Goal: Transaction & Acquisition: Purchase product/service

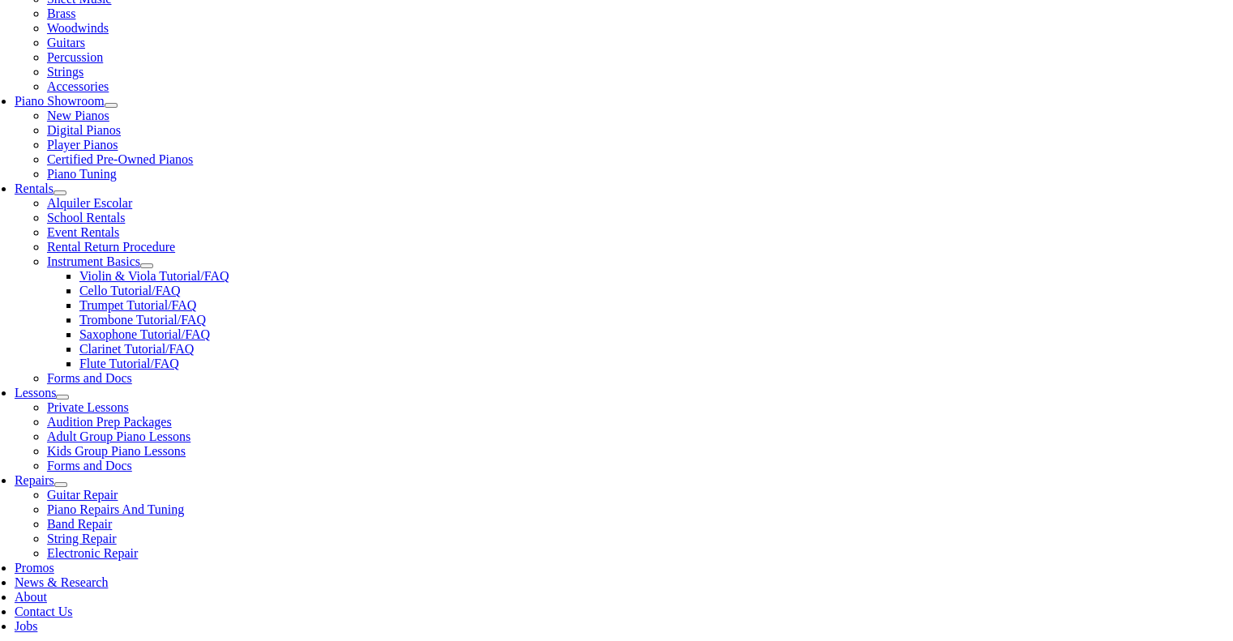
type input "rose tre"
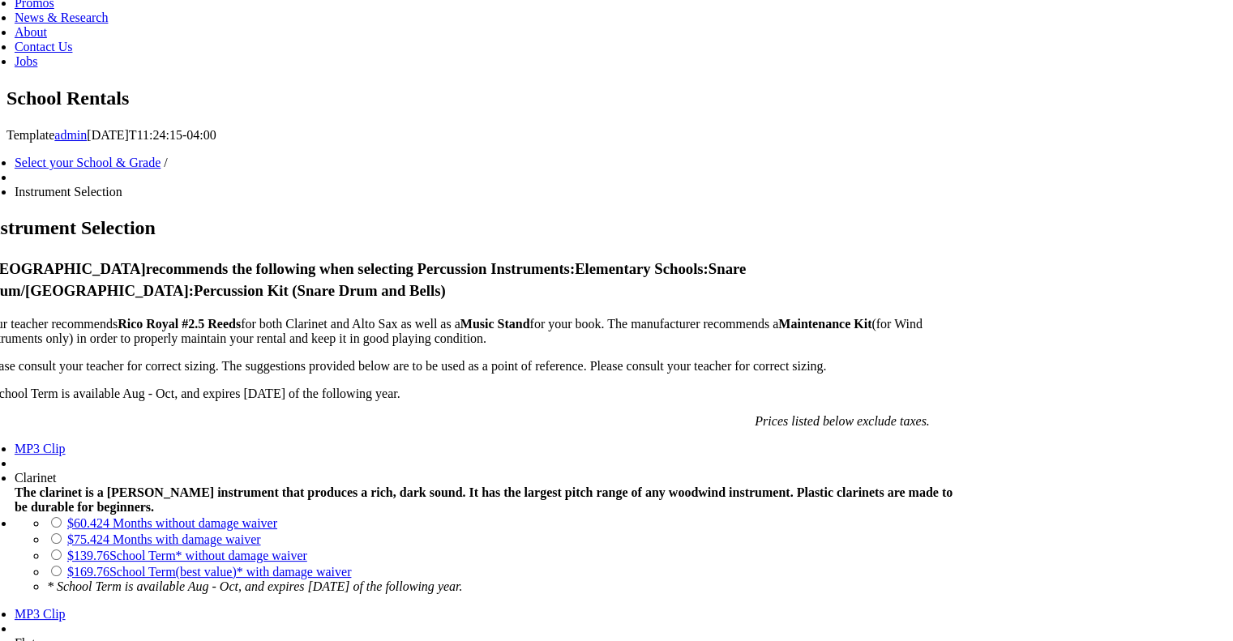
scroll to position [973, 0]
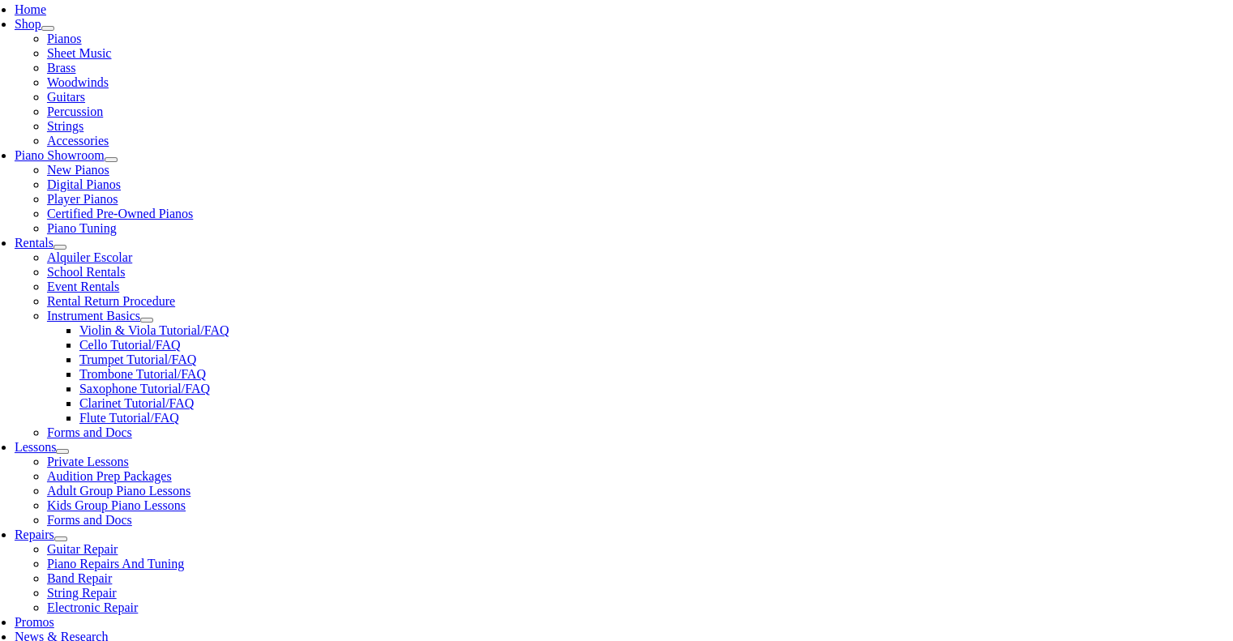
scroll to position [324, 0]
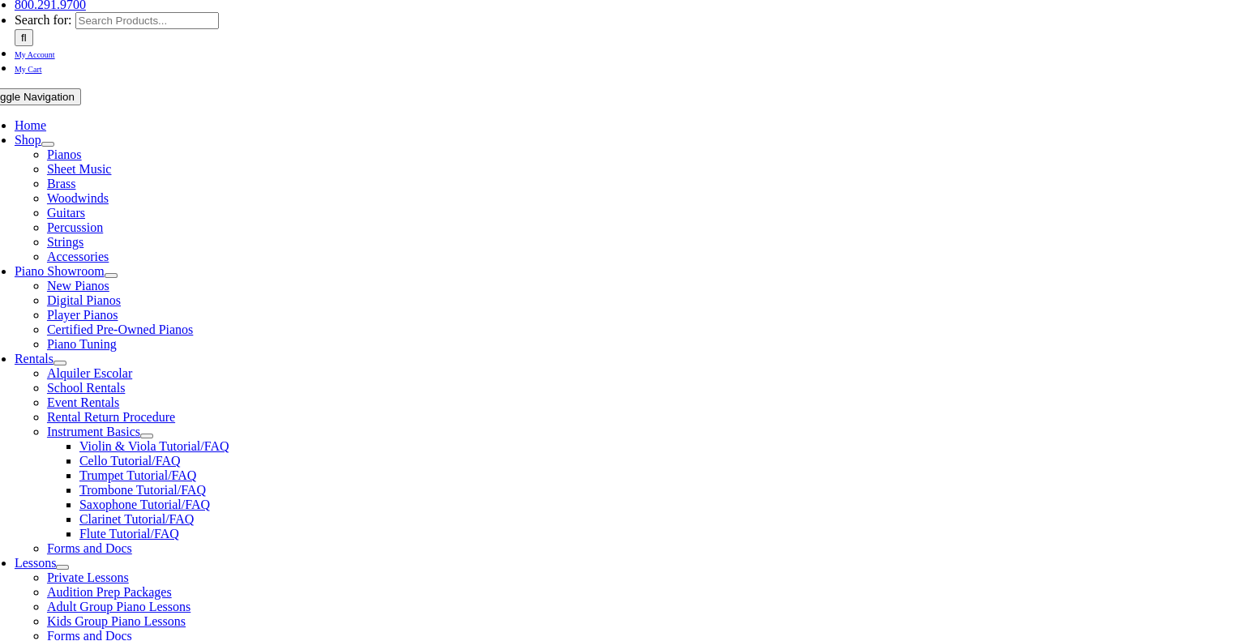
scroll to position [324, 0]
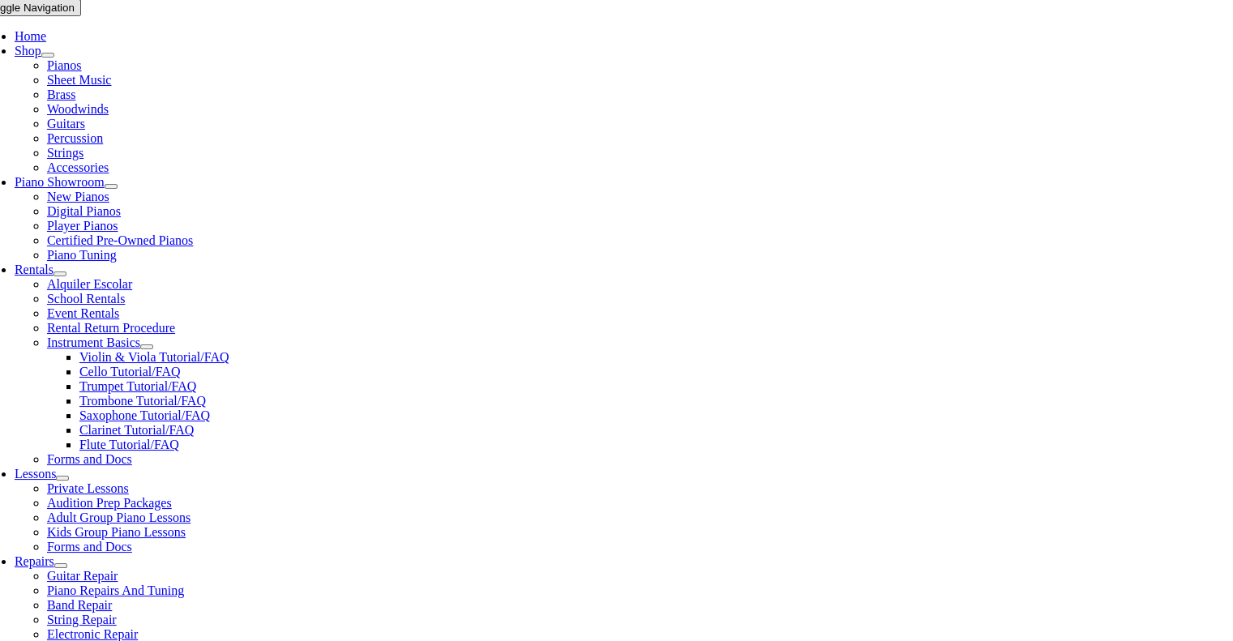
click at [221, 559] on link "Select Grade..." at bounding box center [197, 580] width 47 height 43
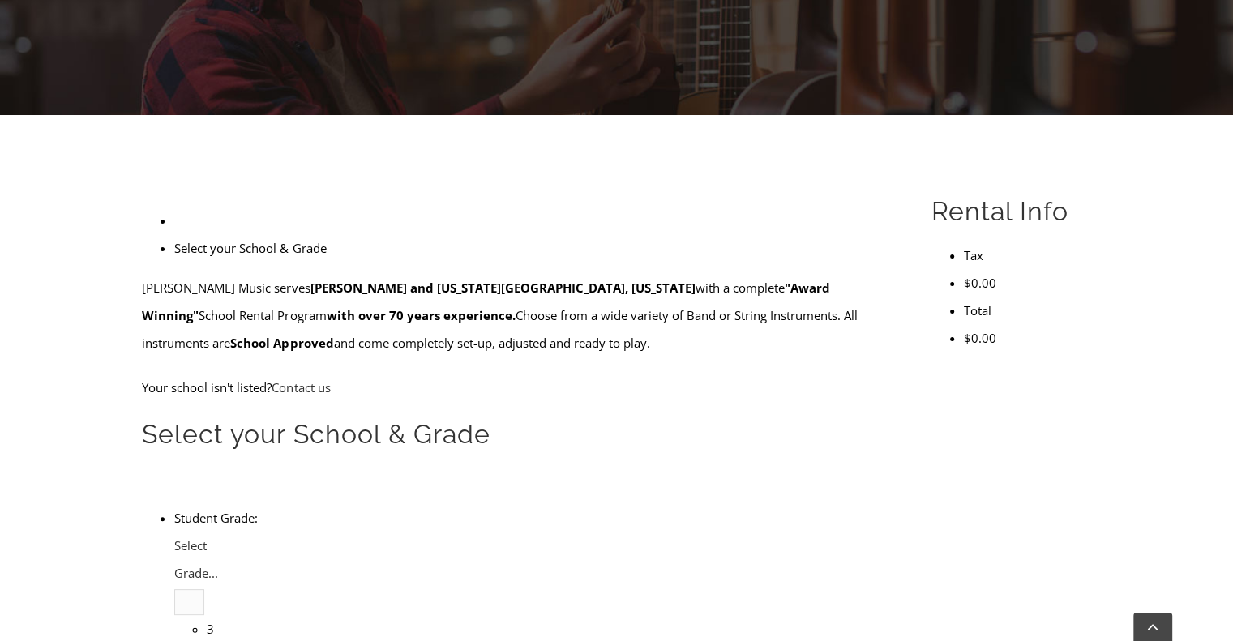
type input "rose t"
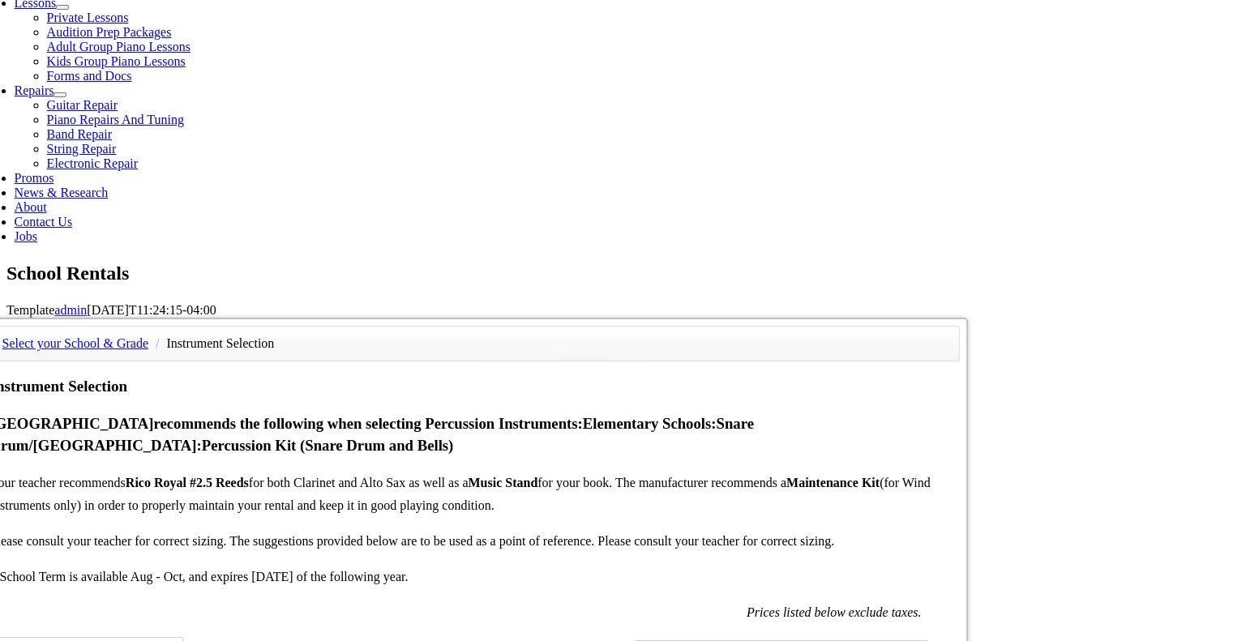
scroll to position [811, 0]
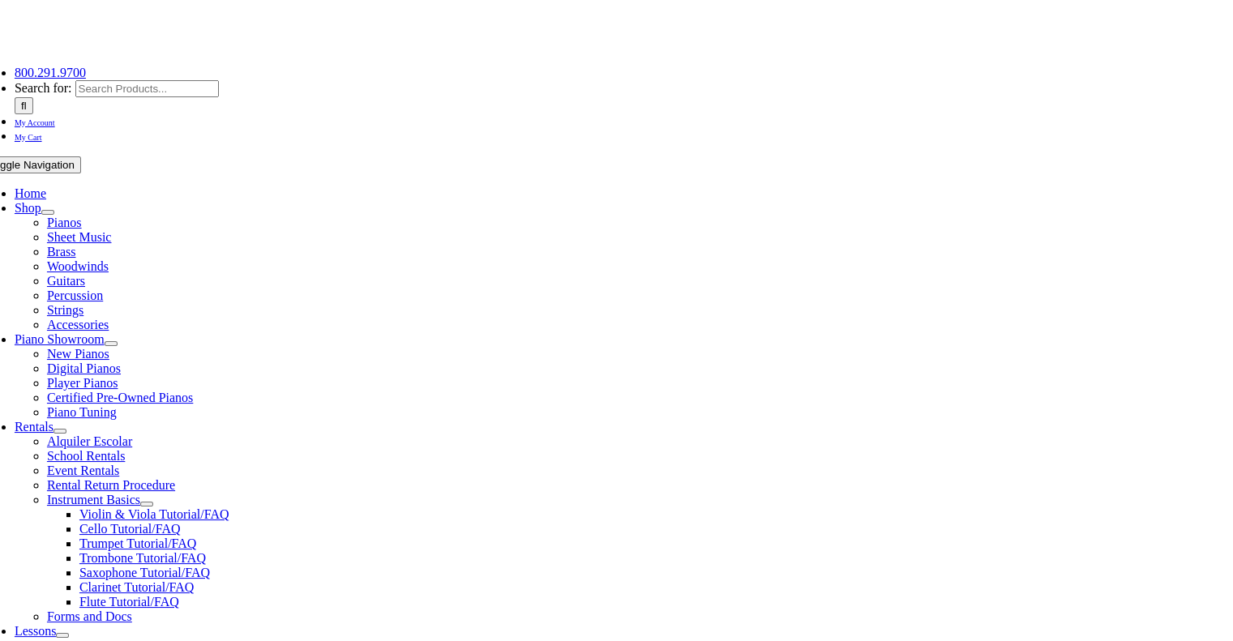
scroll to position [324, 0]
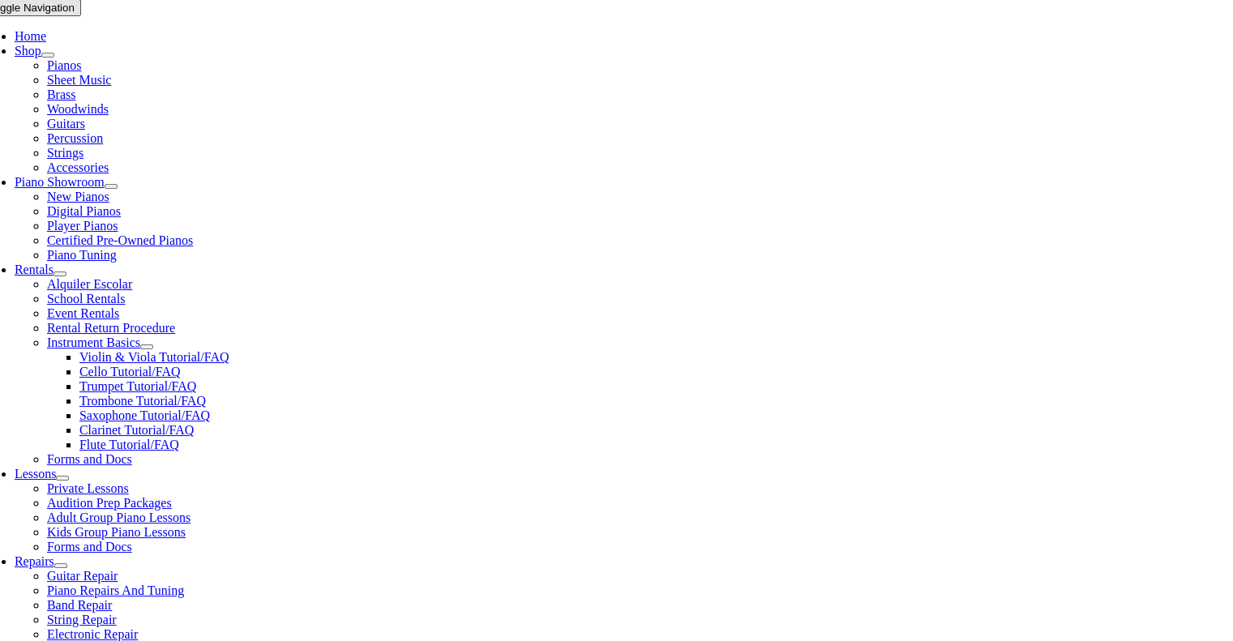
checkbox input"] "true"
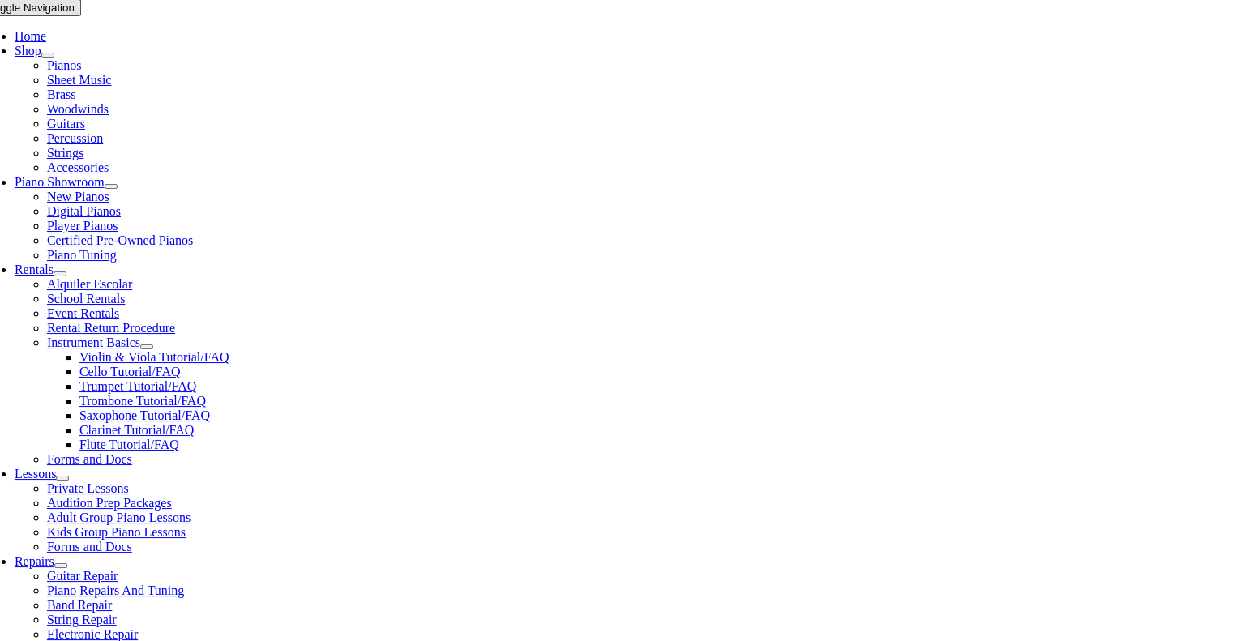
checkbox input"] "false"
checkbox input"] "true"
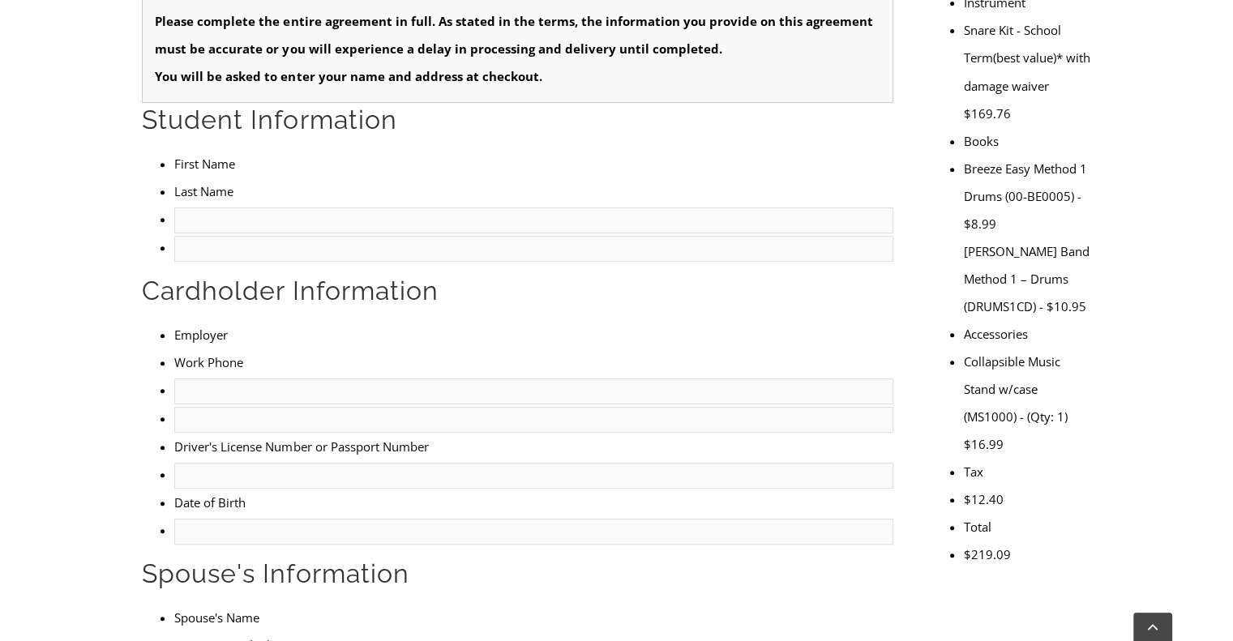
scroll to position [730, 0]
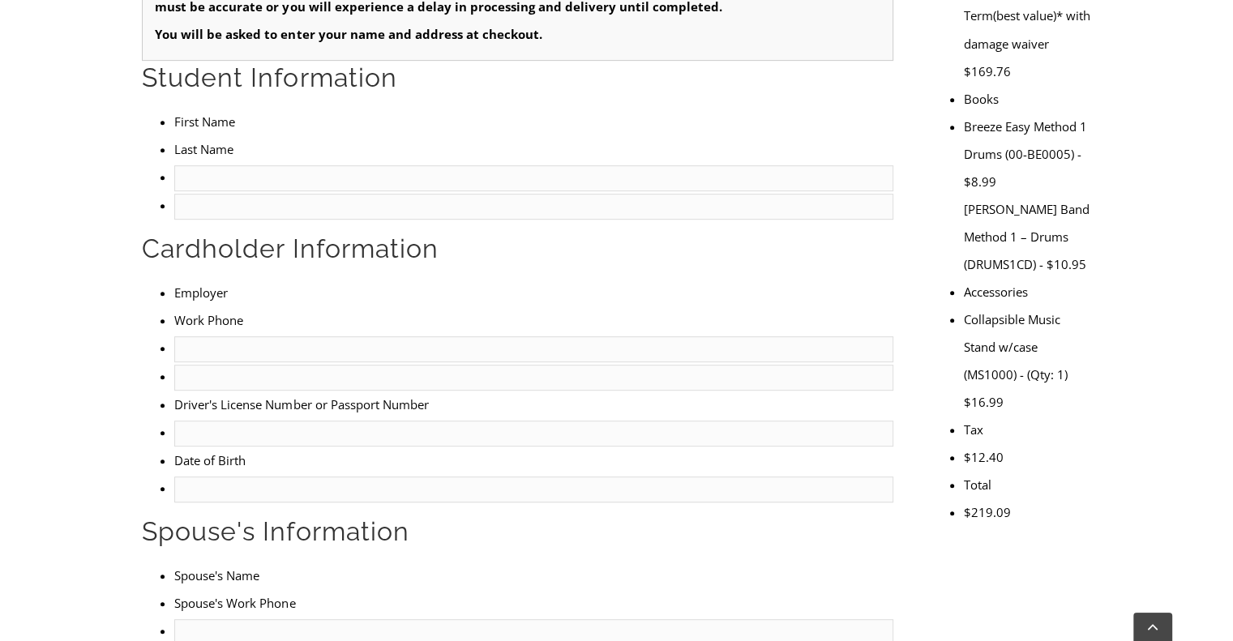
type input "1"
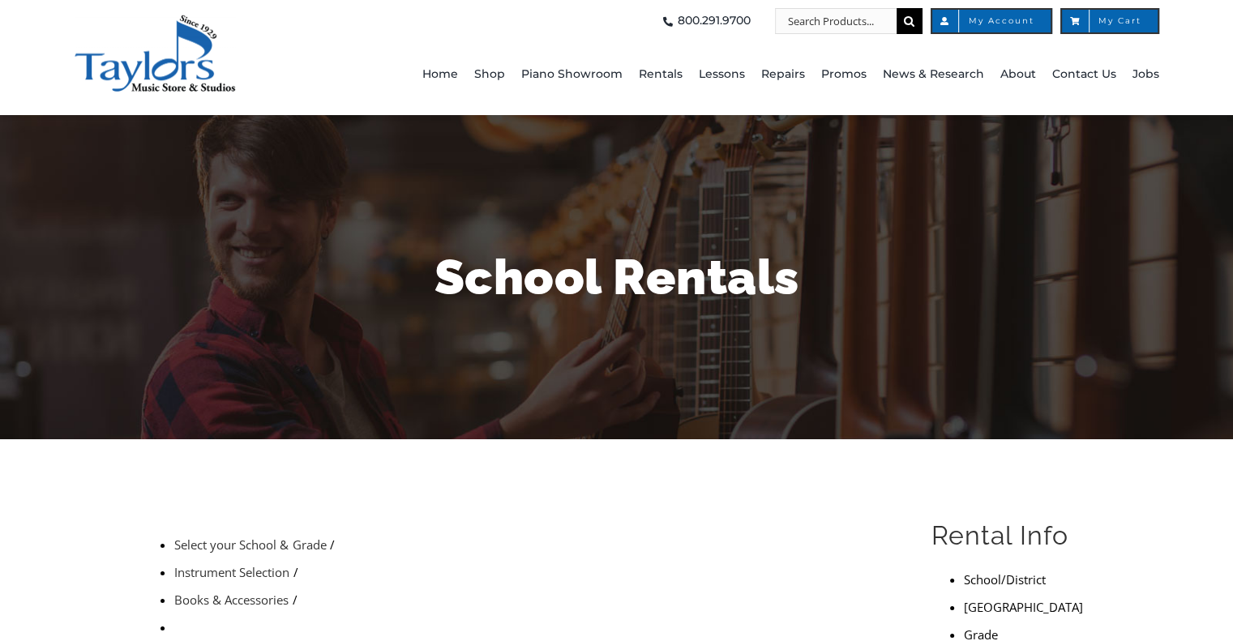
scroll to position [486, 0]
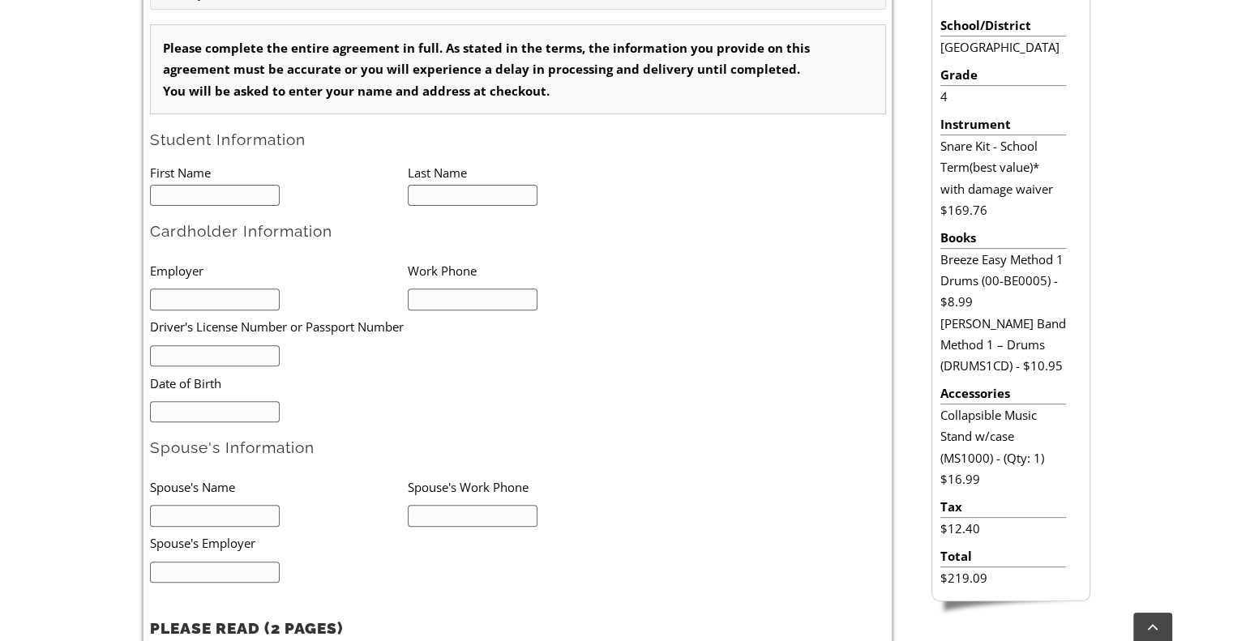
click at [819, 361] on form "Please complete the entire agreement in full. As stated in the terms, the infor…" at bounding box center [518, 460] width 736 height 873
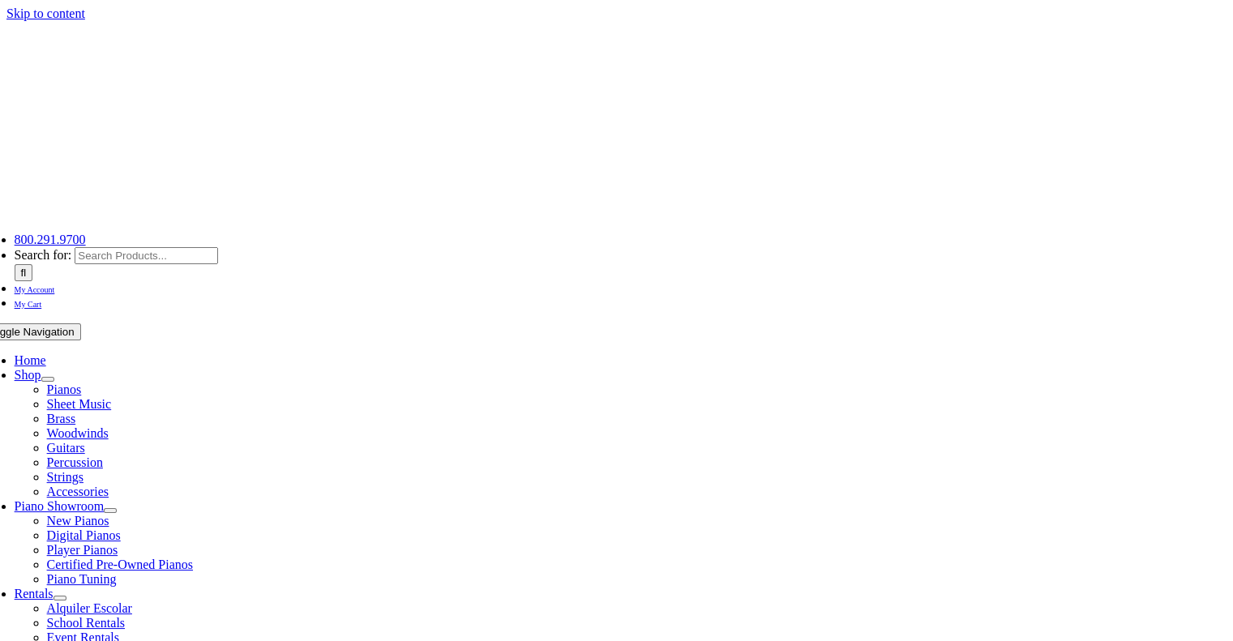
scroll to position [568, 0]
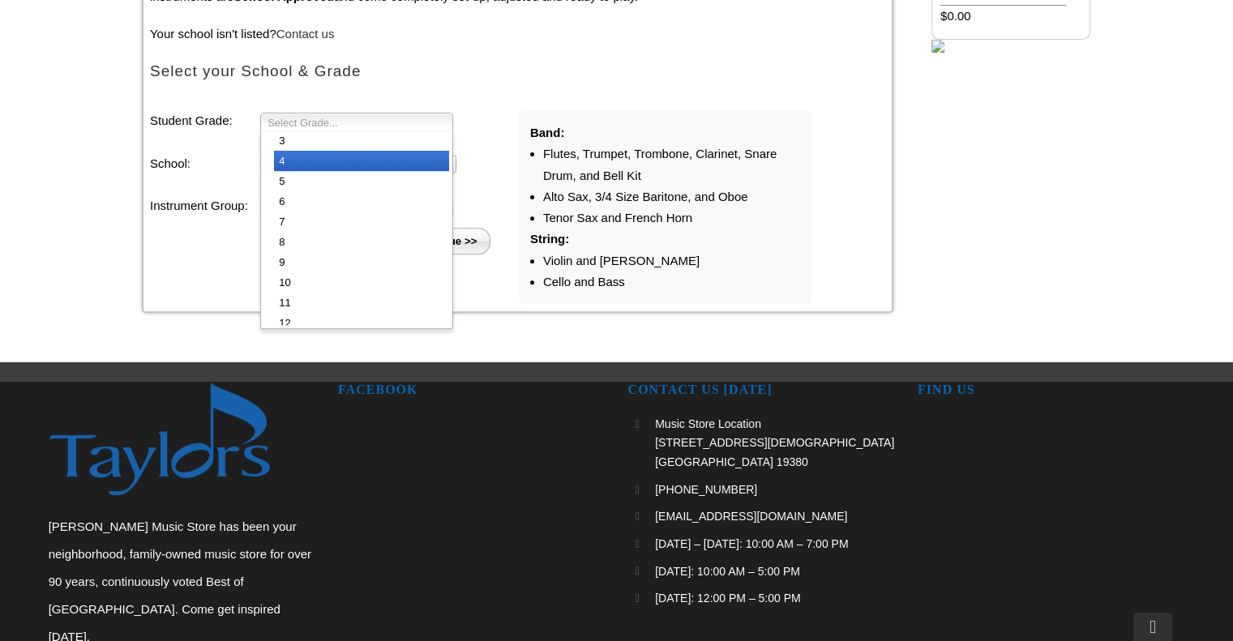
click at [315, 161] on li "4" at bounding box center [361, 161] width 175 height 20
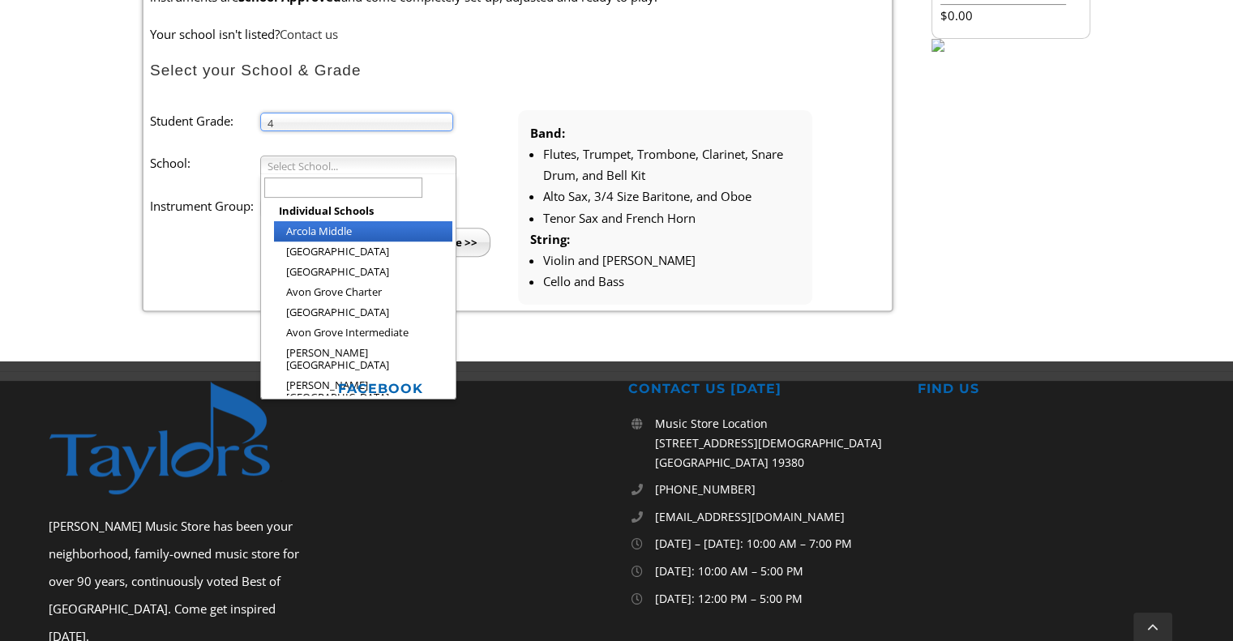
click at [324, 157] on span "Select School..." at bounding box center [351, 165] width 167 height 19
click at [348, 184] on input "text" at bounding box center [343, 188] width 158 height 20
type input "rose"
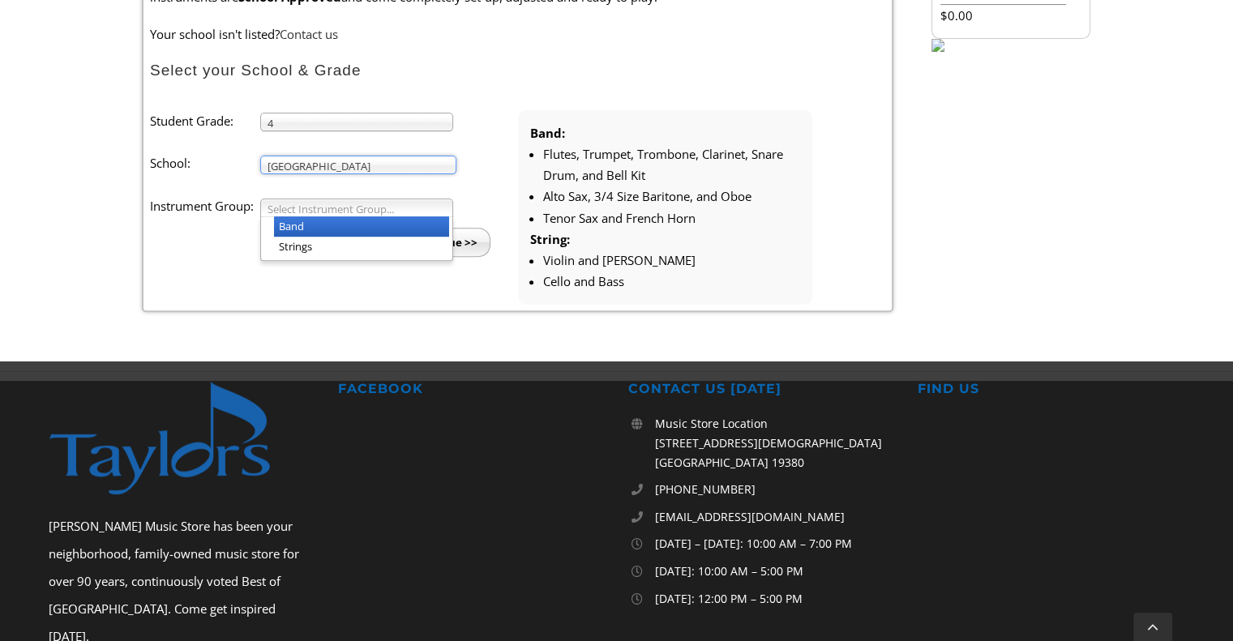
click at [350, 204] on span "Select Instrument Group..." at bounding box center [350, 208] width 164 height 19
click at [344, 225] on li "Band" at bounding box center [361, 226] width 175 height 20
click at [421, 239] on input "Continue >>" at bounding box center [443, 242] width 93 height 29
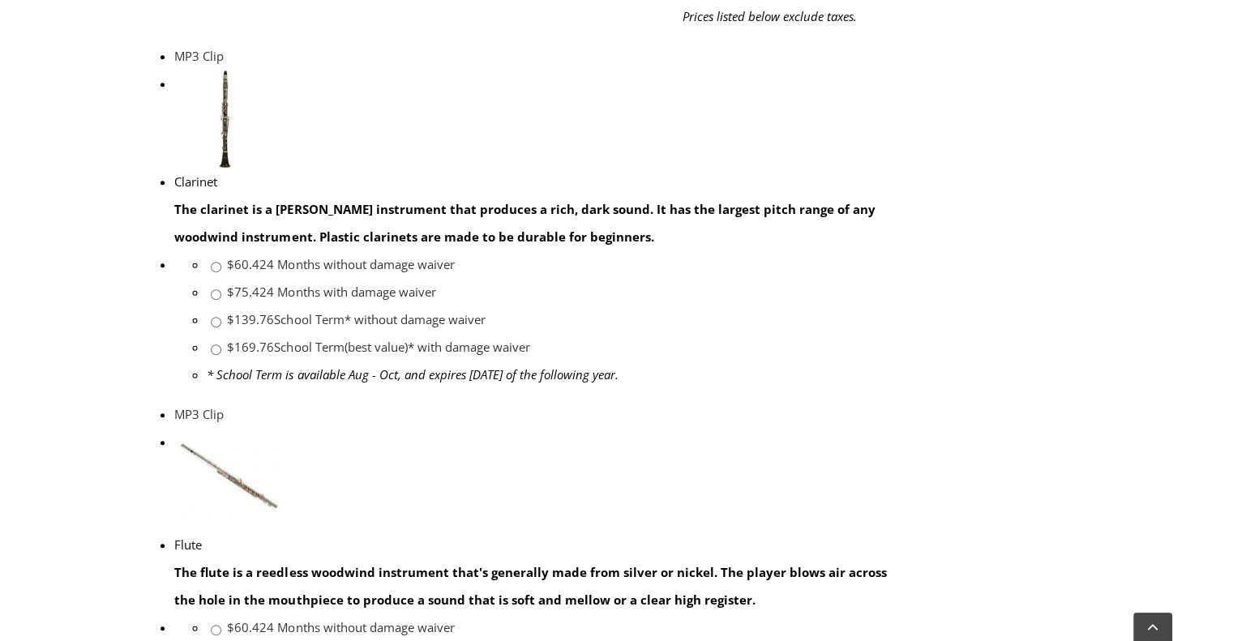
scroll to position [973, 0]
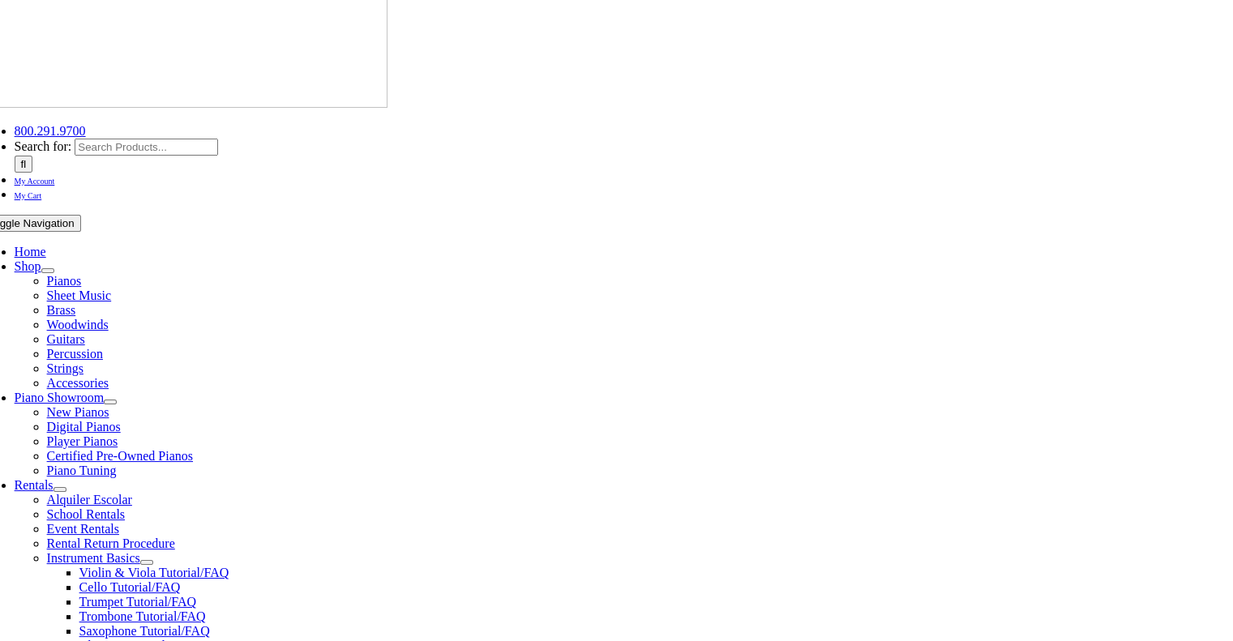
scroll to position [324, 0]
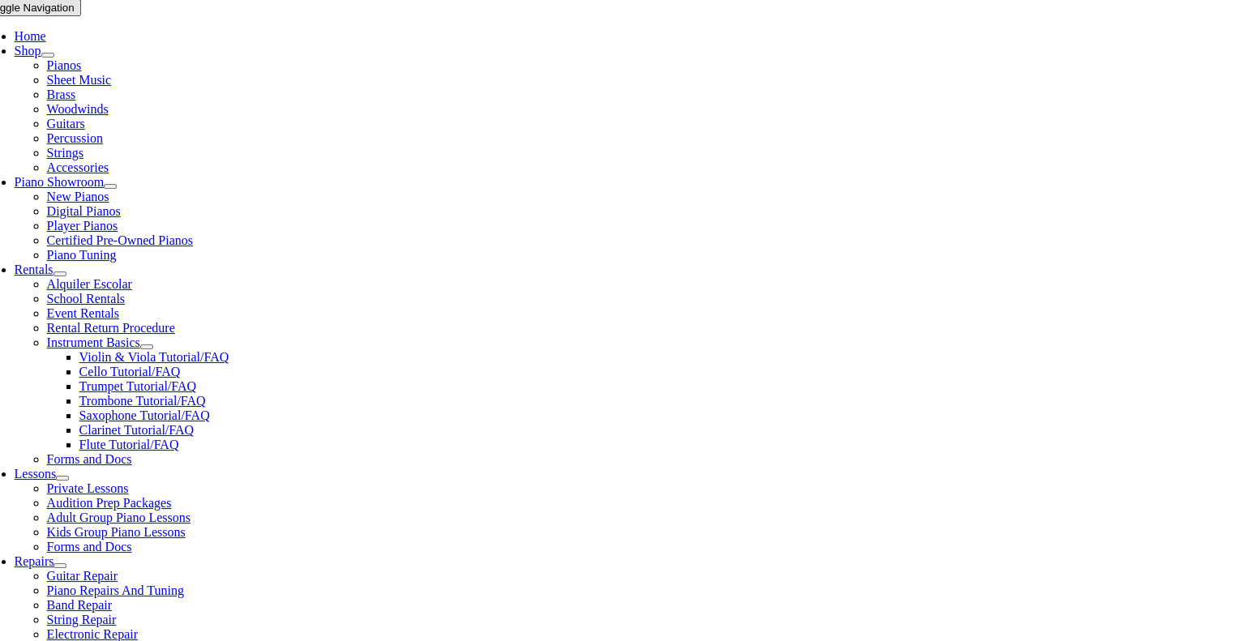
checkbox input"] "true"
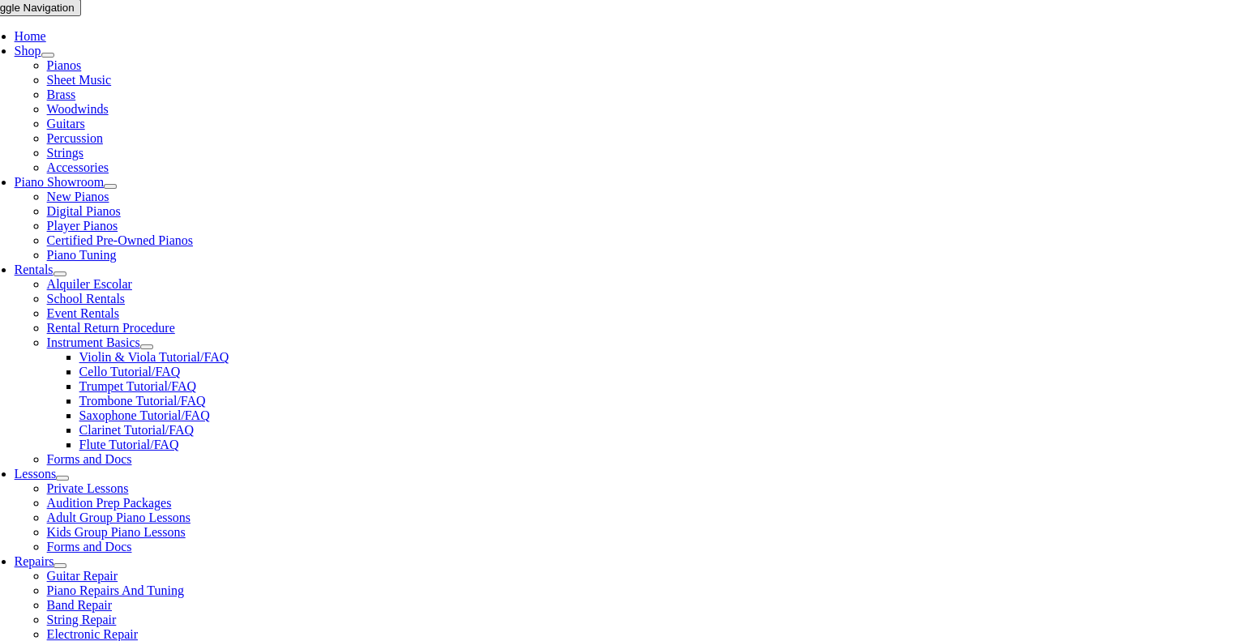
checkbox input"] "true"
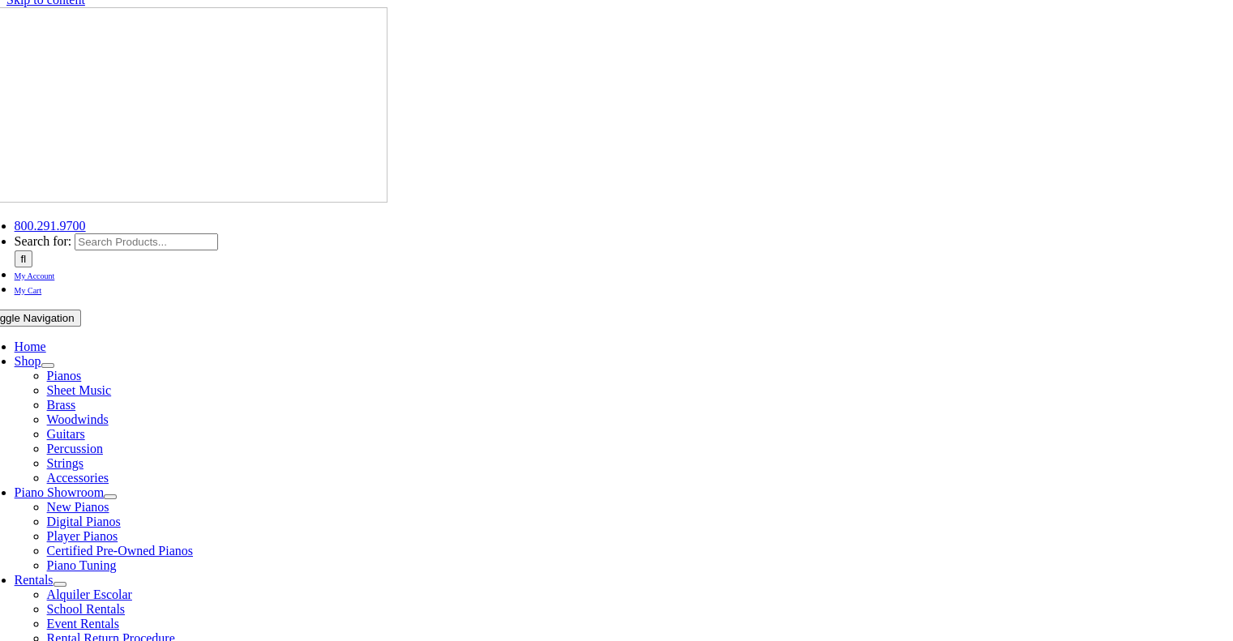
scroll to position [0, 0]
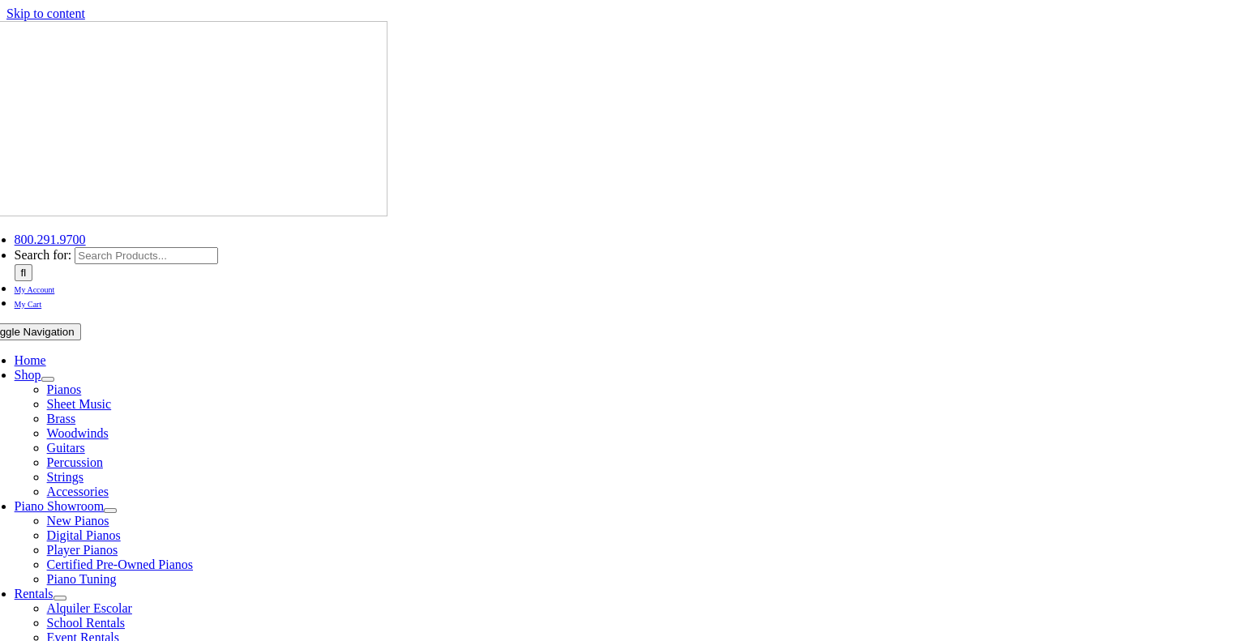
click at [109, 485] on span "Accessories" at bounding box center [78, 492] width 62 height 14
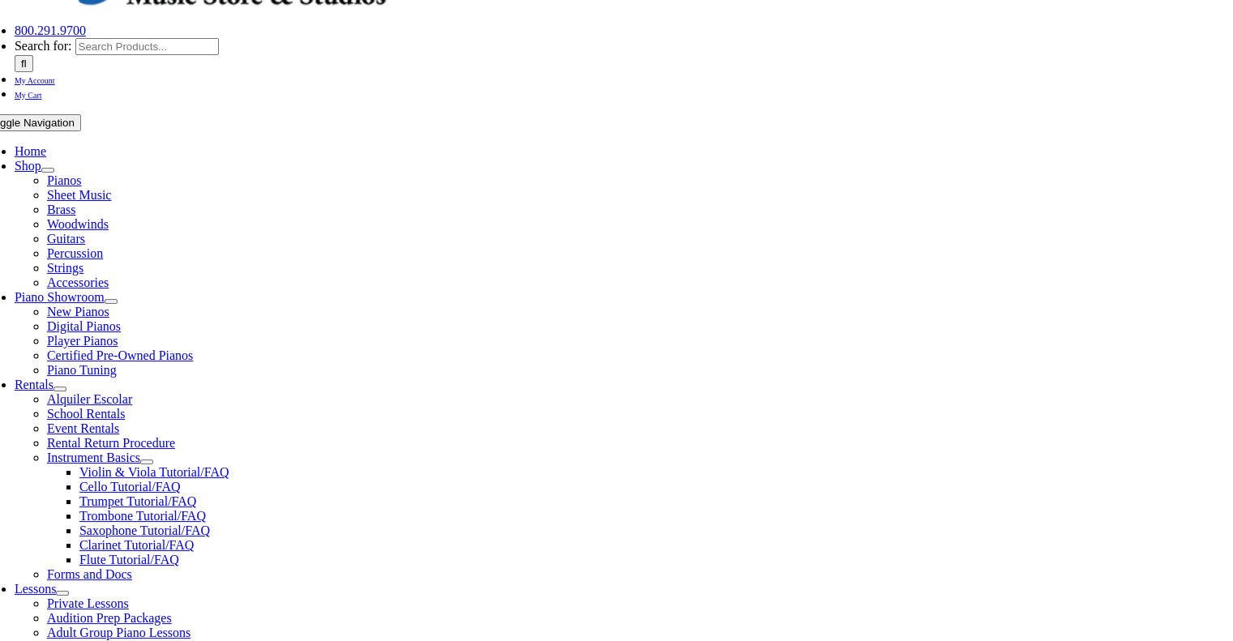
scroll to position [486, 0]
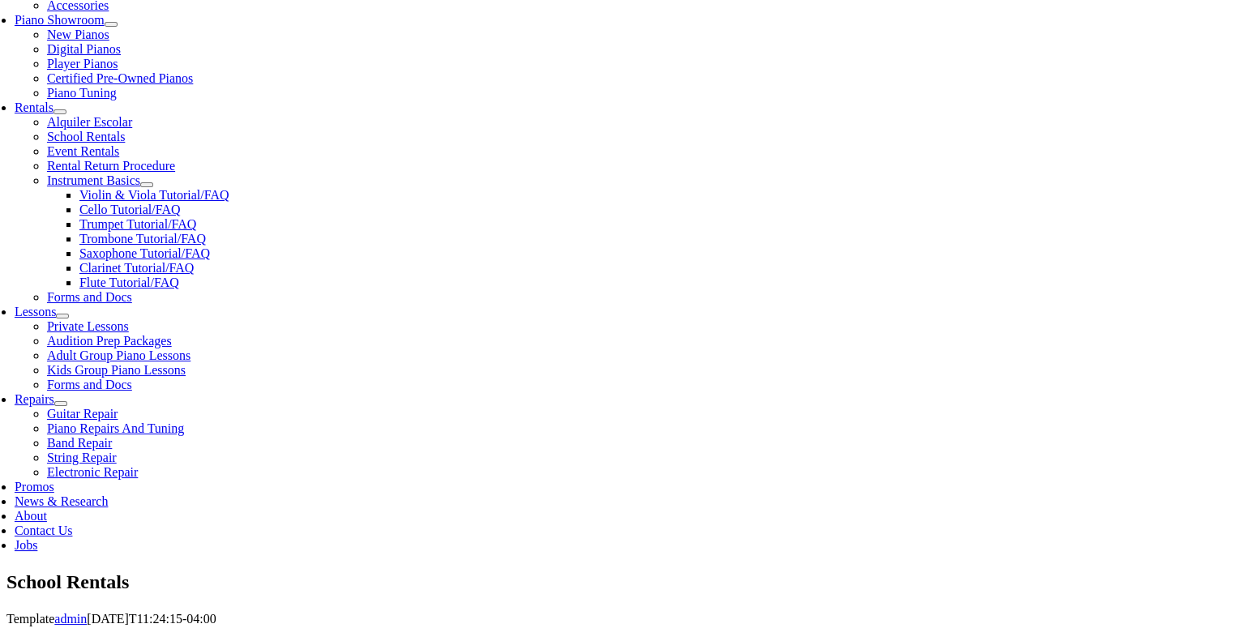
type input "rose tree"
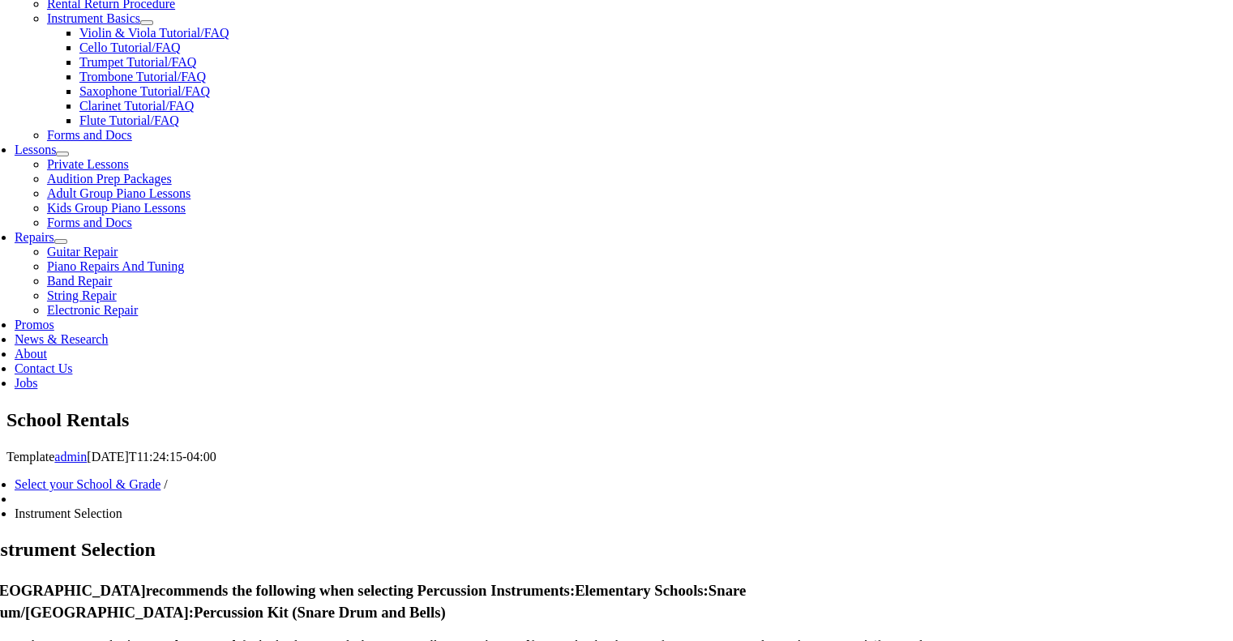
scroll to position [892, 0]
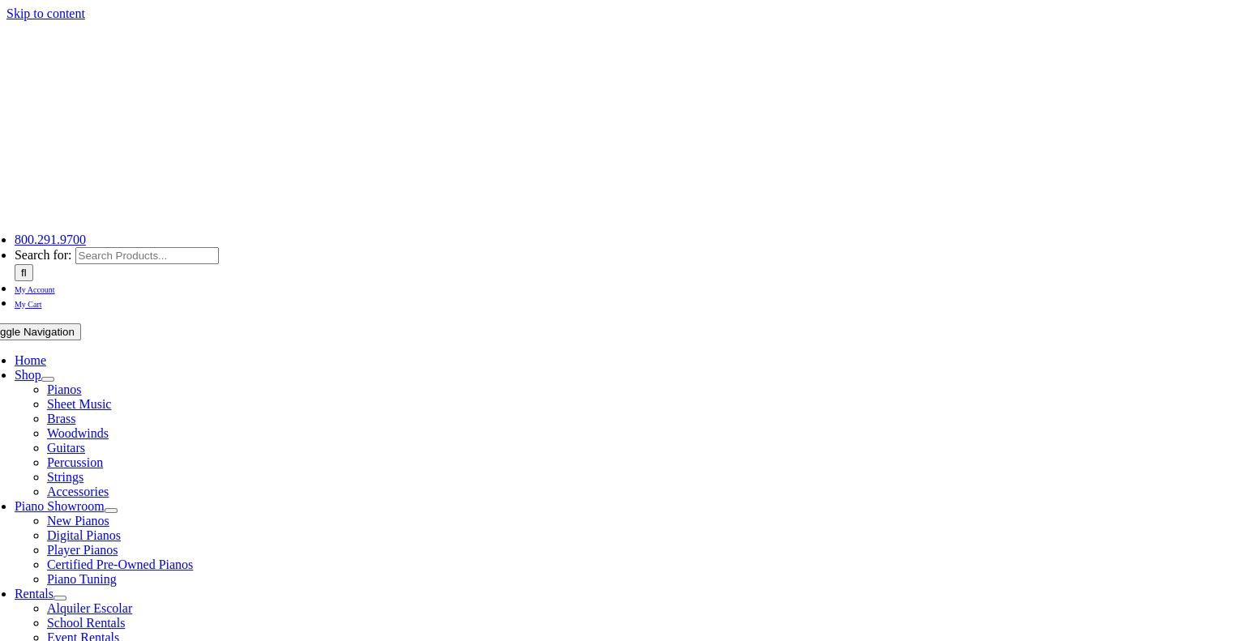
scroll to position [405, 0]
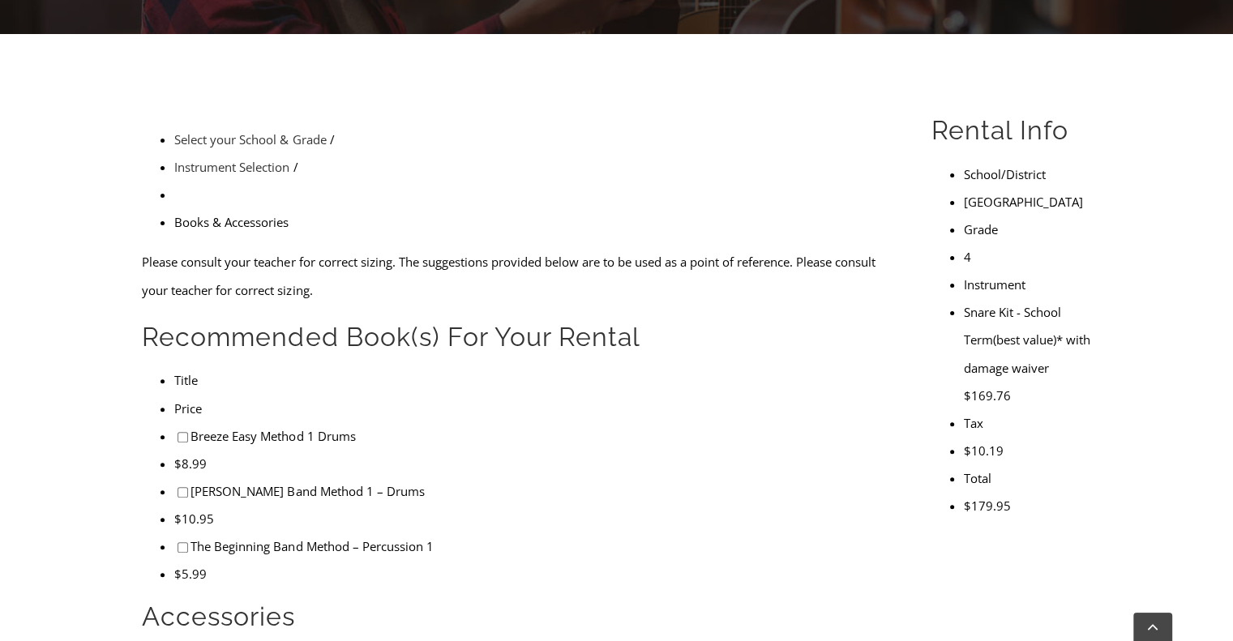
checkbox input"] "true"
click at [156, 274] on li "Ed Sueta Band Method 1 – Drums" at bounding box center [380, 281] width 460 height 43
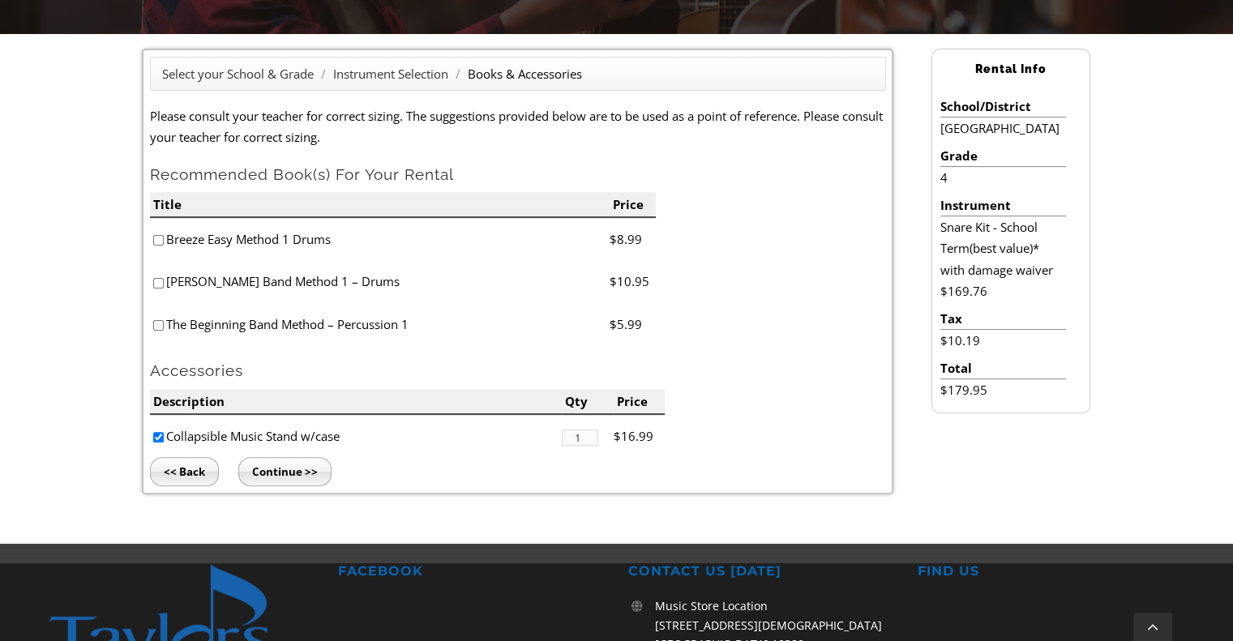
click at [157, 244] on input"] "checkbox" at bounding box center [158, 240] width 11 height 11
checkbox input"] "true"
click at [157, 285] on input"] "checkbox" at bounding box center [158, 283] width 11 height 11
checkbox input"] "true"
click at [272, 469] on input "Continue >>" at bounding box center [284, 471] width 93 height 29
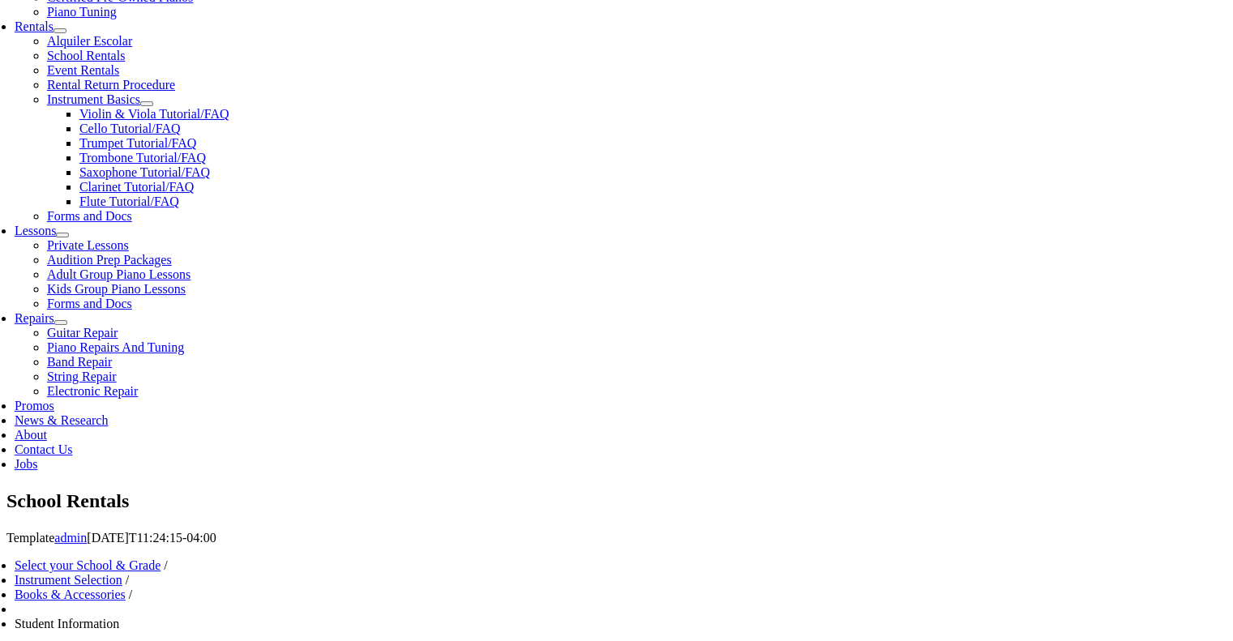
type input "1"
type input "[PERSON_NAME]"
type input "4848680662"
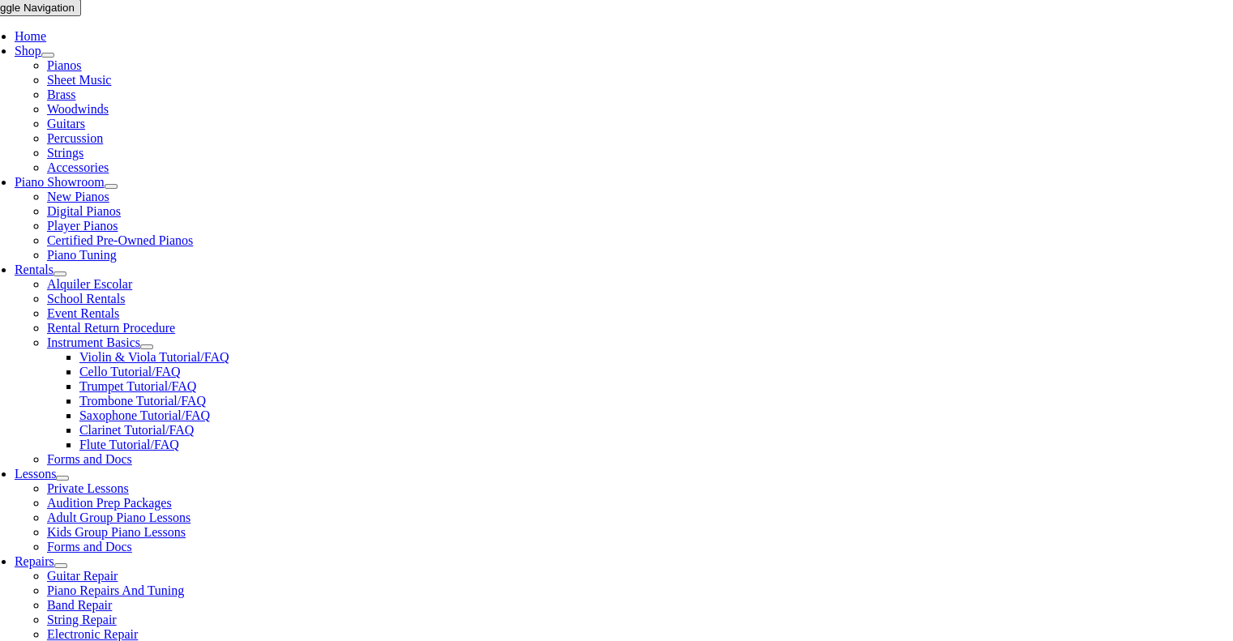
scroll to position [568, 0]
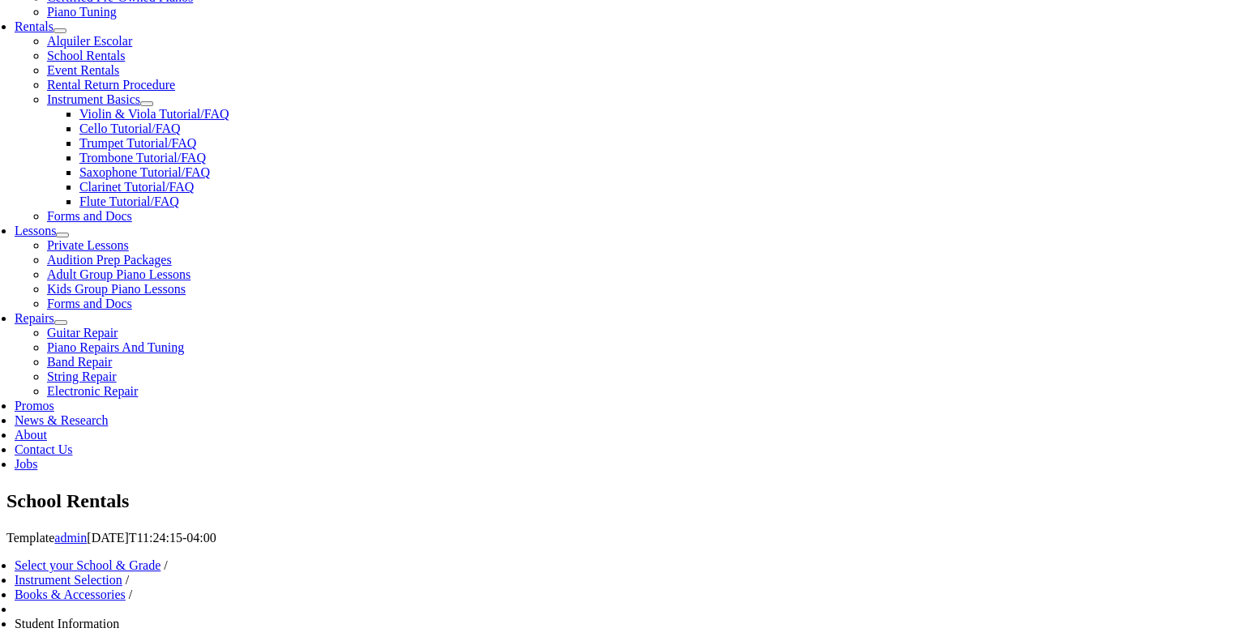
type input "HNTB Corporation"
type input "27641683"
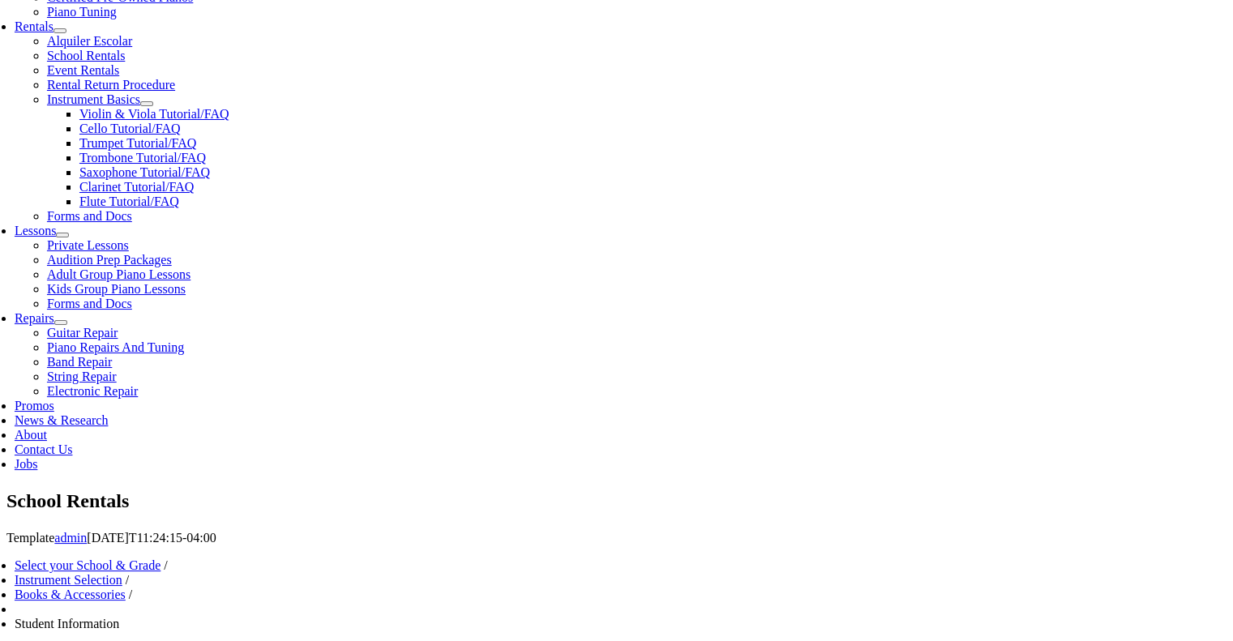
type input "[DATE]"
type input "N/A"
type input "/"
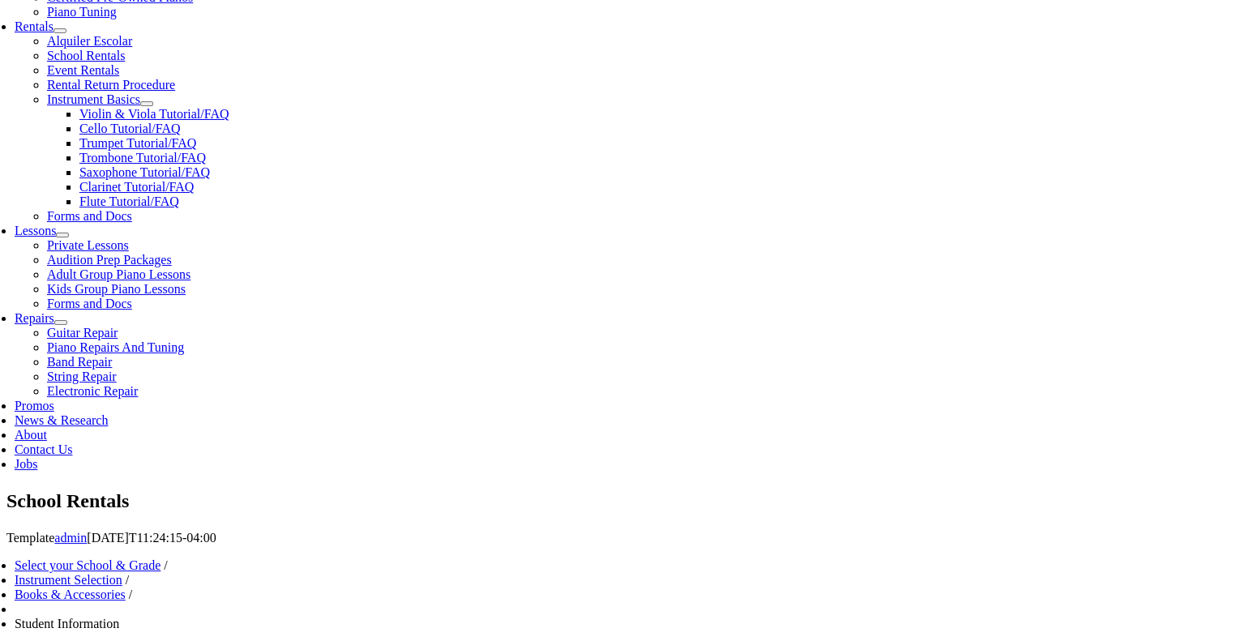
type input "N/A"
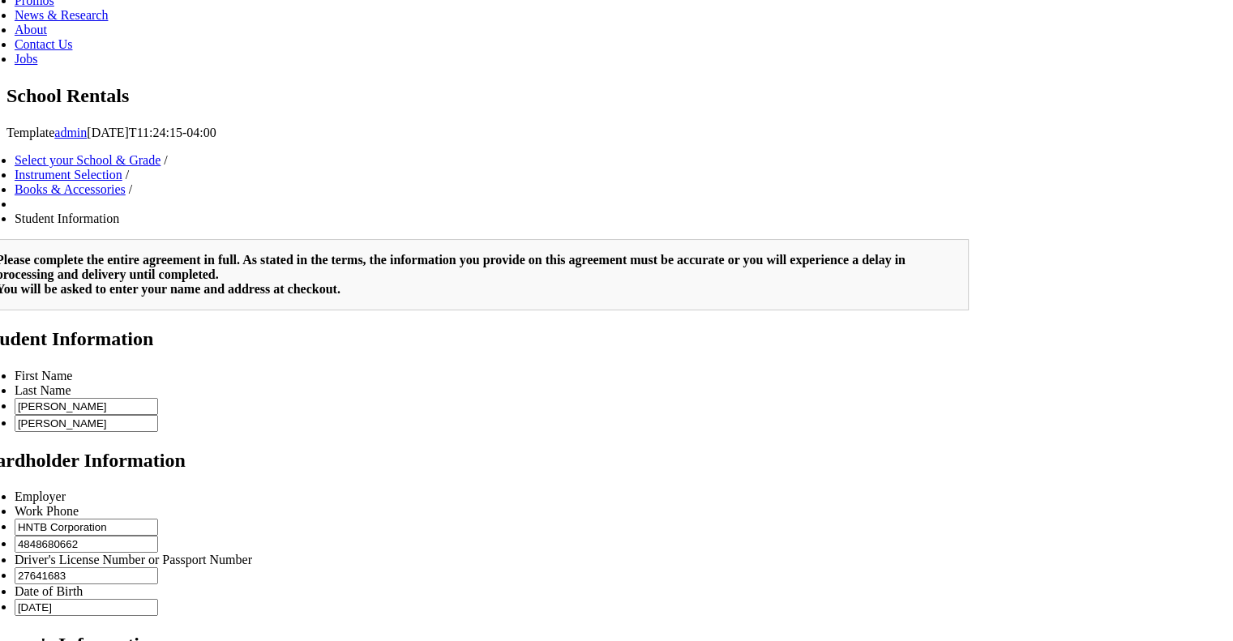
scroll to position [486, 0]
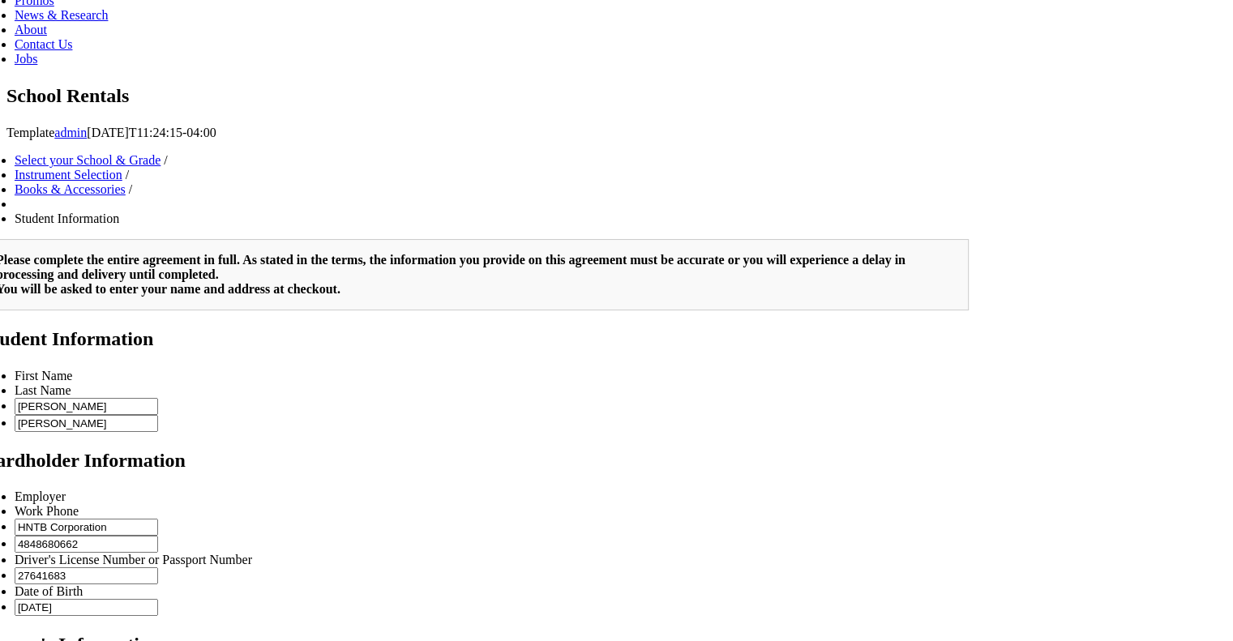
scroll to position [679, 0]
drag, startPoint x: 190, startPoint y: 949, endPoint x: 186, endPoint y: 973, distance: 24.7
drag, startPoint x: 221, startPoint y: 1012, endPoint x: 223, endPoint y: 990, distance: 22.0
drag, startPoint x: 231, startPoint y: 1009, endPoint x: 230, endPoint y: 979, distance: 30.8
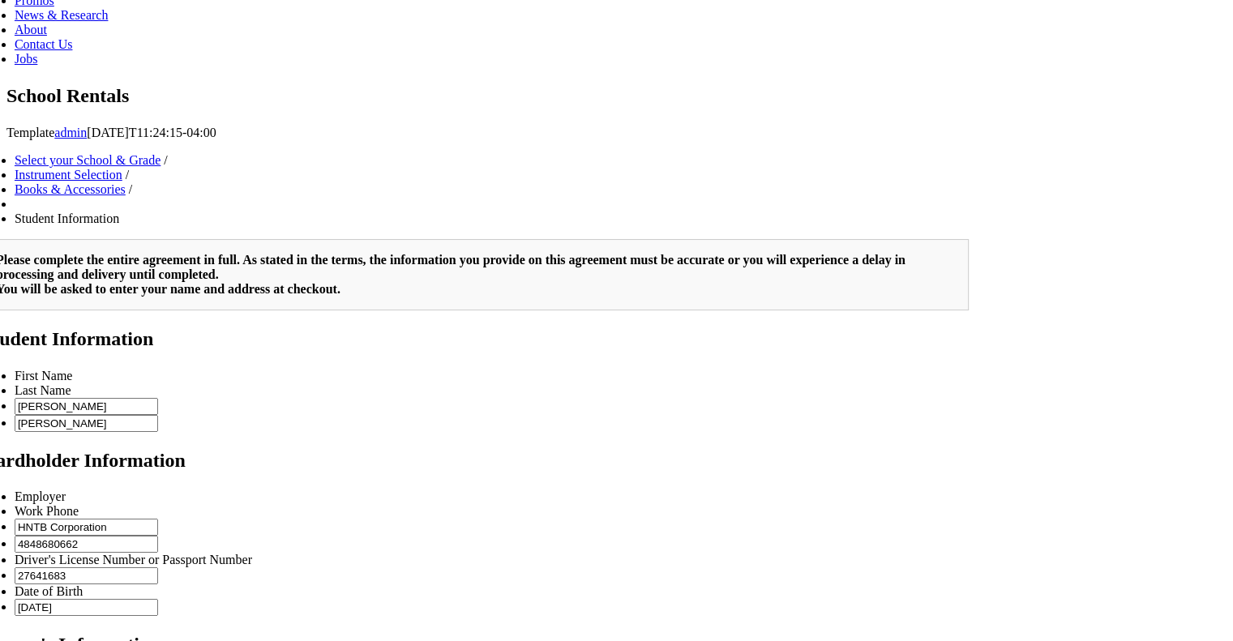
drag, startPoint x: 232, startPoint y: 986, endPoint x: 229, endPoint y: 998, distance: 12.4
drag, startPoint x: 338, startPoint y: 944, endPoint x: 329, endPoint y: 984, distance: 41.5
type input "2"
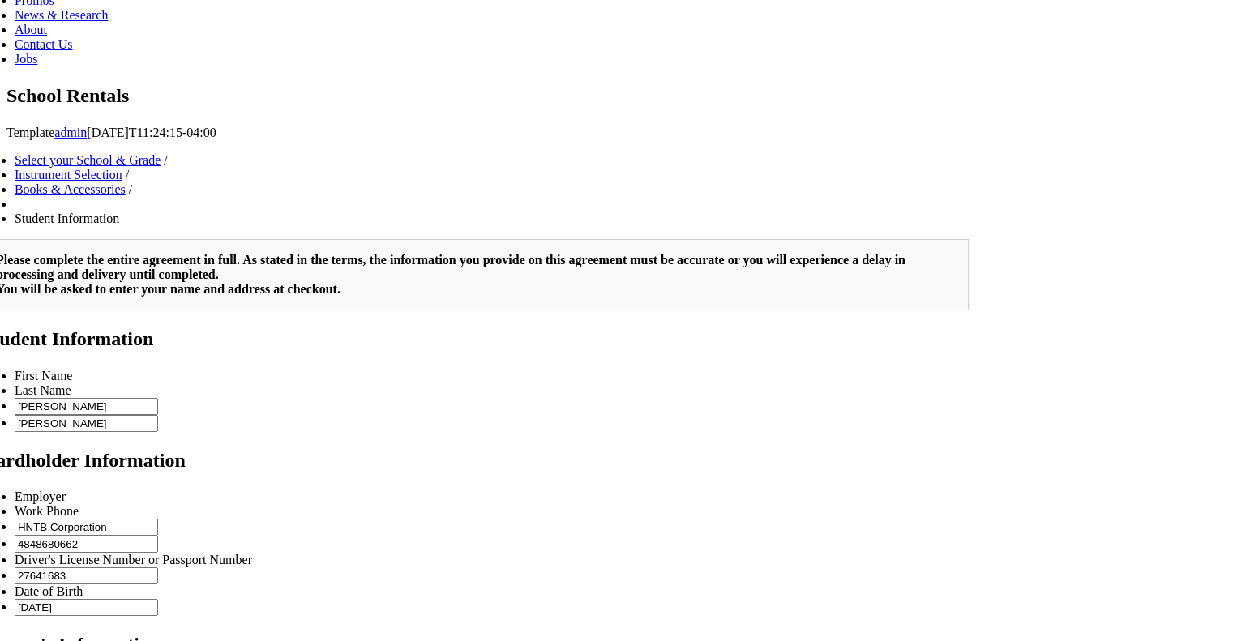
scroll to position [2127, 0]
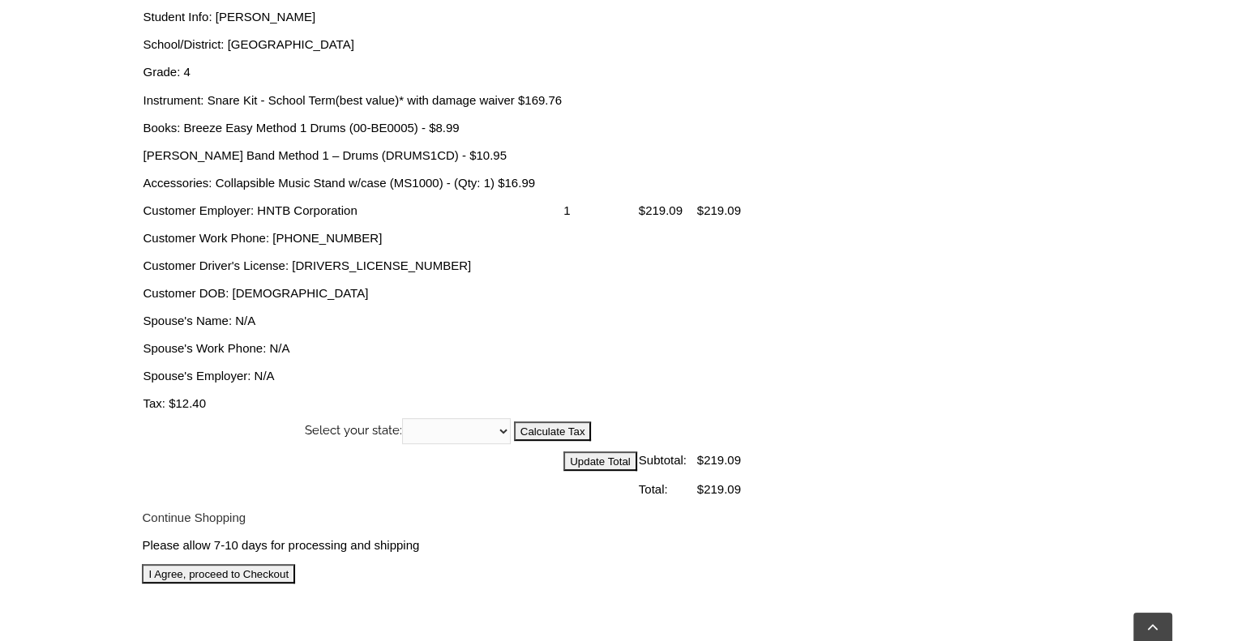
scroll to position [649, 0]
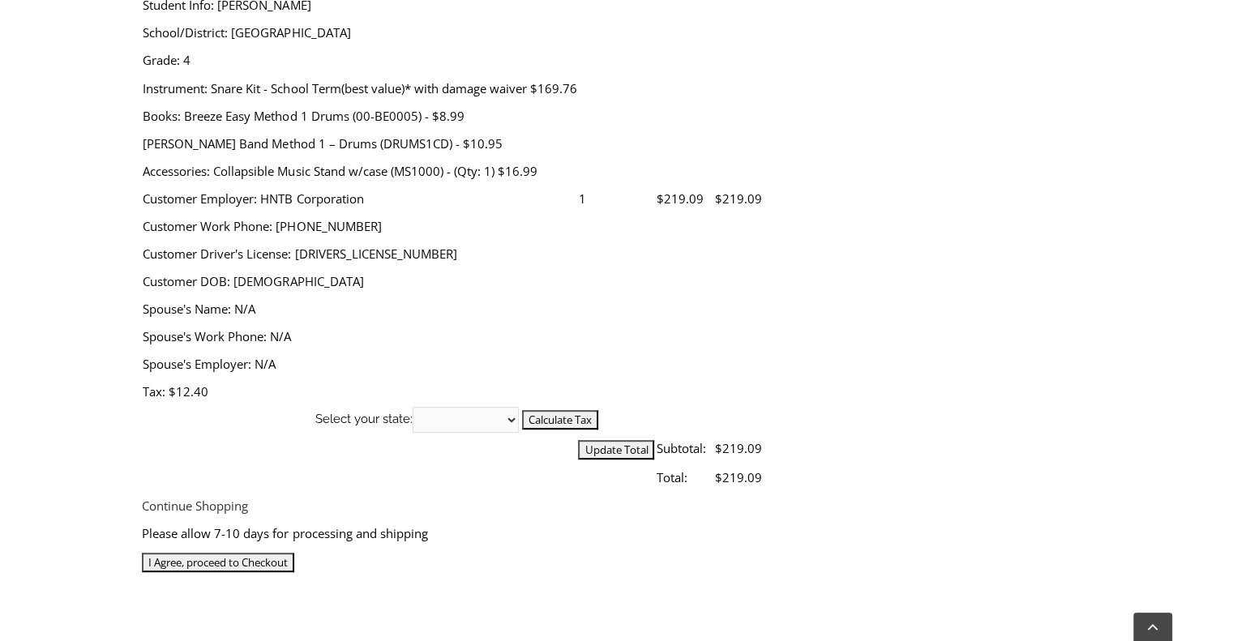
click at [519, 407] on select "[US_STATE] [US_STATE] [US_STATE] [US_STATE] [US_STATE] [US_STATE] [US_STATE] [U…" at bounding box center [466, 420] width 106 height 26
select select "PA"
click at [519, 407] on select "[US_STATE] [US_STATE] [US_STATE] [US_STATE] [US_STATE] [US_STATE] [US_STATE] [U…" at bounding box center [466, 420] width 106 height 26
click at [598, 410] on input "Calculate Tax" at bounding box center [560, 419] width 76 height 19
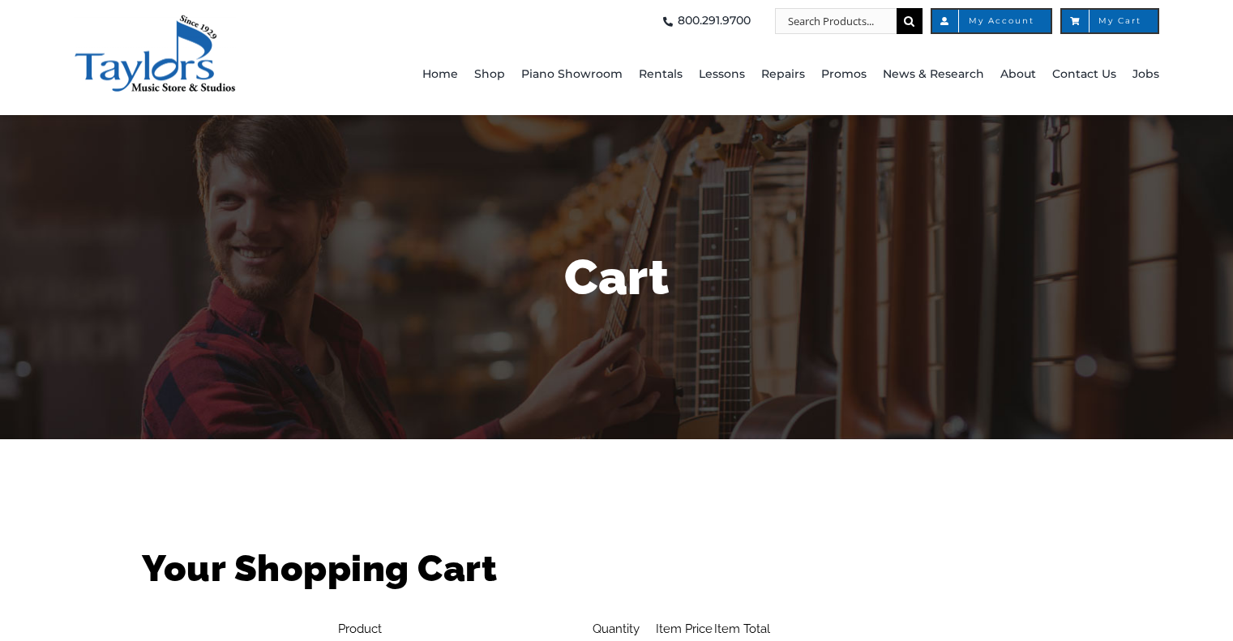
select select "PA"
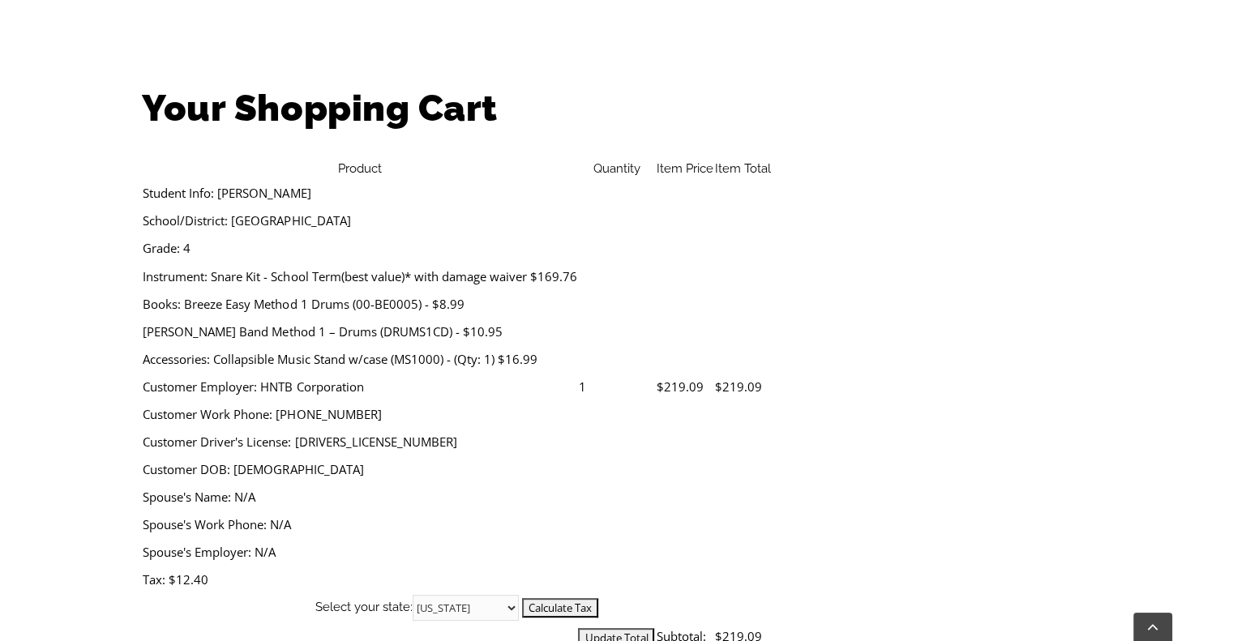
scroll to position [486, 0]
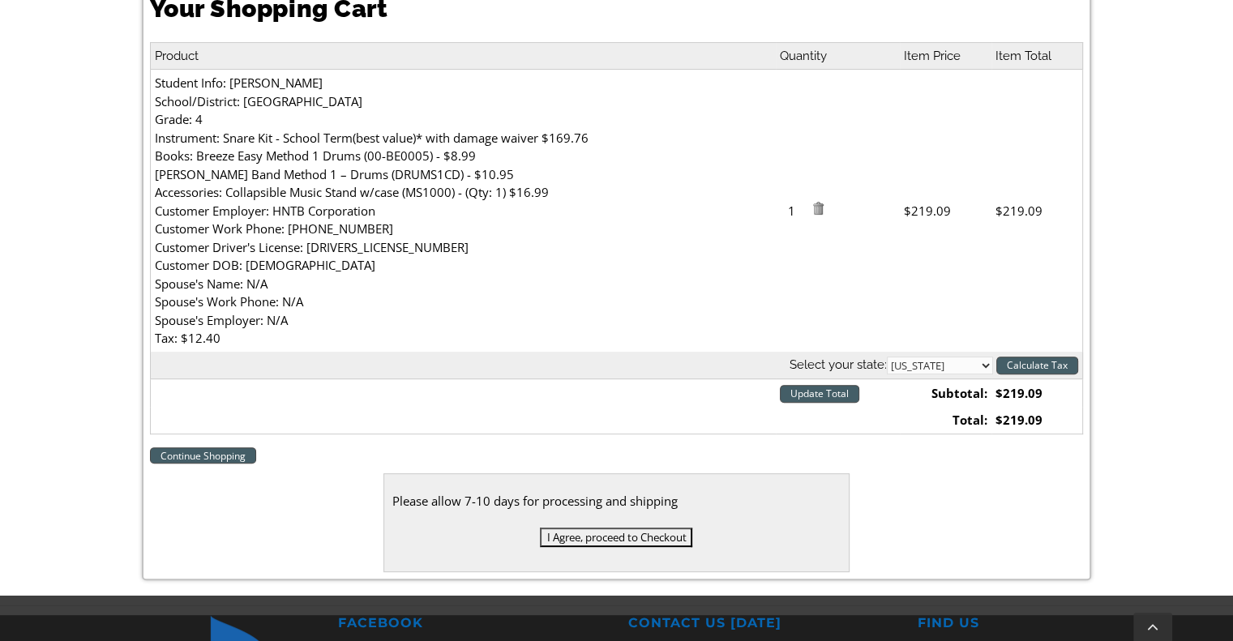
click at [211, 456] on link "Continue Shopping" at bounding box center [203, 456] width 106 height 16
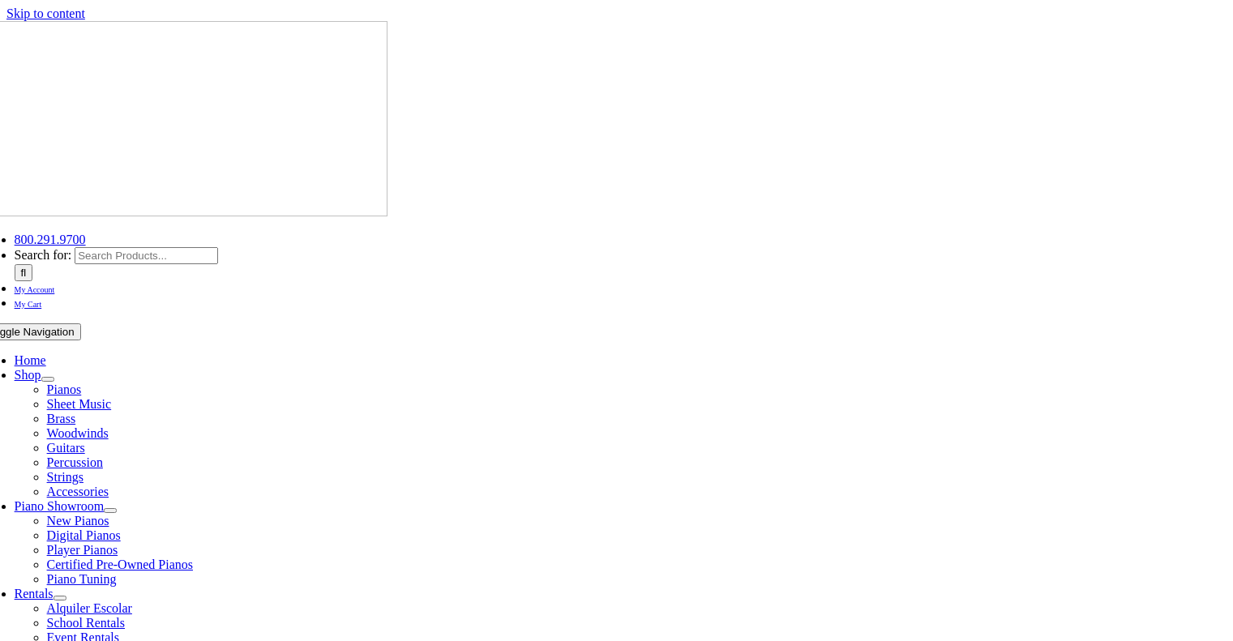
select select "PA"
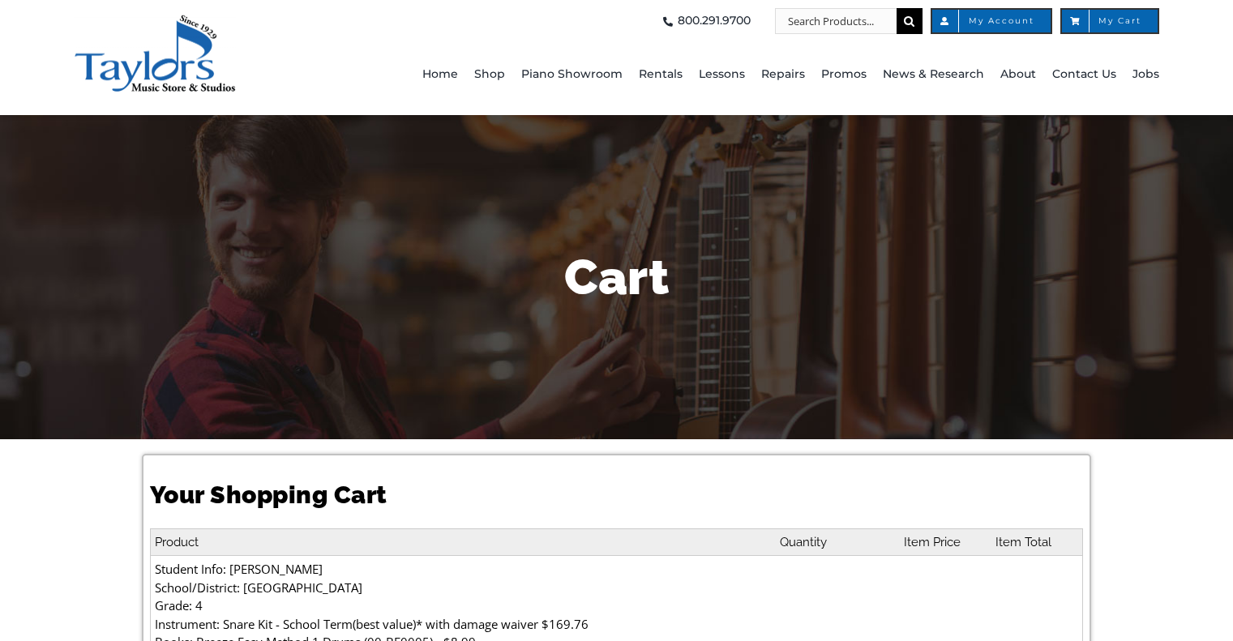
select select "PA"
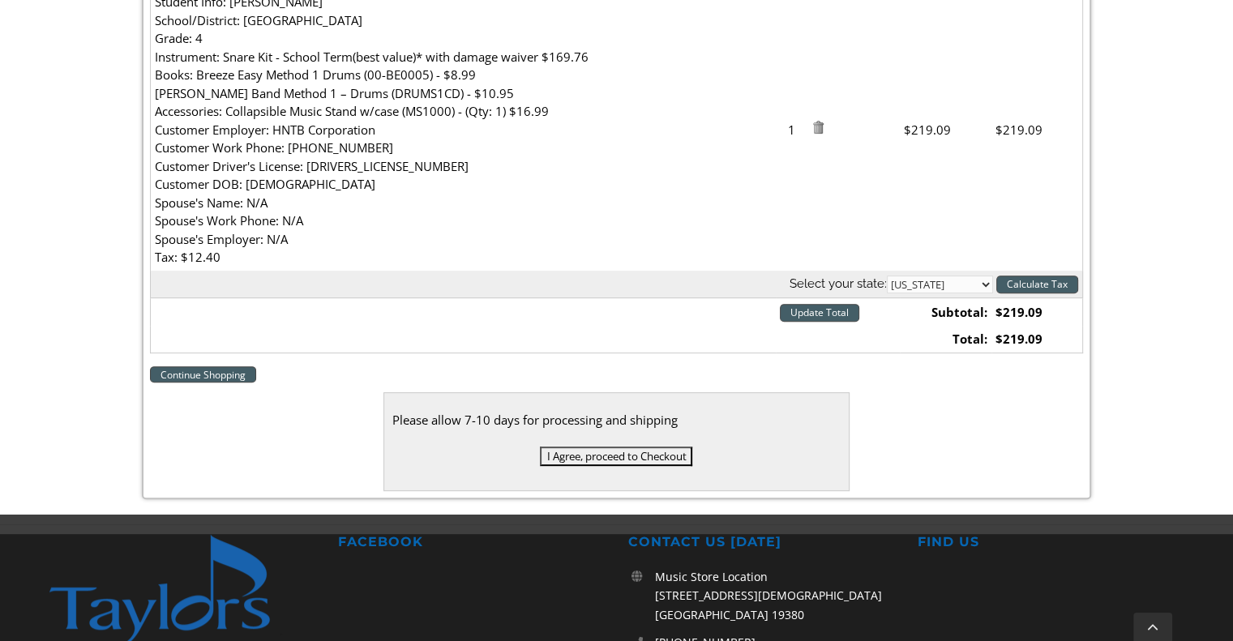
click at [824, 312] on input "Update Total" at bounding box center [819, 313] width 79 height 18
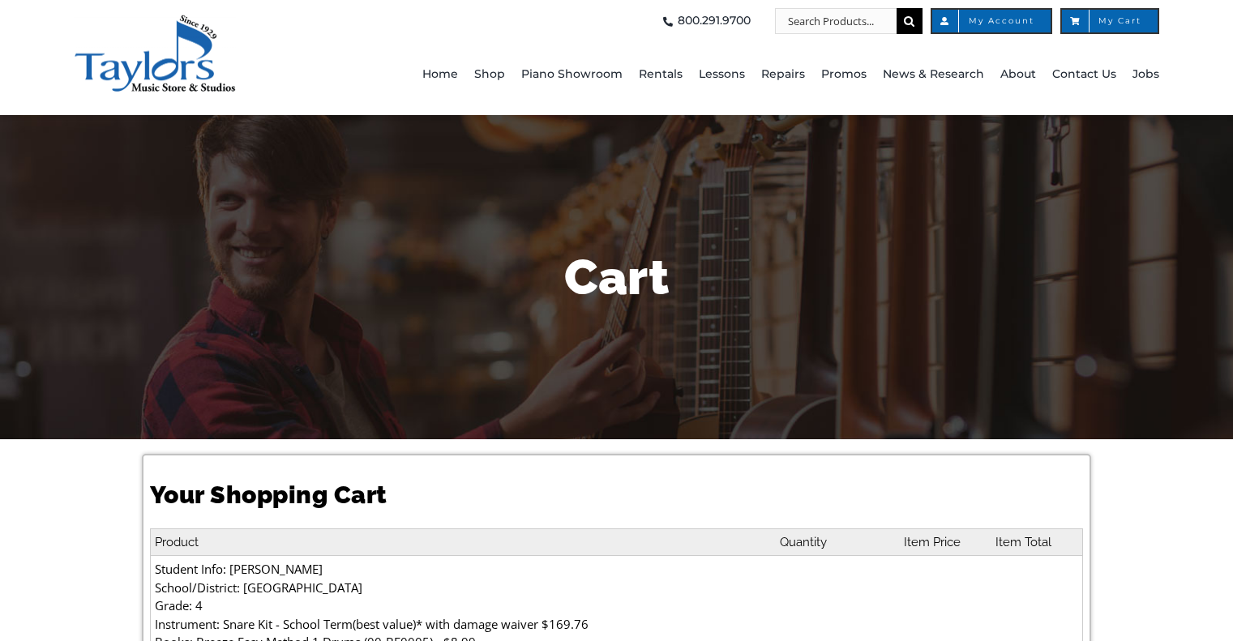
select select "PA"
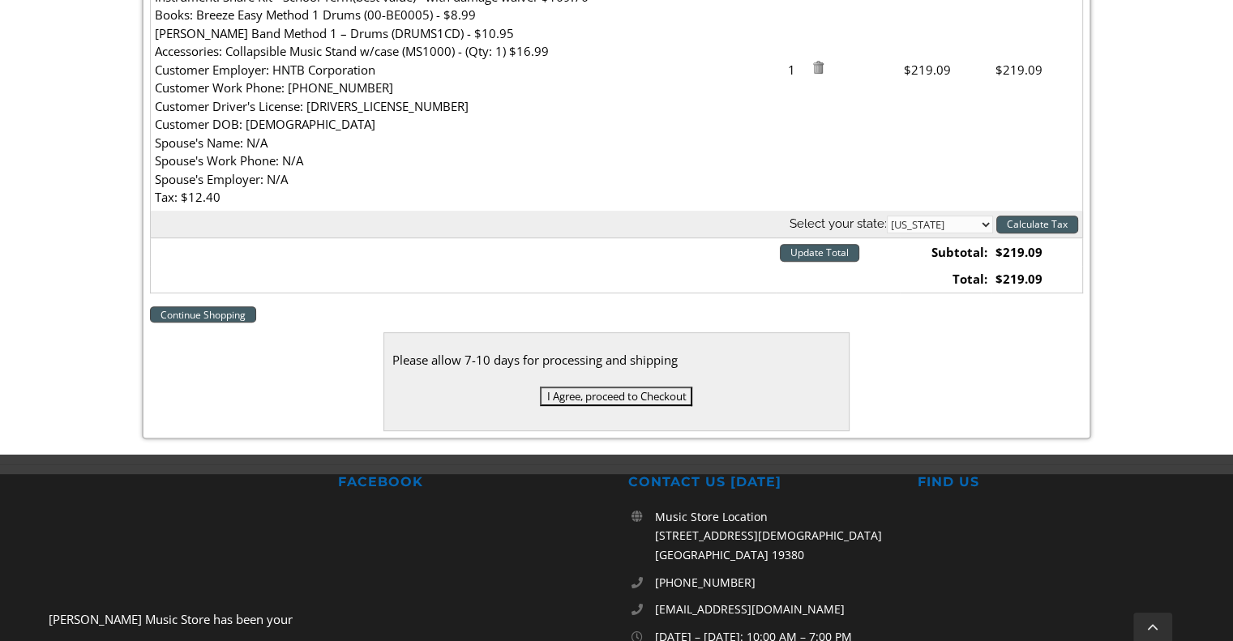
scroll to position [568, 0]
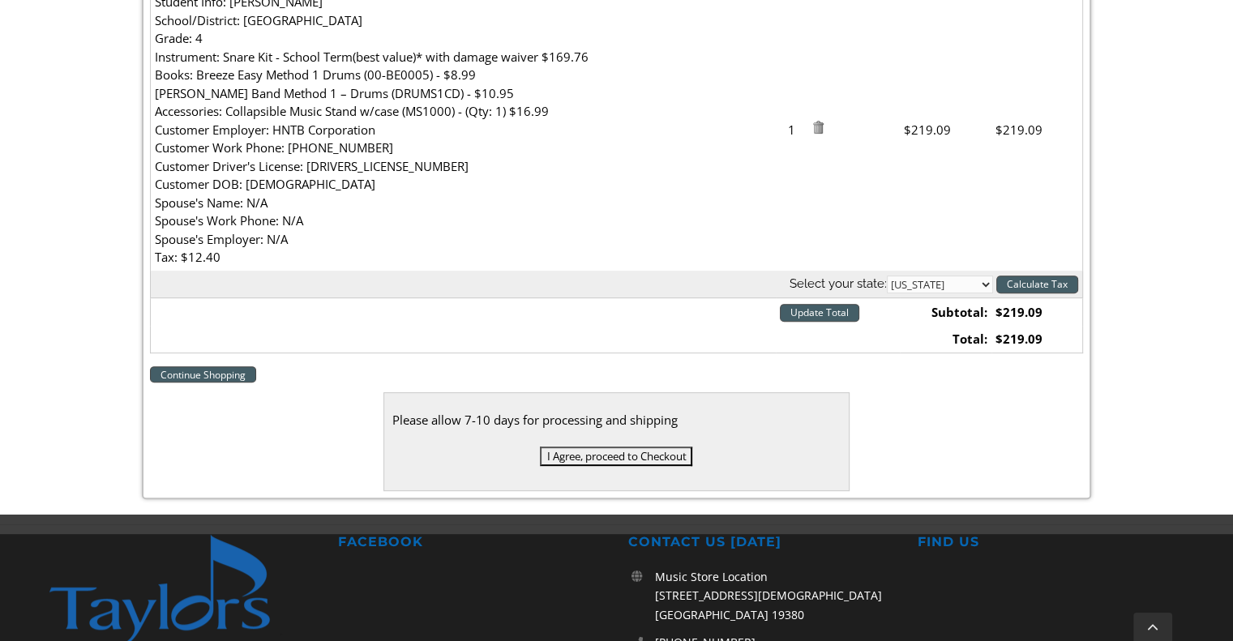
click at [636, 460] on input "I Agree, proceed to Checkout" at bounding box center [616, 456] width 152 height 19
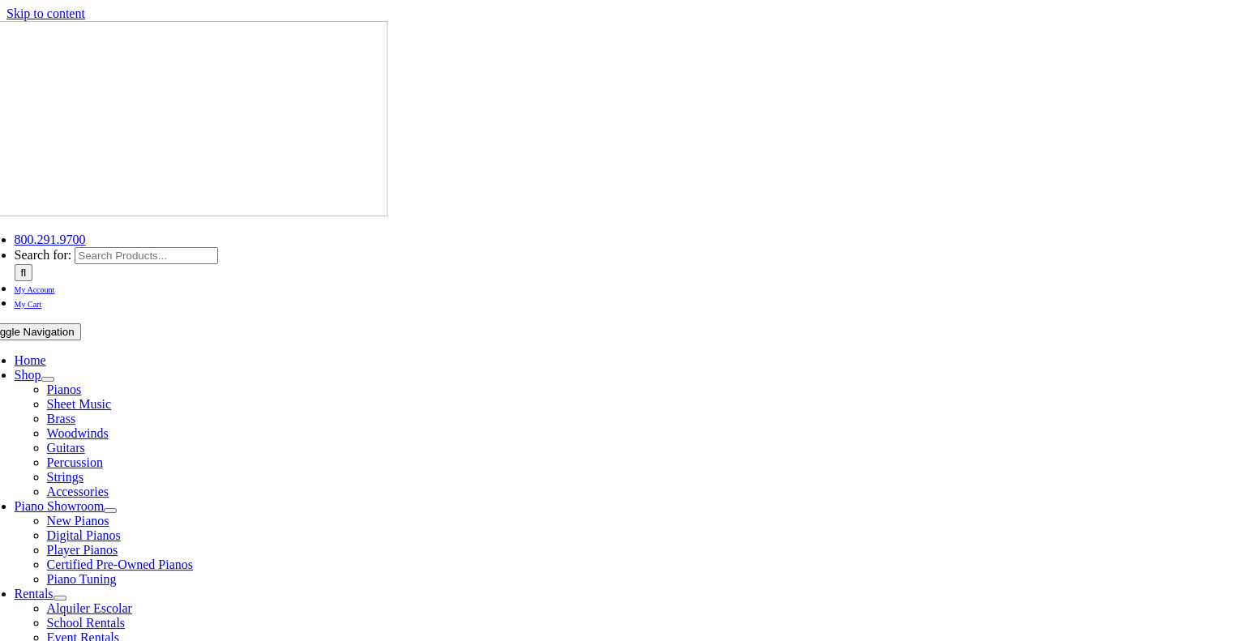
scroll to position [324, 0]
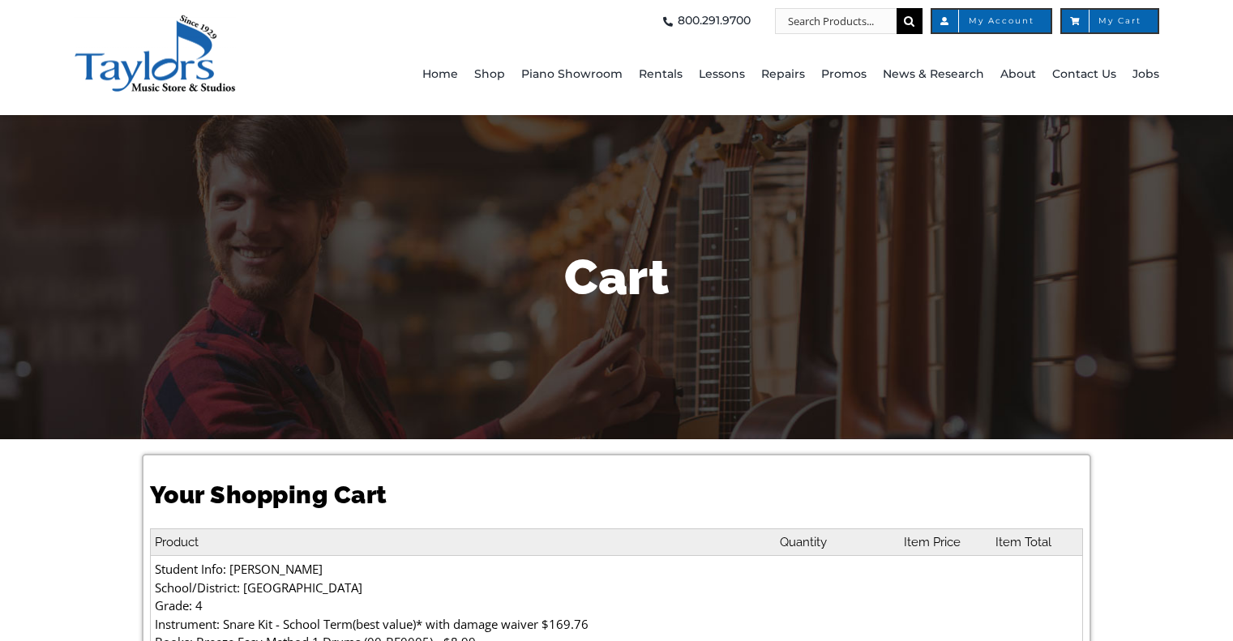
select select "PA"
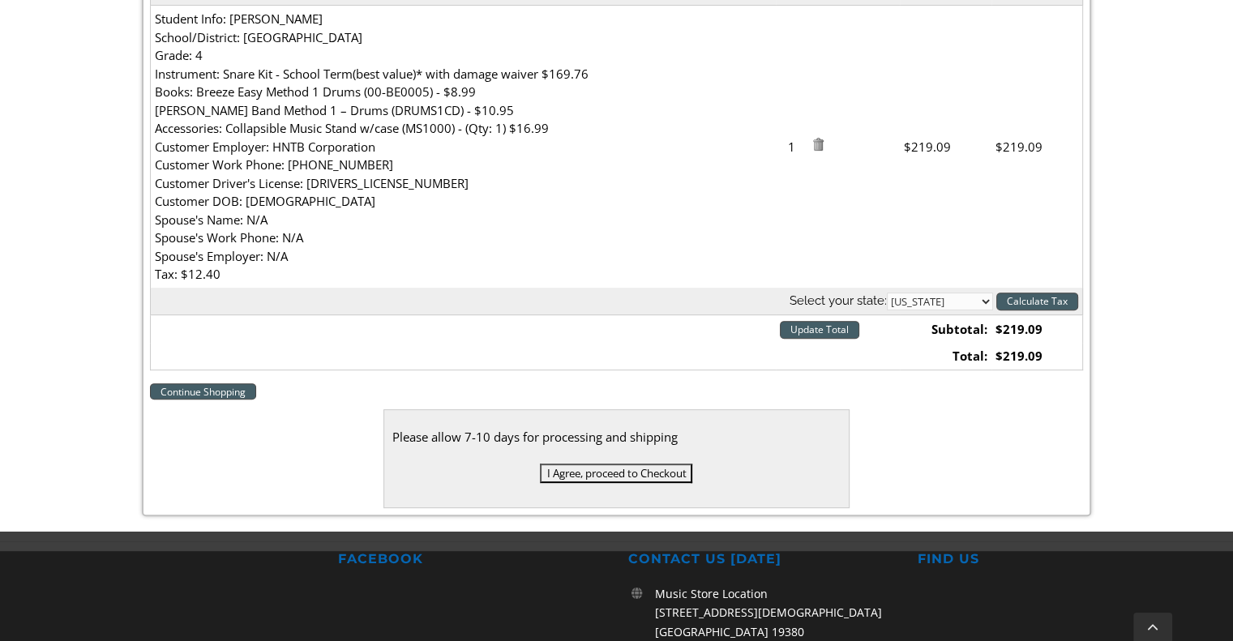
scroll to position [568, 0]
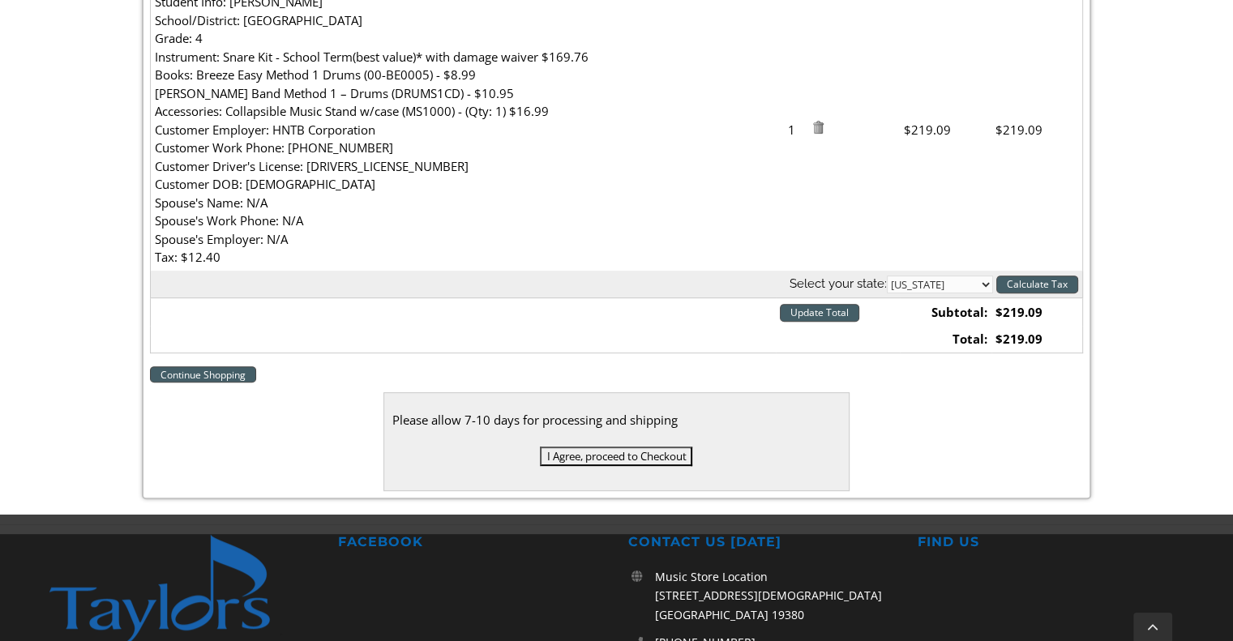
click at [833, 317] on input "Update Total" at bounding box center [819, 313] width 79 height 18
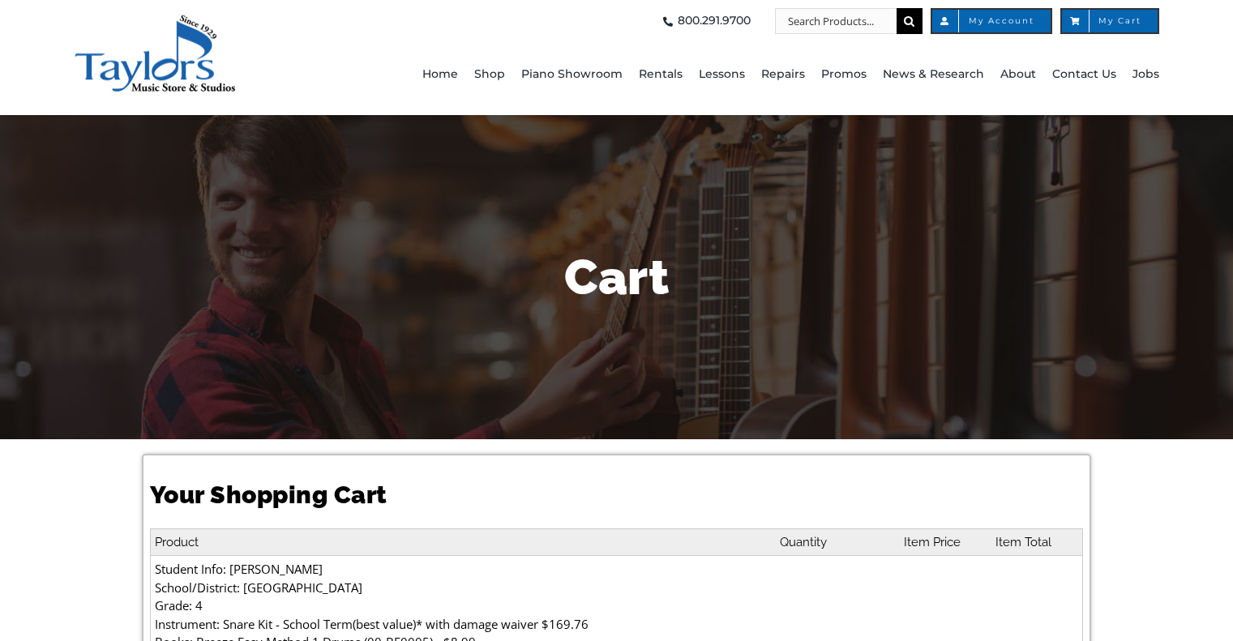
select select "PA"
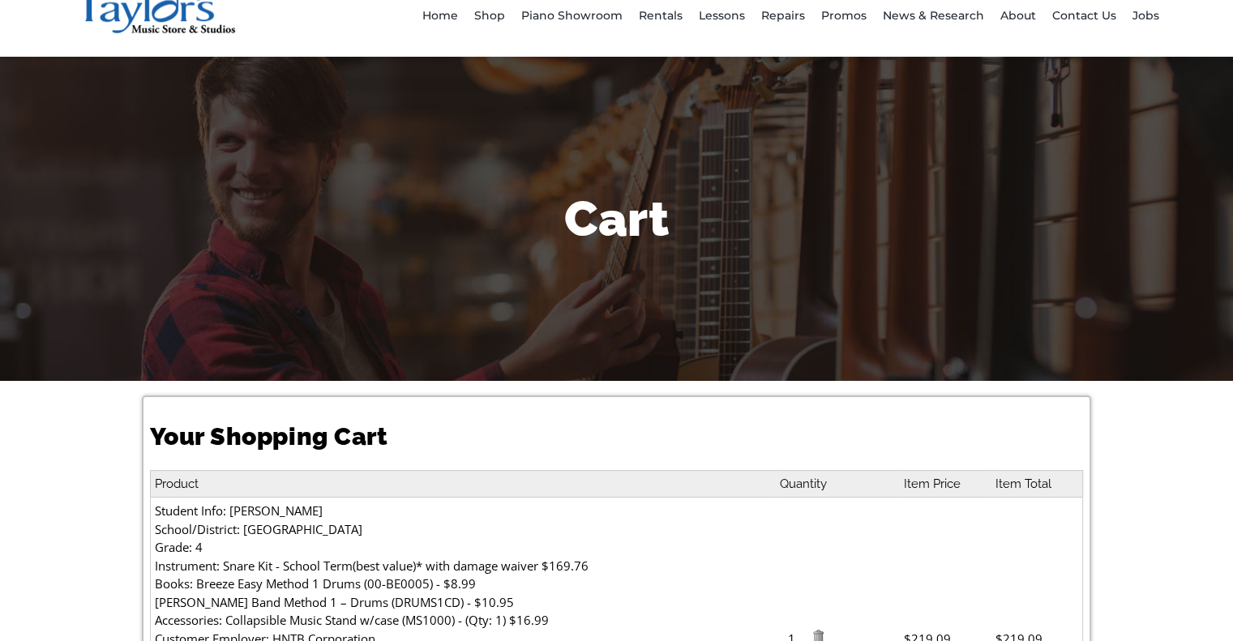
scroll to position [649, 0]
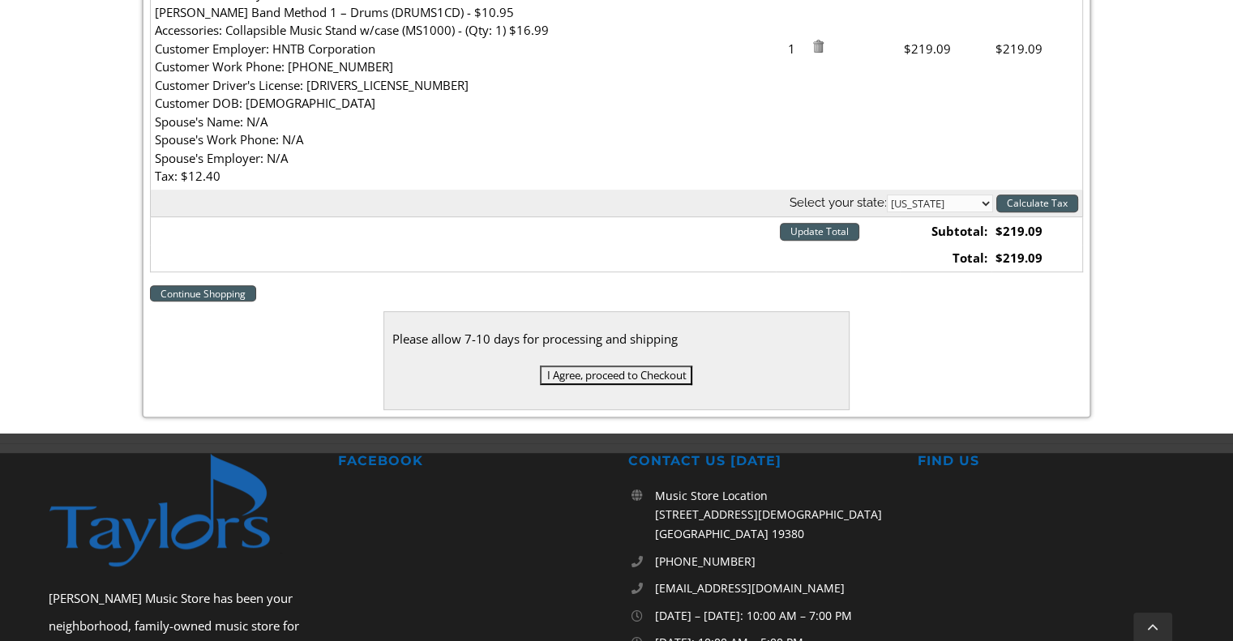
click at [623, 379] on input "I Agree, proceed to Checkout" at bounding box center [616, 375] width 152 height 19
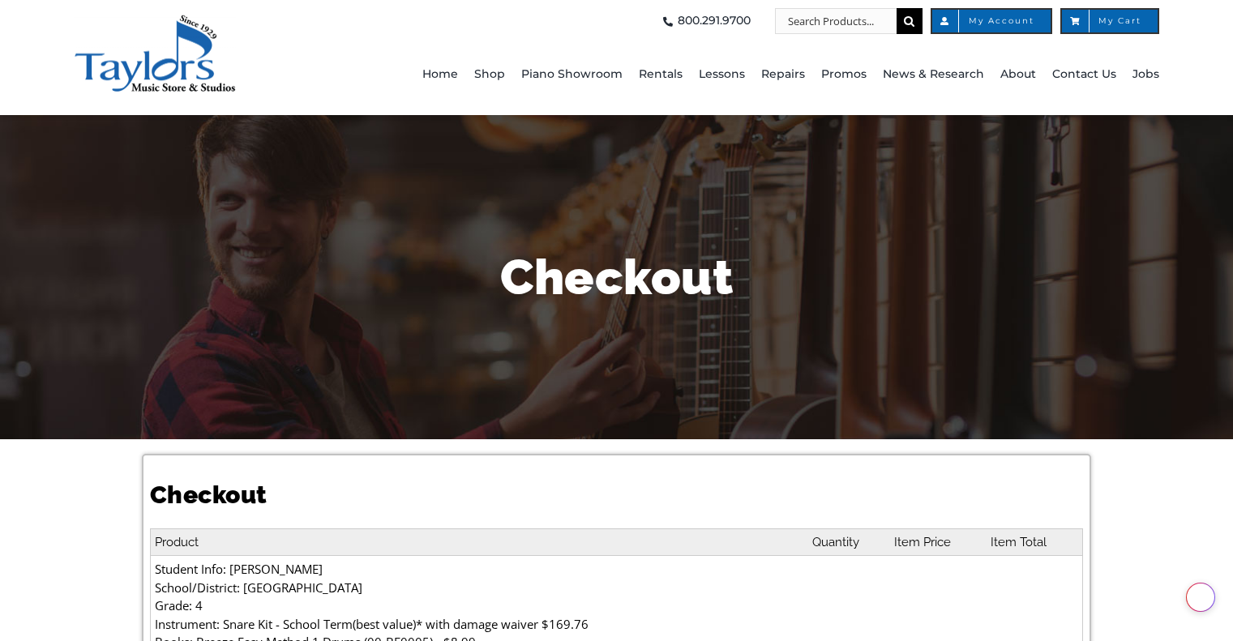
select select
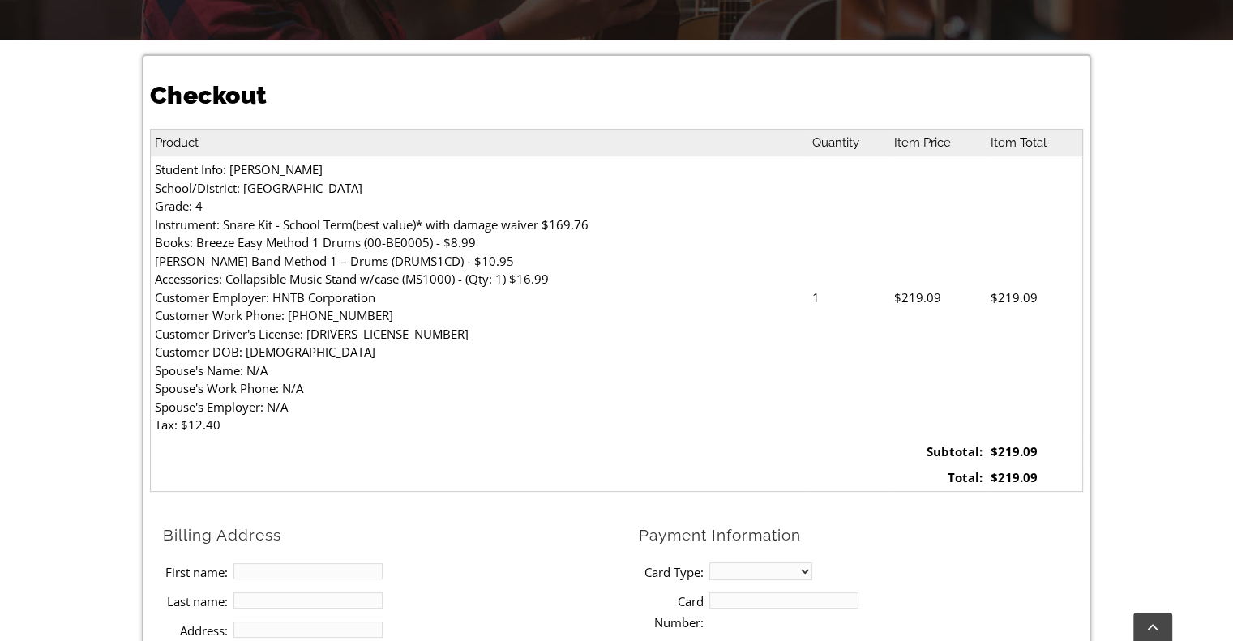
scroll to position [405, 0]
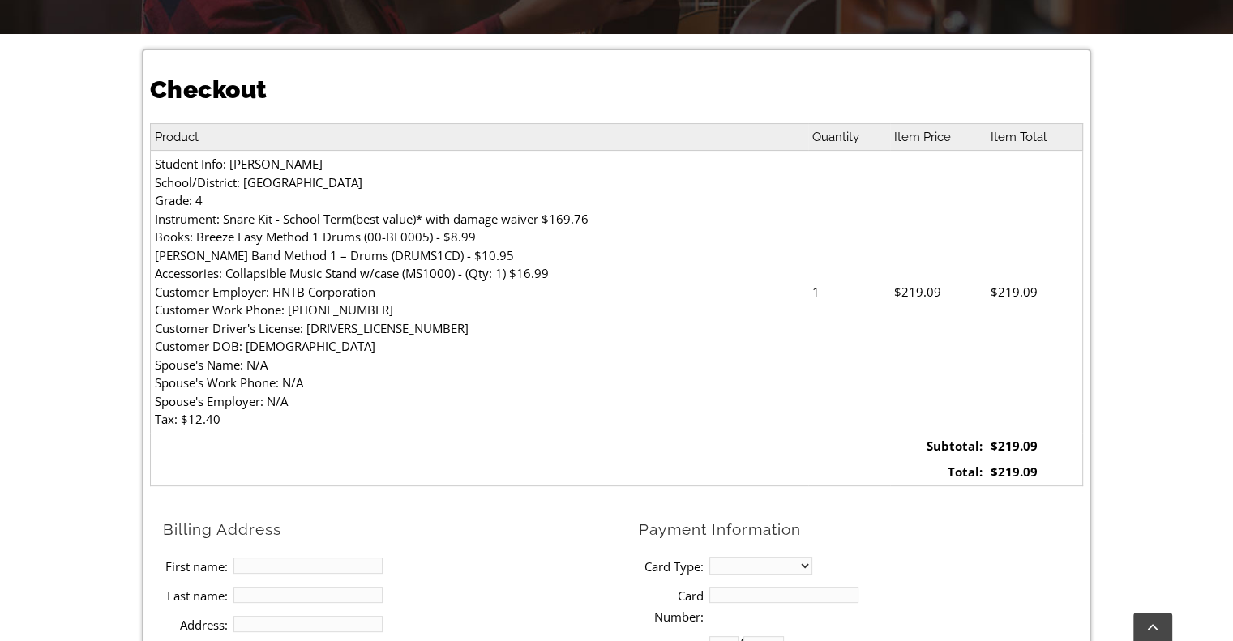
click at [249, 165] on td "Student Info: Ryan Whittington School/District: Rose Tree Elementary Grade: 4 I…" at bounding box center [479, 292] width 658 height 282
click at [273, 203] on td "Student Info: Ryan Whittington School/District: Rose Tree Elementary Grade: 4 I…" at bounding box center [479, 292] width 658 height 282
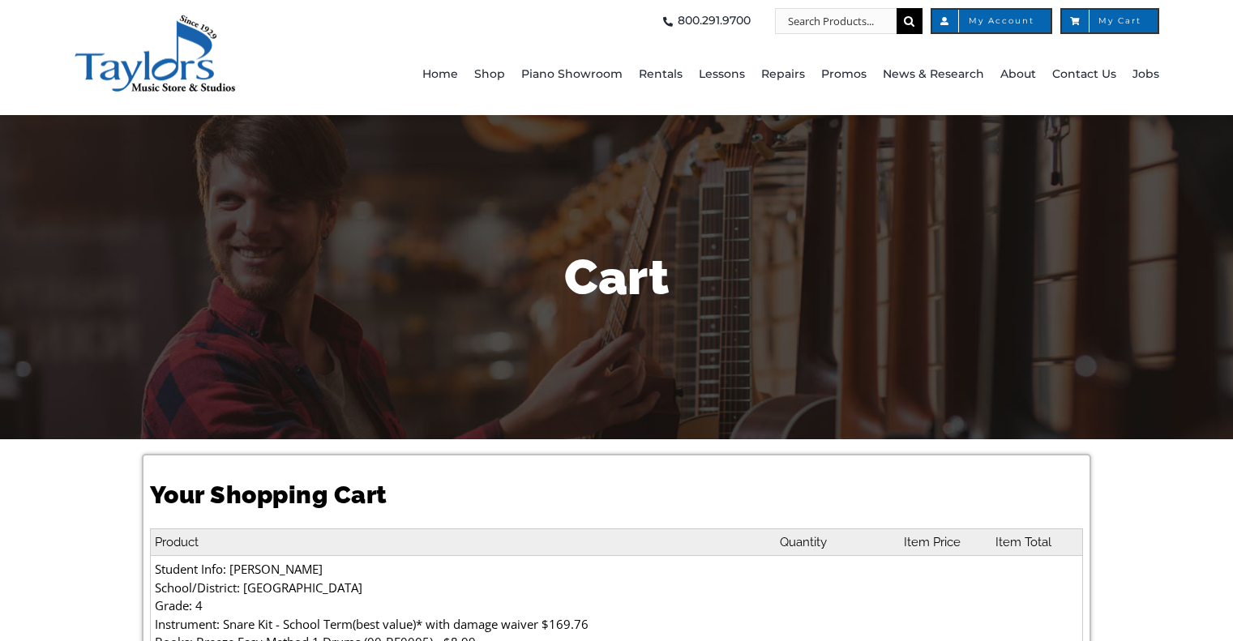
select select "PA"
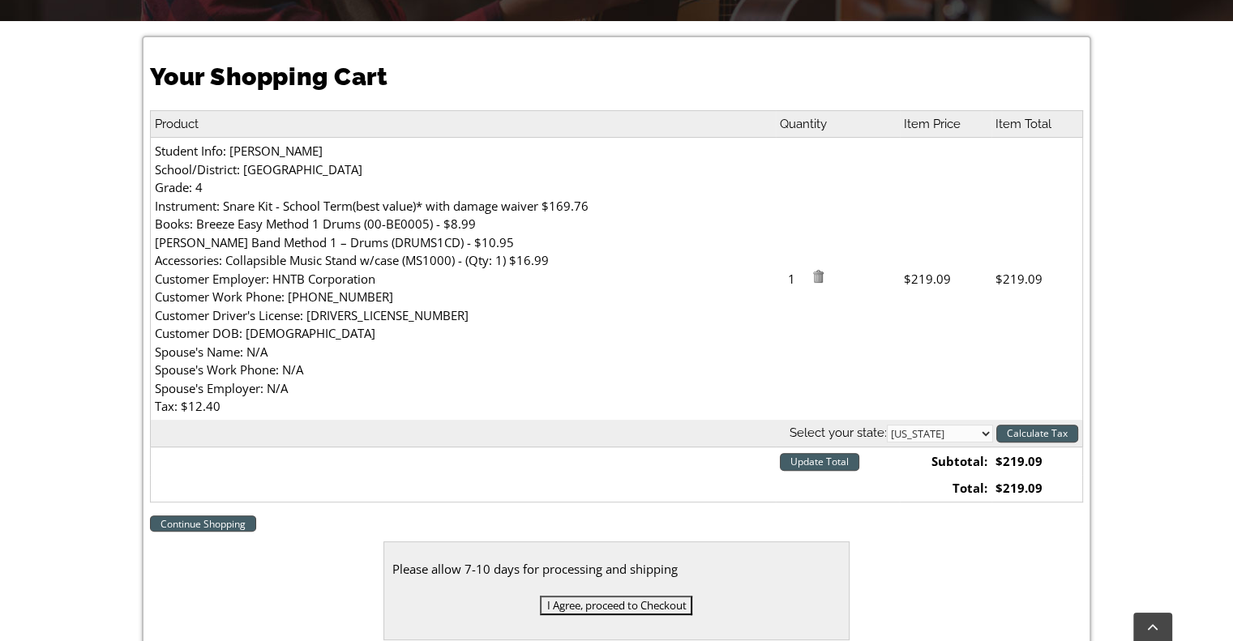
scroll to position [486, 0]
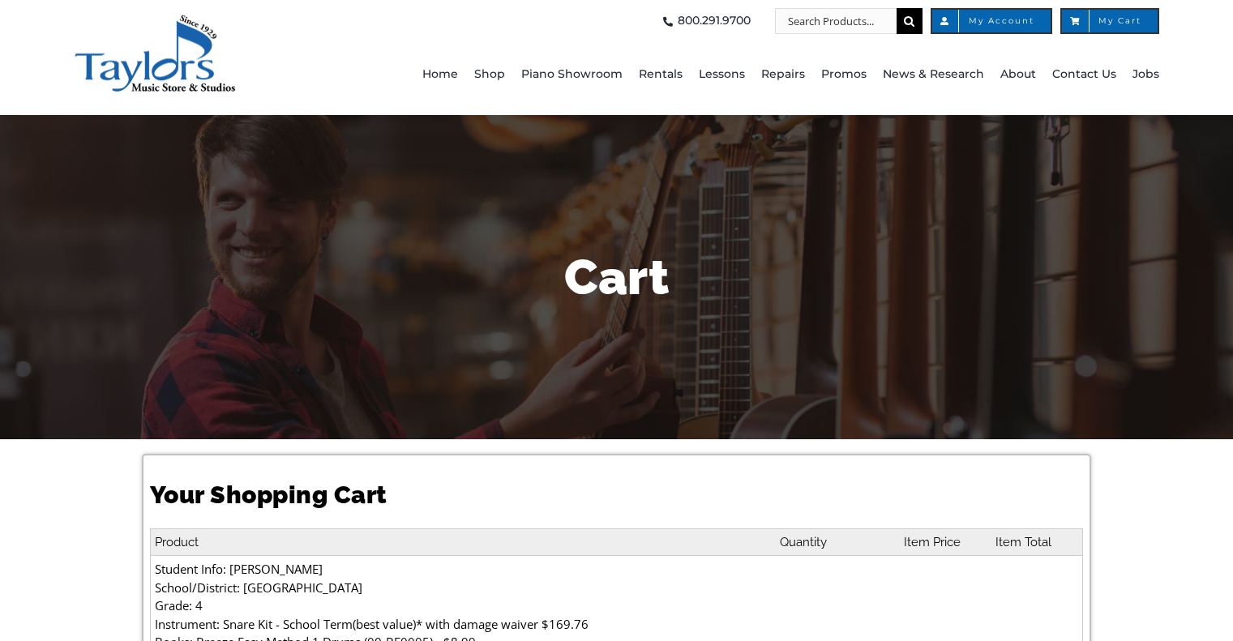
select select "PA"
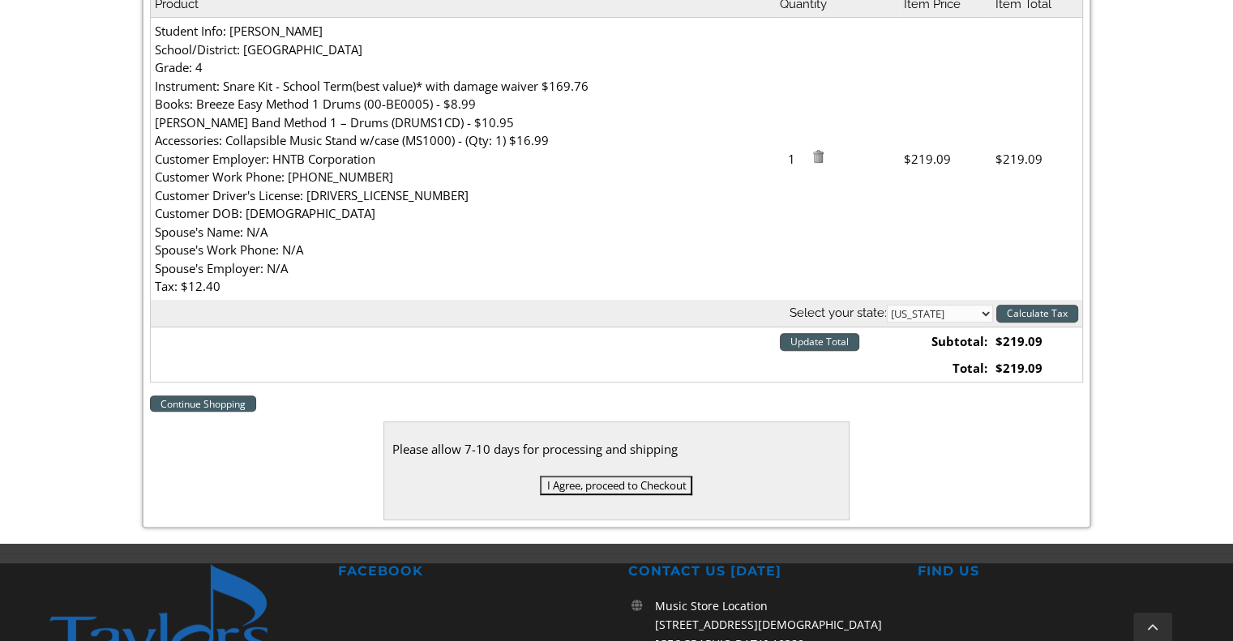
drag, startPoint x: 224, startPoint y: 99, endPoint x: 225, endPoint y: 84, distance: 15.4
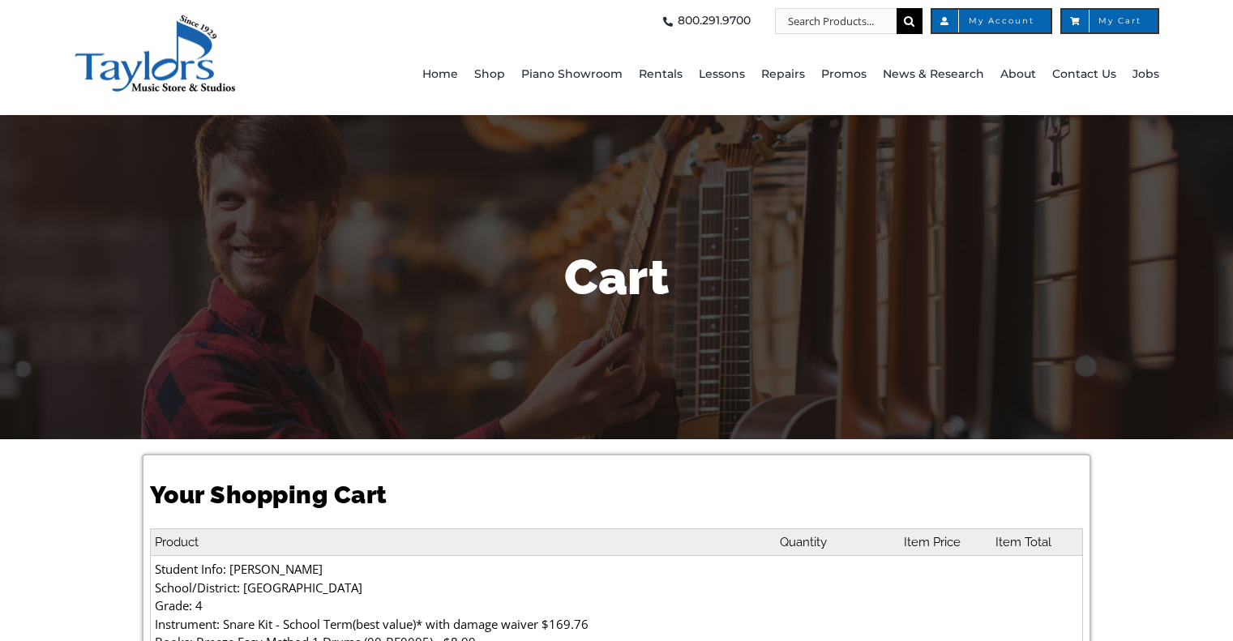
select select "PA"
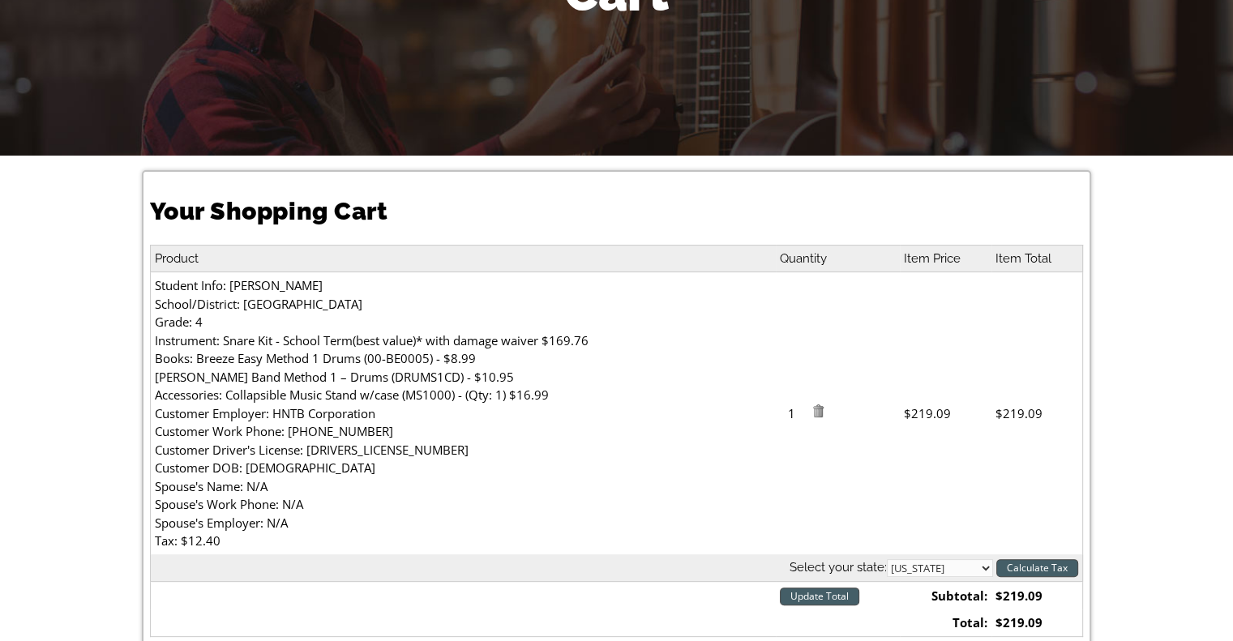
scroll to position [405, 0]
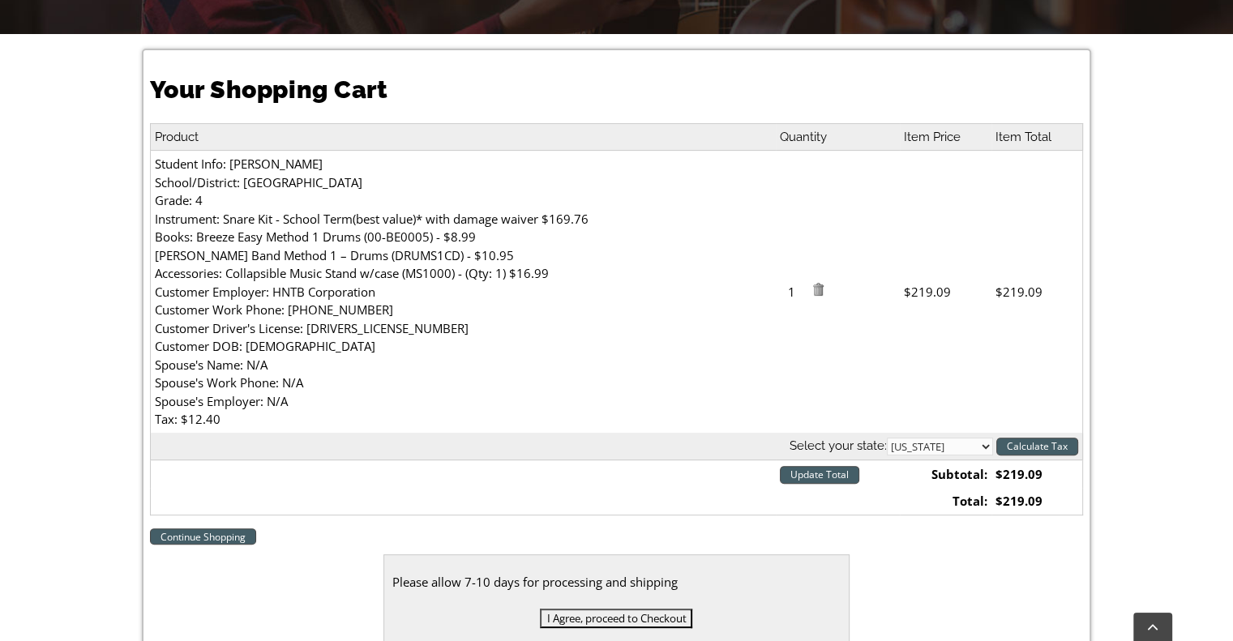
click at [820, 289] on img at bounding box center [818, 289] width 13 height 13
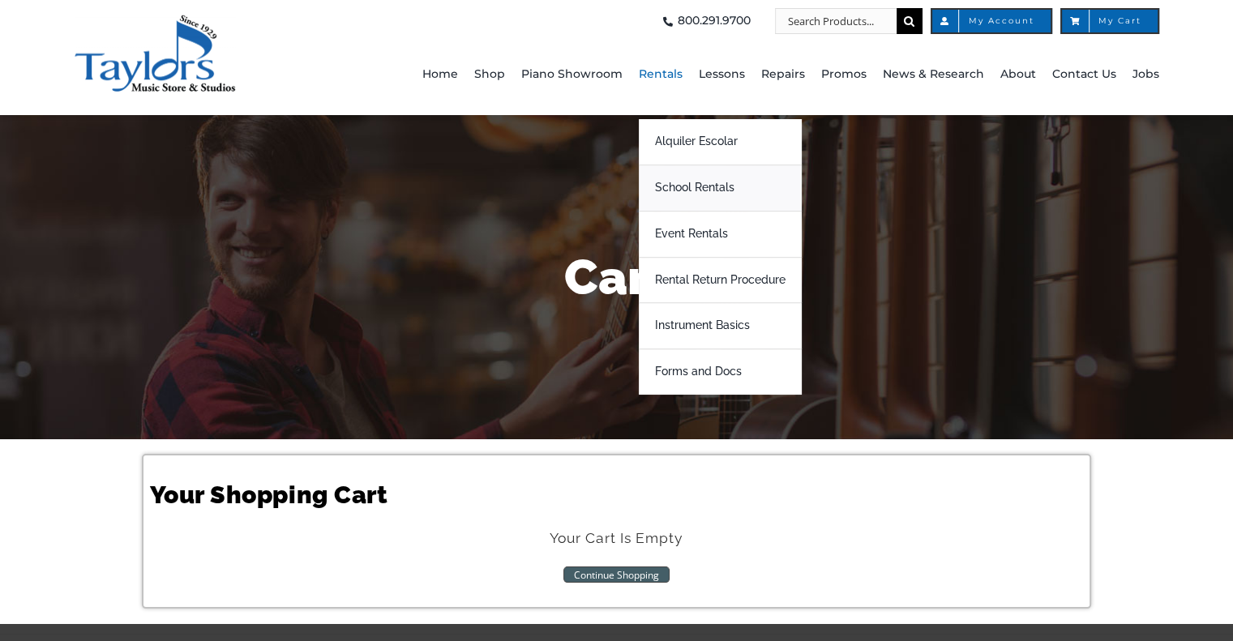
click at [710, 190] on span "School Rentals" at bounding box center [694, 188] width 79 height 26
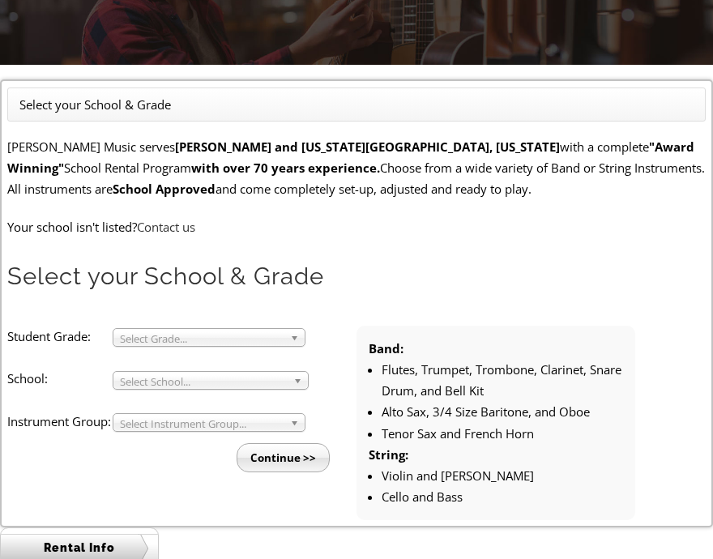
scroll to position [243, 0]
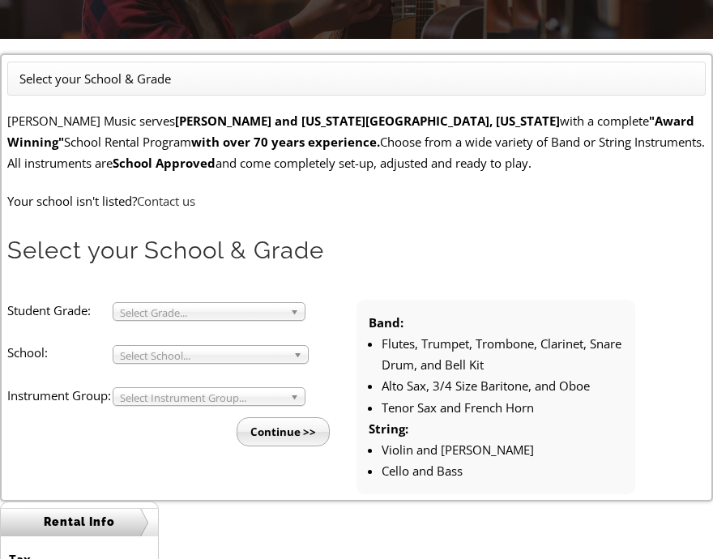
click at [269, 313] on span "Select Grade..." at bounding box center [202, 312] width 164 height 19
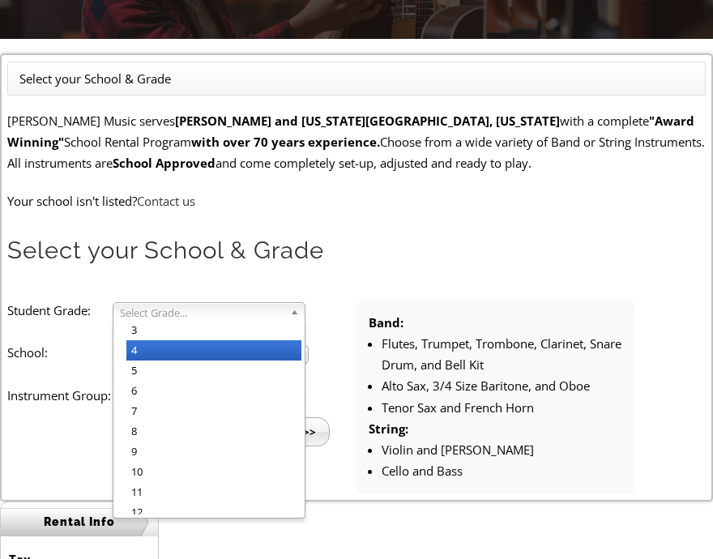
click at [176, 349] on li "4" at bounding box center [213, 351] width 175 height 20
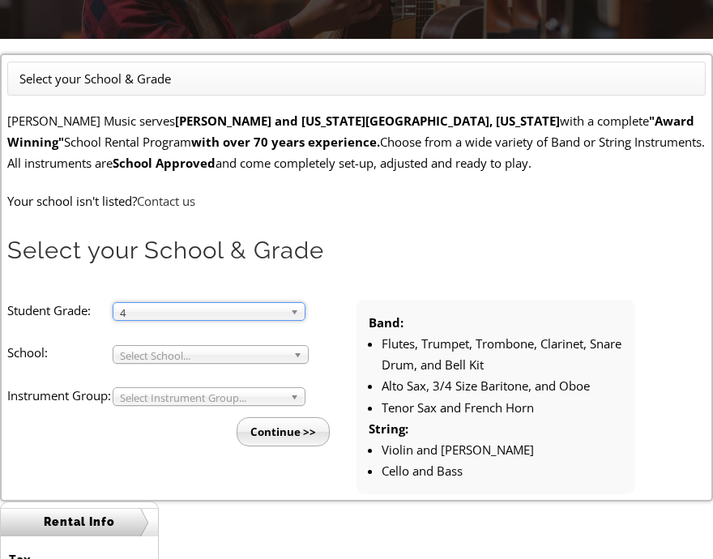
click at [209, 355] on span "Select School..." at bounding box center [203, 355] width 167 height 19
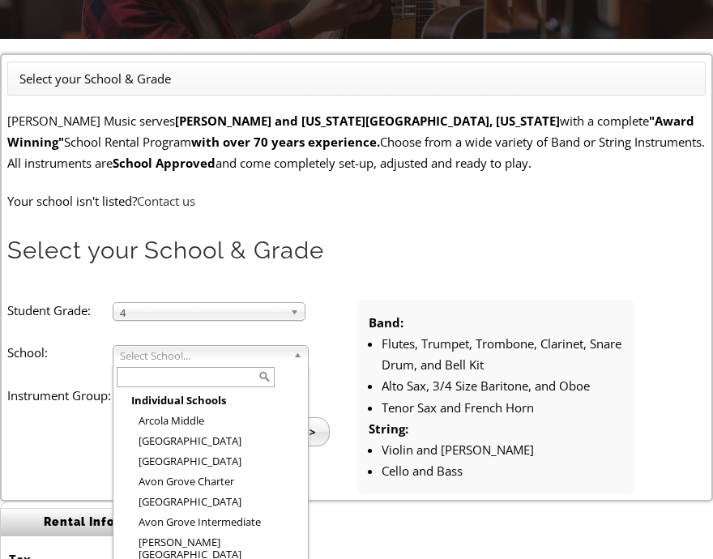
click at [199, 374] on input "text" at bounding box center [196, 377] width 158 height 20
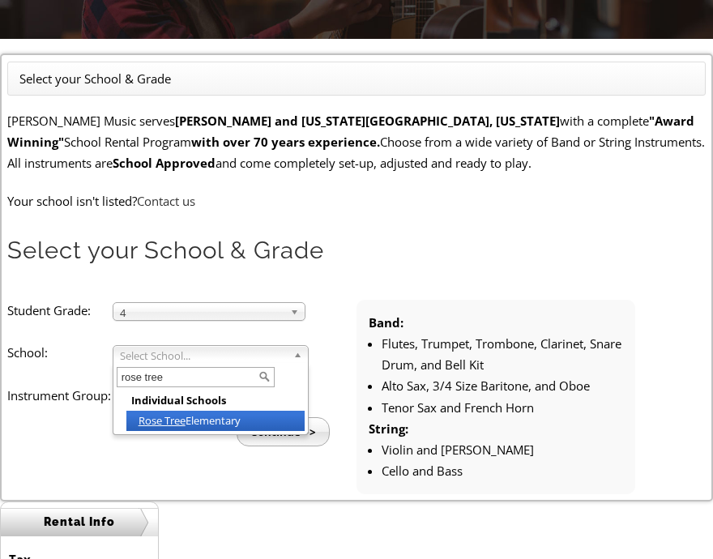
type input "rose tree"
click at [184, 423] on em "Rose Tree" at bounding box center [162, 420] width 47 height 15
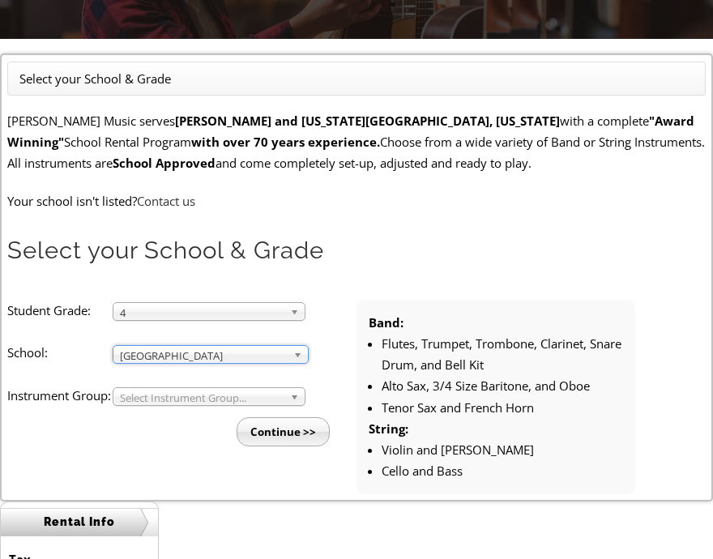
click at [175, 389] on span "Select Instrument Group..." at bounding box center [202, 397] width 164 height 19
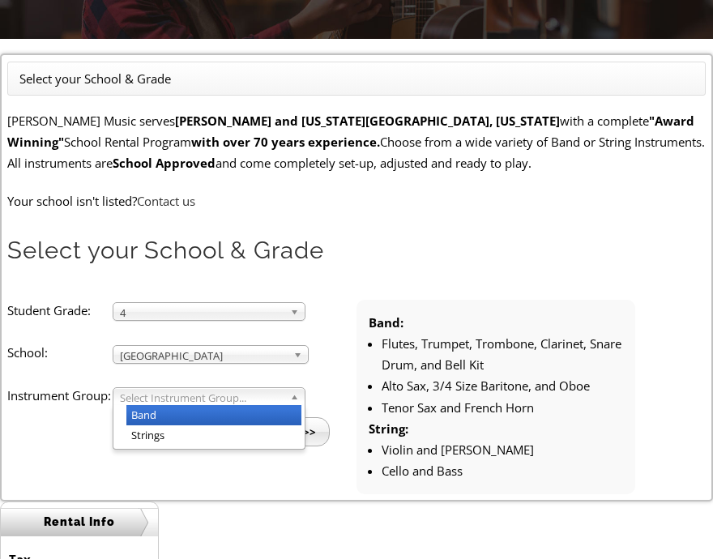
click at [164, 411] on li "Band" at bounding box center [213, 415] width 175 height 20
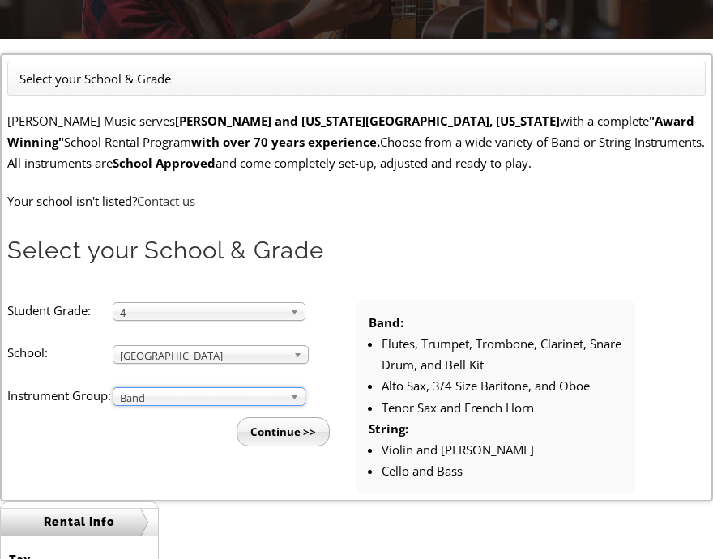
click at [276, 447] on input "Continue >>" at bounding box center [283, 432] width 93 height 29
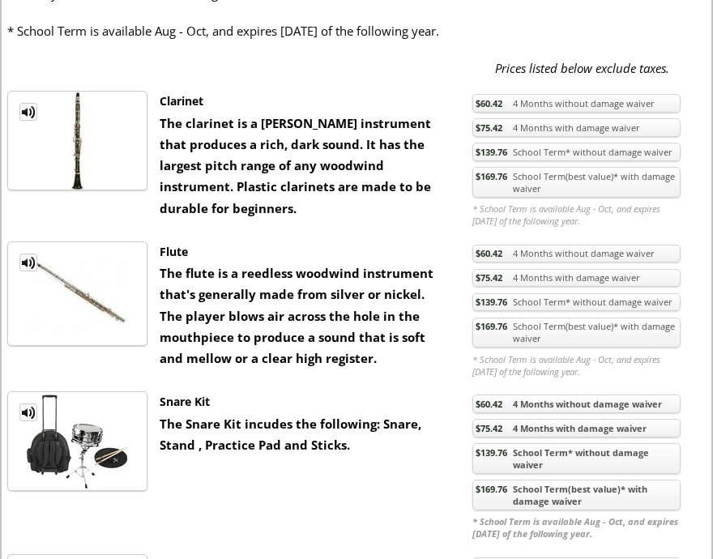
scroll to position [811, 0]
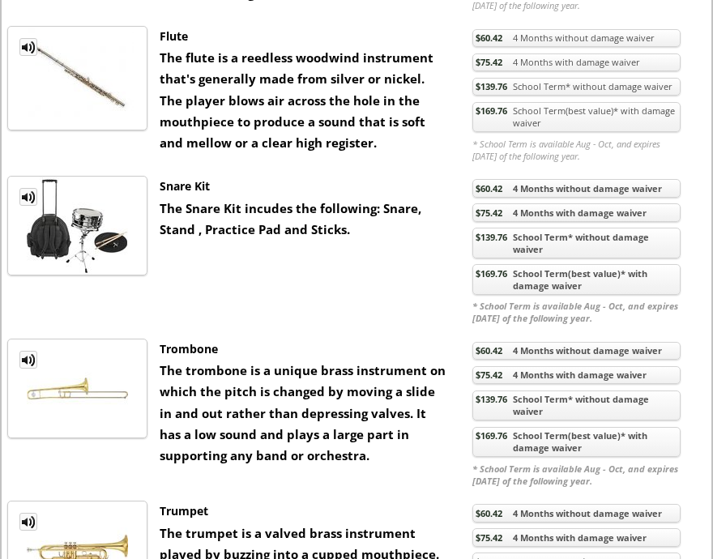
click at [508, 273] on span "$169.76" at bounding box center [492, 274] width 32 height 12
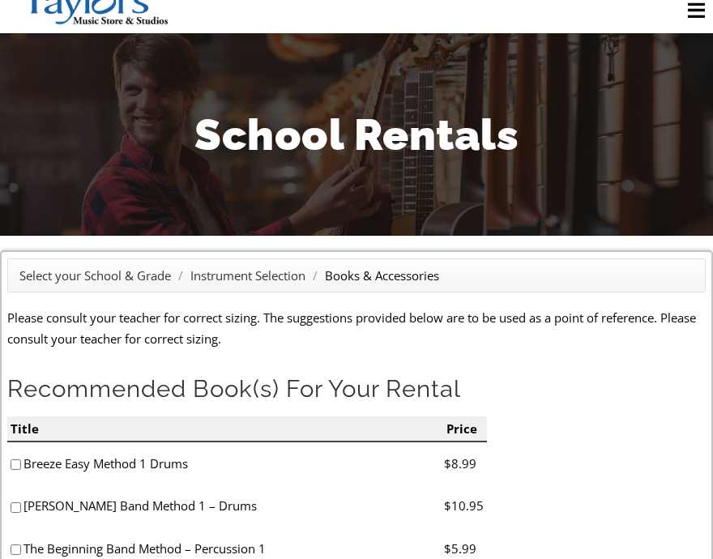
scroll to position [81, 0]
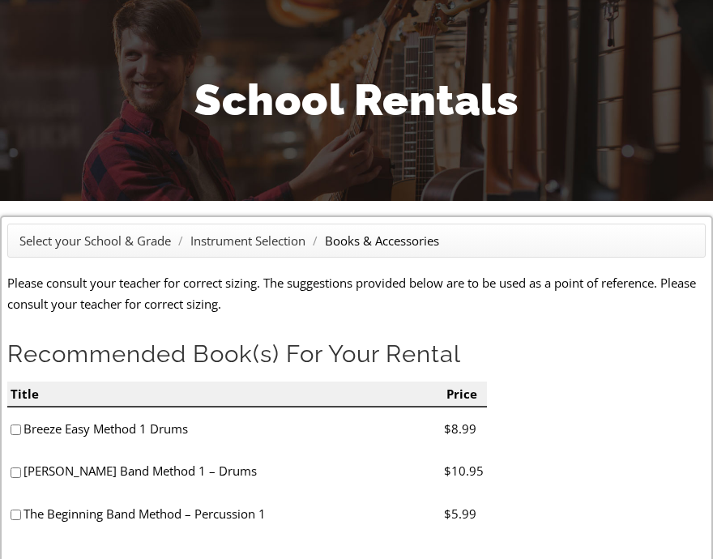
click at [563, 344] on h2 "Recommended Book(s) For Your Rental" at bounding box center [356, 354] width 698 height 31
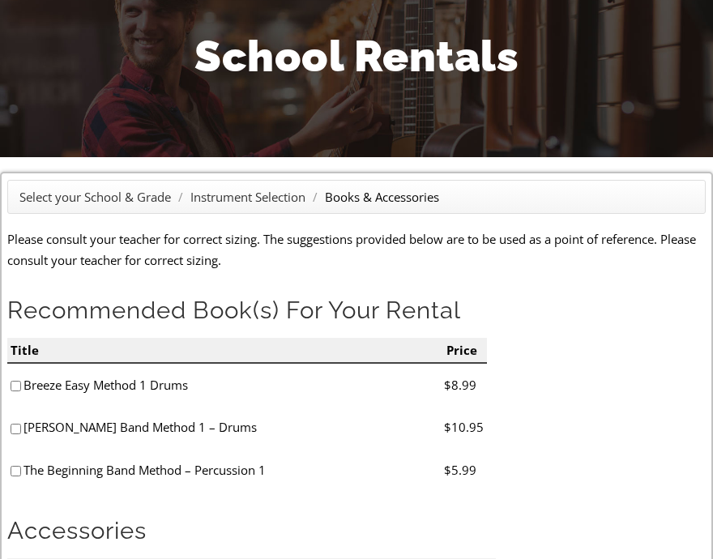
scroll to position [162, 0]
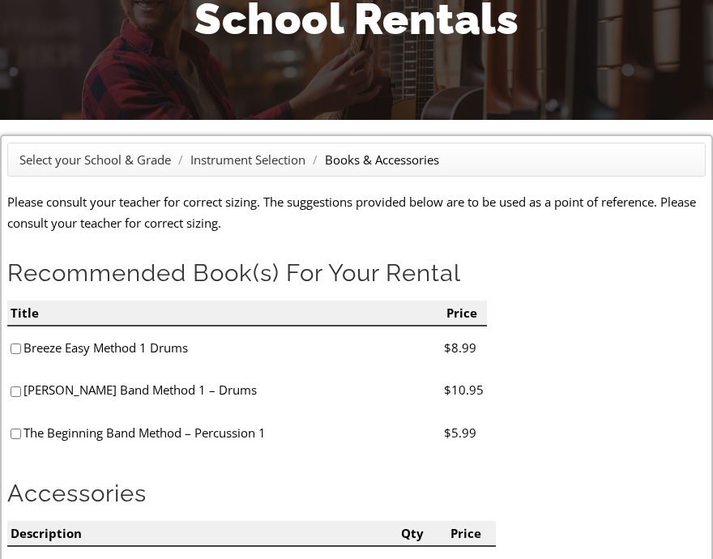
click at [14, 349] on input"] "checkbox" at bounding box center [16, 349] width 11 height 11
checkbox input"] "true"
click at [16, 388] on input"] "checkbox" at bounding box center [16, 392] width 11 height 11
checkbox input"] "true"
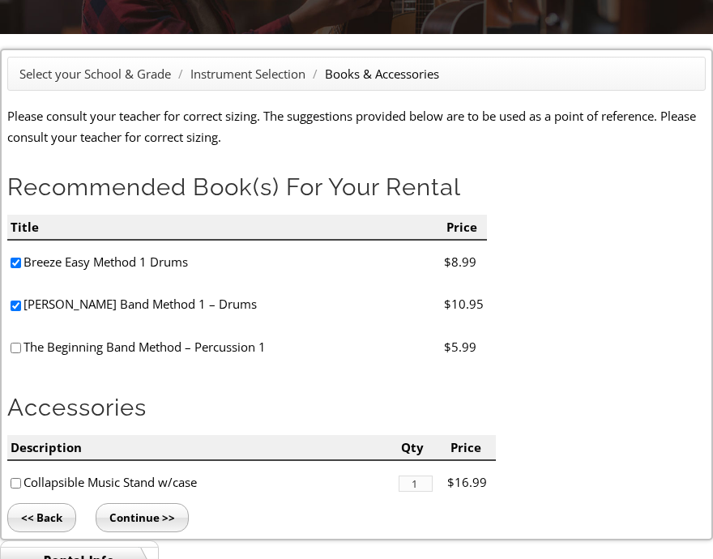
scroll to position [324, 0]
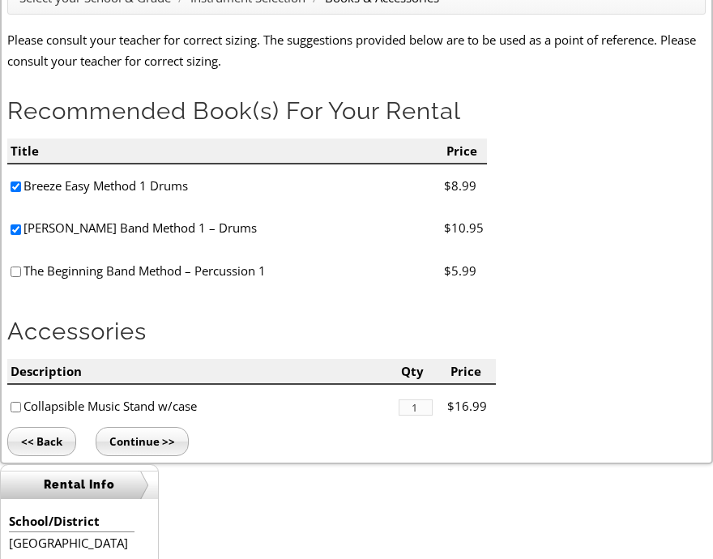
click at [13, 408] on input"] "checkbox" at bounding box center [16, 407] width 11 height 11
checkbox input"] "true"
click at [125, 438] on input "Continue >>" at bounding box center [142, 441] width 93 height 29
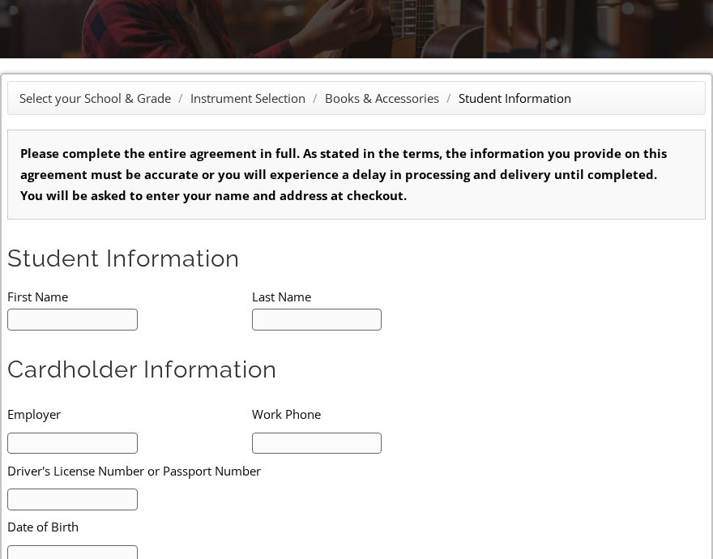
scroll to position [324, 0]
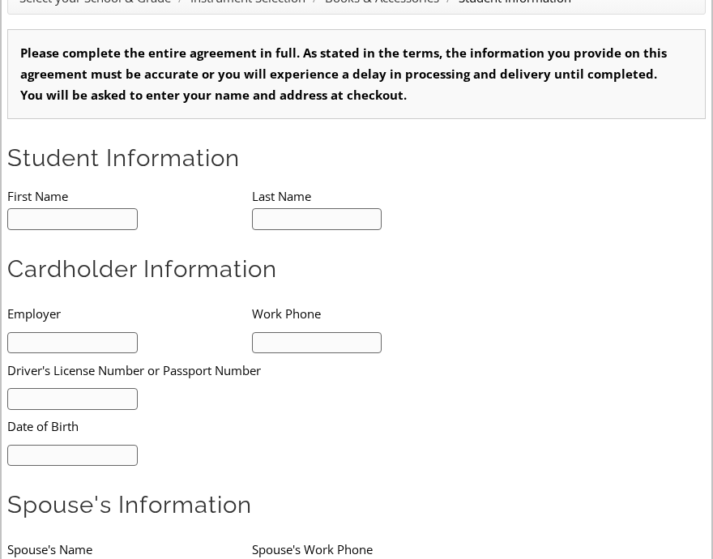
click at [71, 220] on input "text" at bounding box center [72, 219] width 131 height 22
type input "1"
type input "Joel"
type input "Whittington"
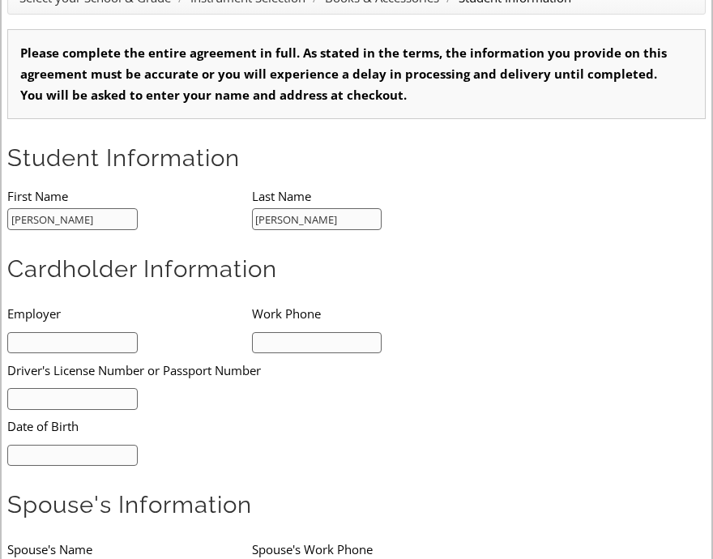
click at [88, 338] on input "text" at bounding box center [72, 343] width 131 height 22
type input "HNTB Corporation"
type input "4848680662"
click at [99, 401] on input "text" at bounding box center [72, 399] width 131 height 22
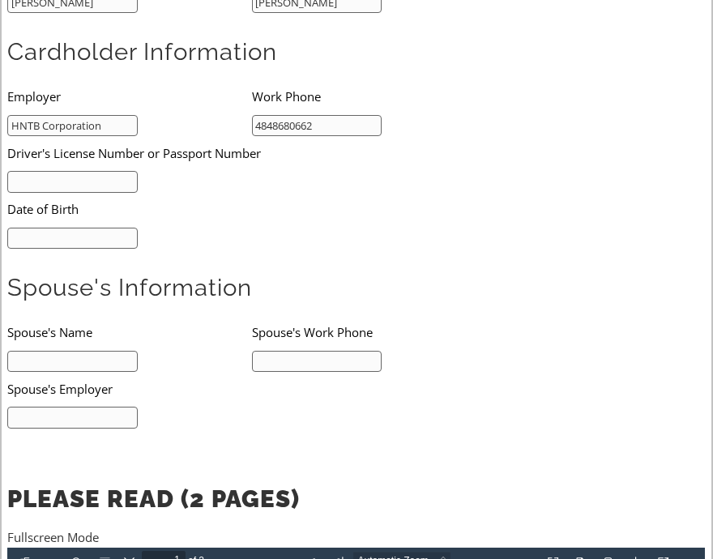
scroll to position [568, 0]
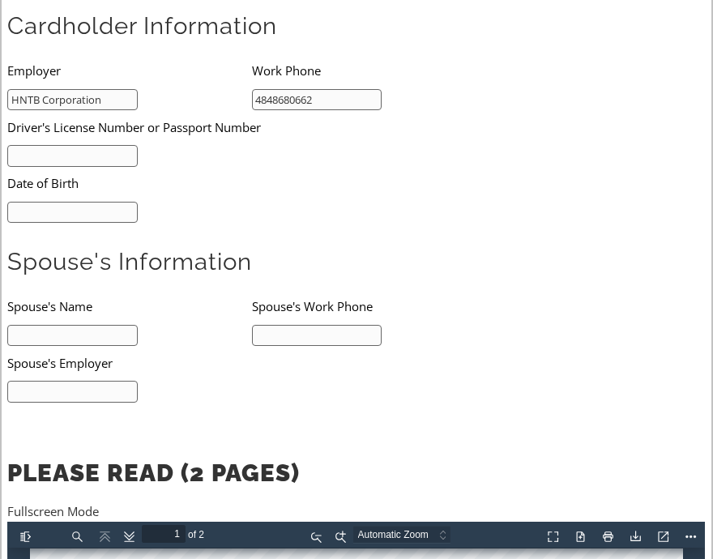
click at [123, 333] on input "text" at bounding box center [72, 336] width 131 height 22
type input "Ryan Whittington"
click at [66, 147] on input "text" at bounding box center [72, 156] width 131 height 22
click at [87, 151] on input "text" at bounding box center [72, 156] width 131 height 22
type input "27641683"
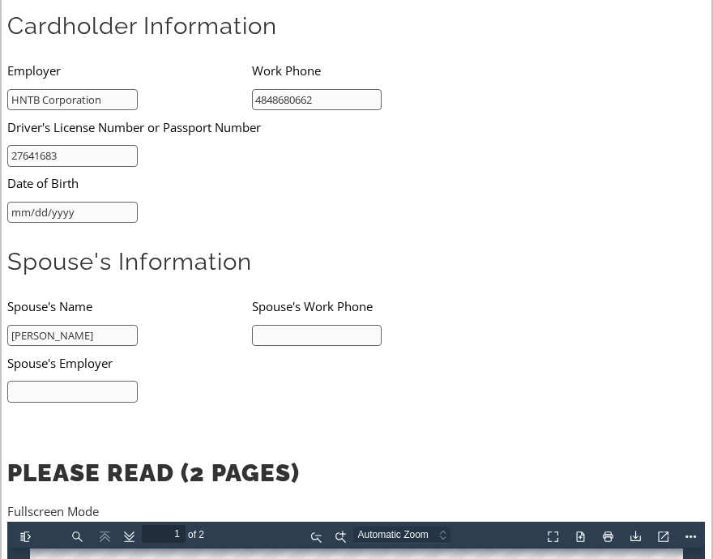
click at [81, 205] on input "mm/dd/yyyy" at bounding box center [72, 213] width 131 height 22
type input "10/13/1986"
click at [371, 169] on li "Date of Birth" at bounding box center [226, 183] width 439 height 33
click at [366, 252] on h2 "Spouse's Information" at bounding box center [356, 261] width 698 height 31
click at [380, 233] on form "Please complete the entire agreement in full. As stated in the terms, the infor…" at bounding box center [356, 269] width 698 height 966
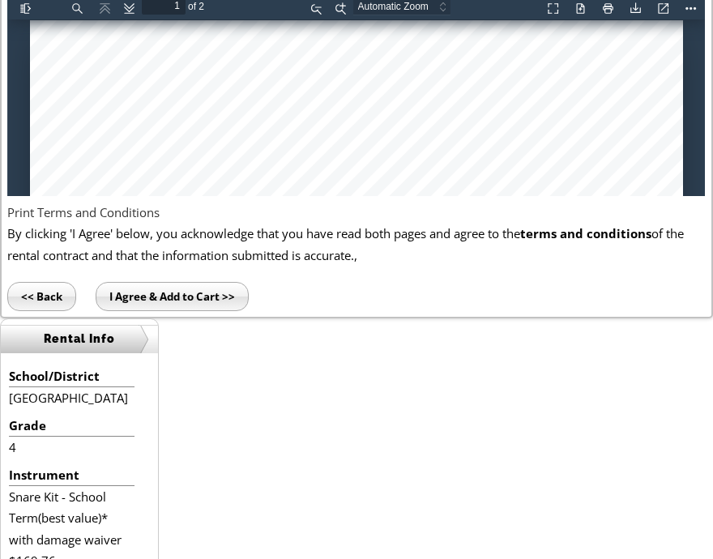
scroll to position [1099, 0]
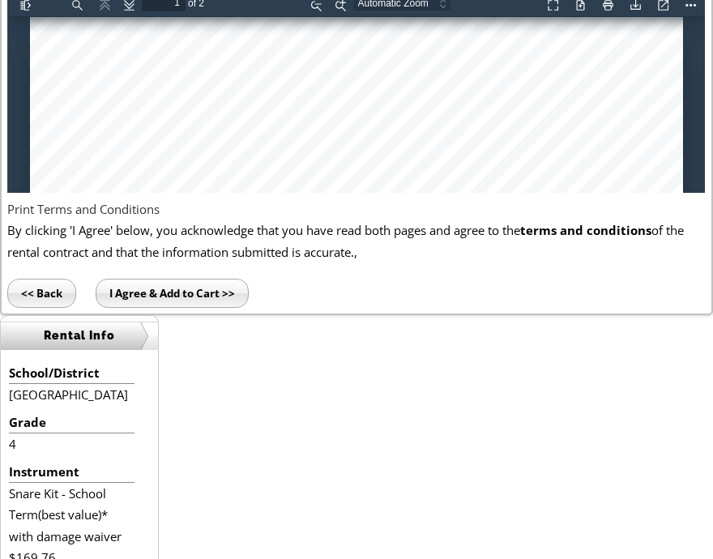
click at [178, 293] on input "I Agree & Add to Cart >>" at bounding box center [172, 293] width 153 height 29
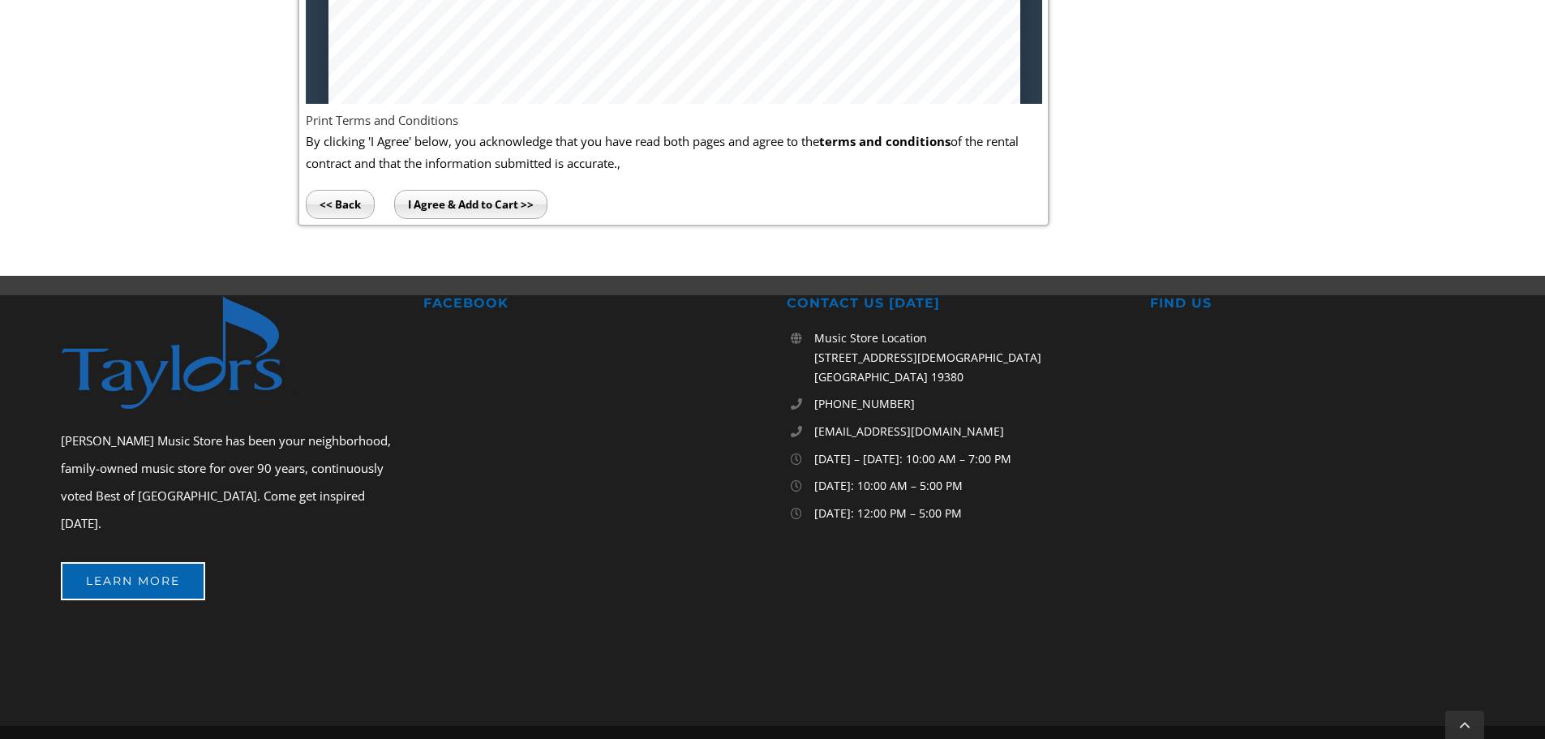
scroll to position [1283, 0]
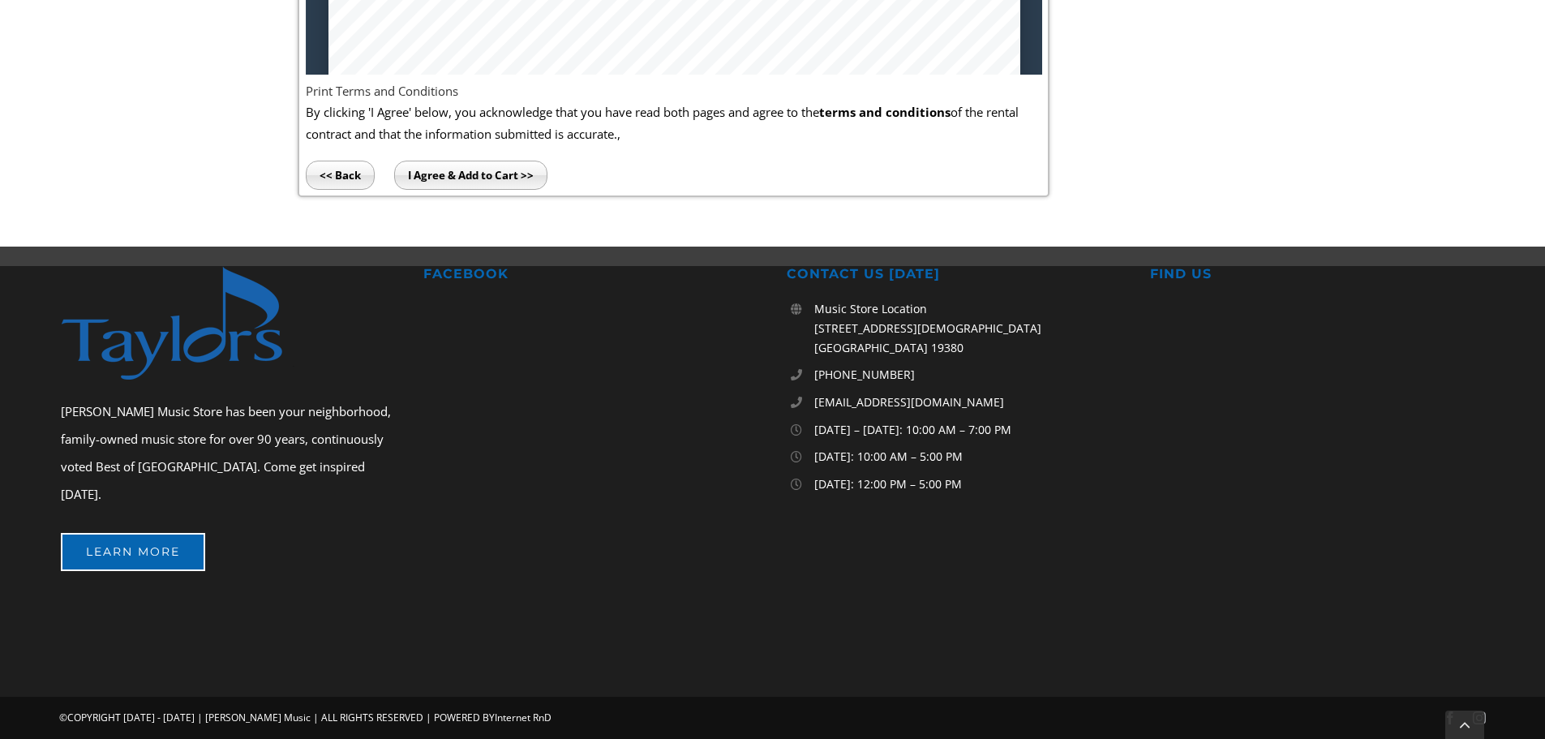
drag, startPoint x: 492, startPoint y: 176, endPoint x: 482, endPoint y: 175, distance: 9.8
click at [482, 175] on input "I Agree & Add to Cart >>" at bounding box center [470, 175] width 153 height 29
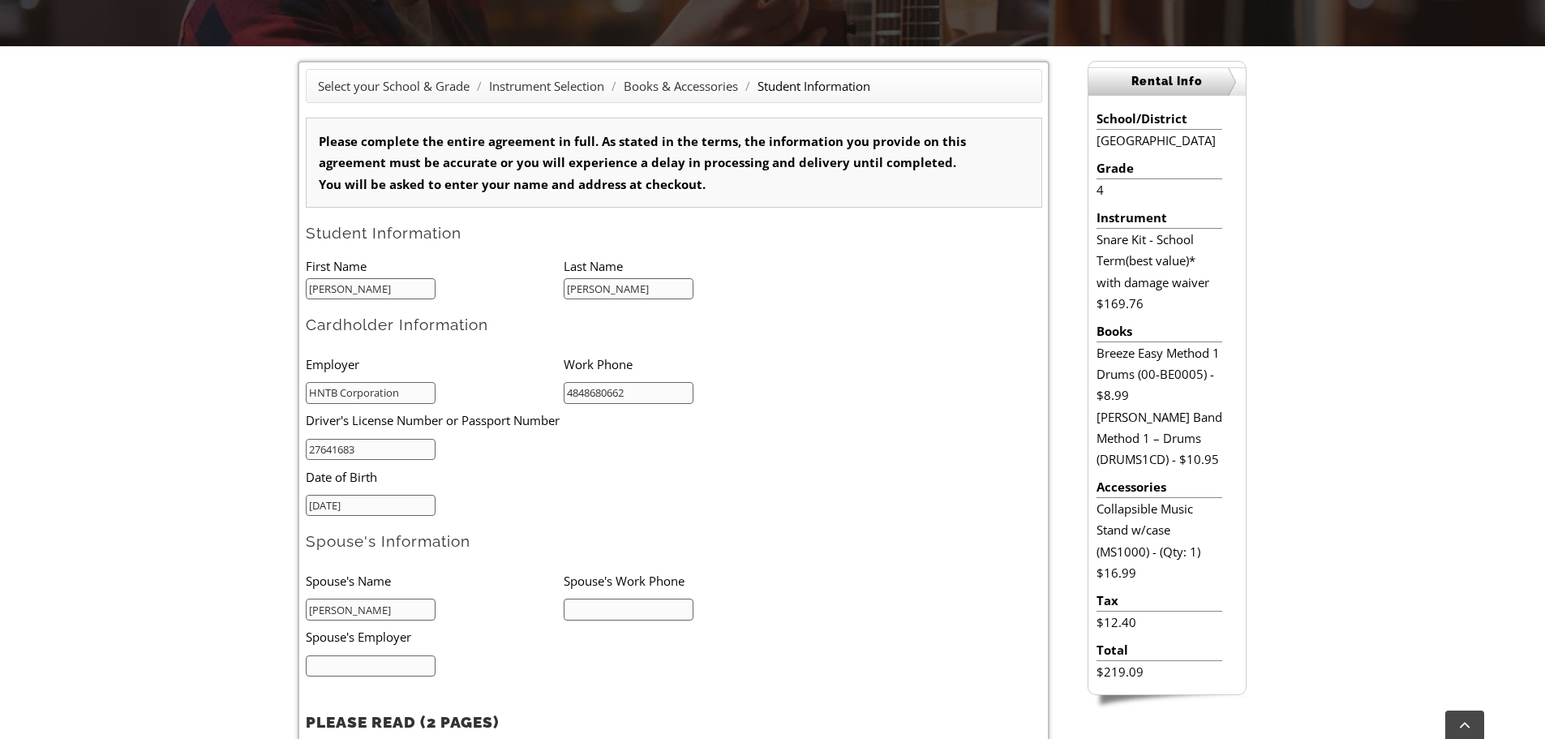
scroll to position [472, 0]
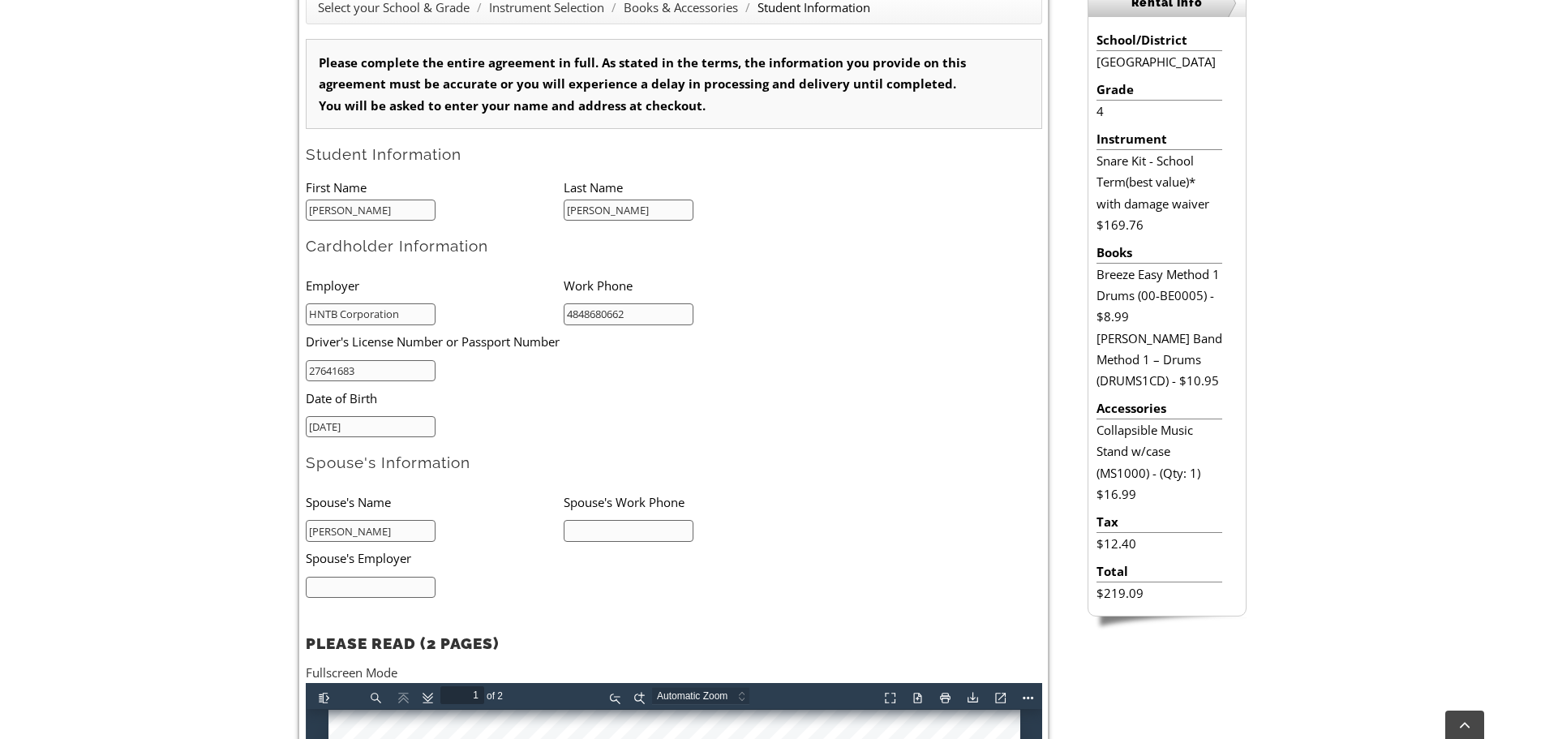
drag, startPoint x: 392, startPoint y: 212, endPoint x: 458, endPoint y: 213, distance: 66.5
click at [392, 213] on input "Joel" at bounding box center [371, 210] width 131 height 22
click at [611, 215] on input "[PERSON_NAME]" at bounding box center [628, 210] width 131 height 22
click at [409, 320] on input "HNTB Corporation" at bounding box center [371, 314] width 131 height 22
click at [597, 532] on input "text" at bounding box center [628, 531] width 131 height 22
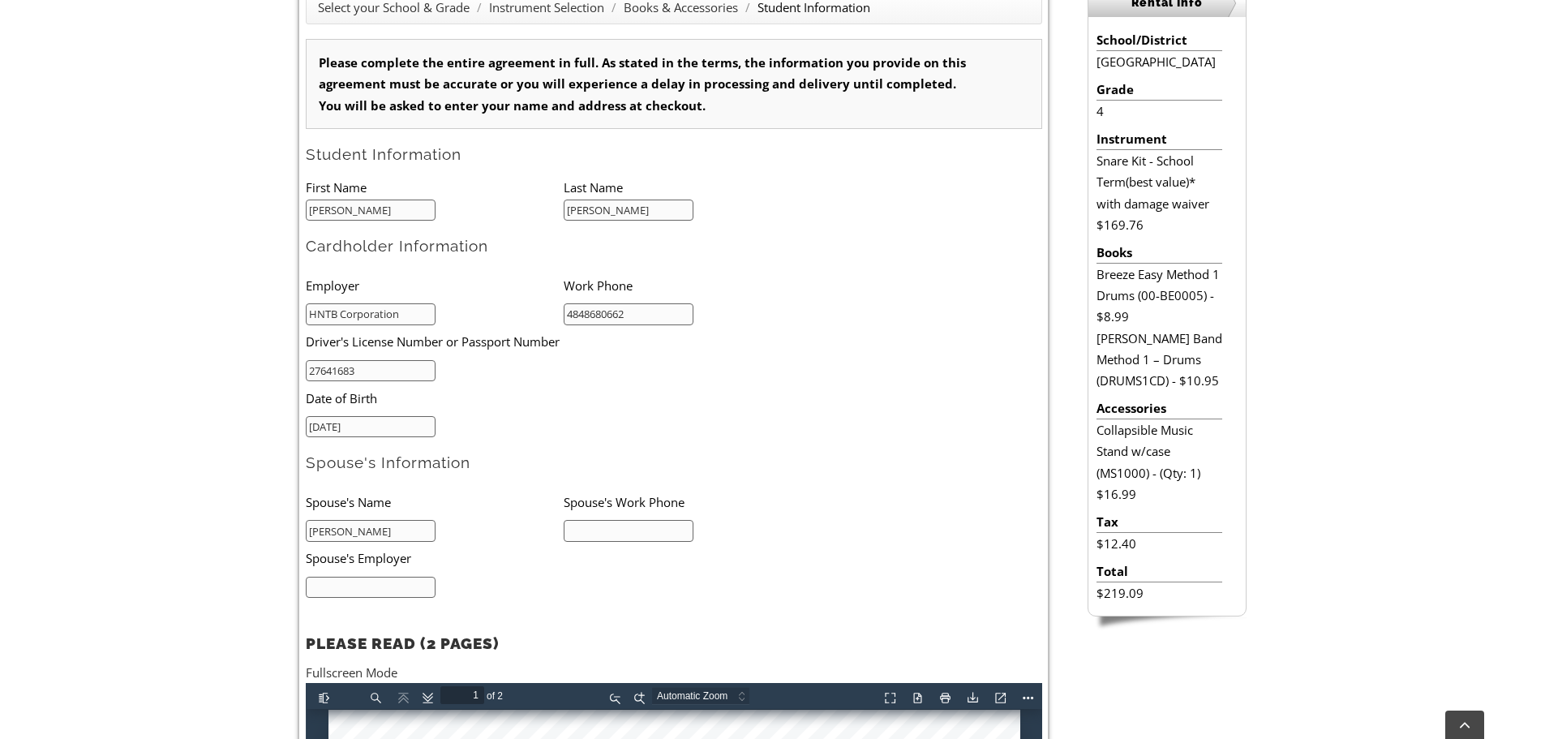
click at [612, 310] on input "4848680662" at bounding box center [628, 314] width 131 height 22
click at [562, 469] on h2 "Spouse's Information" at bounding box center [674, 462] width 736 height 20
click at [604, 525] on input "text" at bounding box center [628, 531] width 131 height 22
paste input "4848680662"
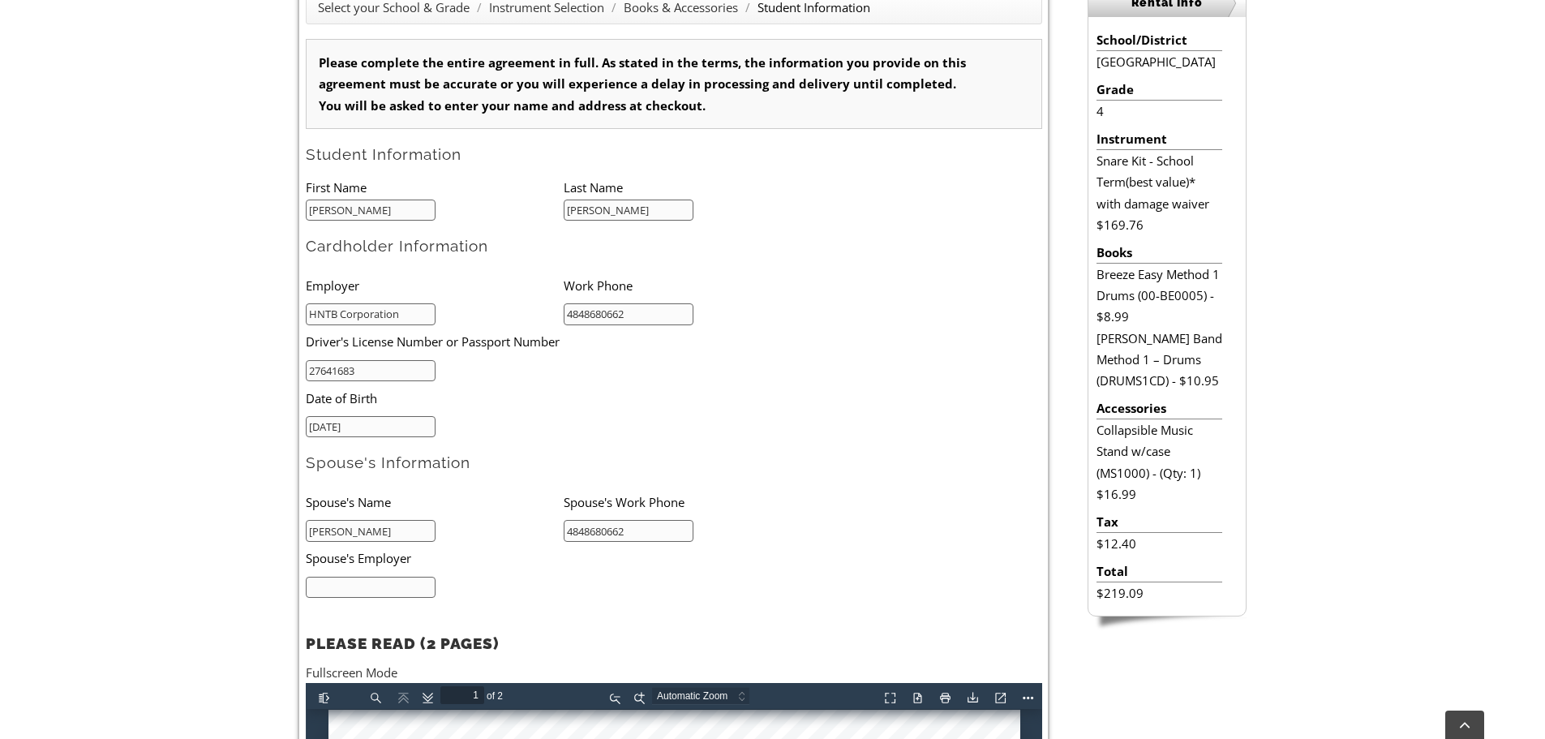
type input "4848680662"
drag, startPoint x: 577, startPoint y: 440, endPoint x: 568, endPoint y: 444, distance: 9.8
click at [577, 440] on form "Please complete the entire agreement in full. As stated in the terms, the infor…" at bounding box center [674, 475] width 736 height 873
drag, startPoint x: 358, startPoint y: 585, endPoint x: 409, endPoint y: 581, distance: 51.2
click at [358, 559] on input "text" at bounding box center [371, 587] width 131 height 22
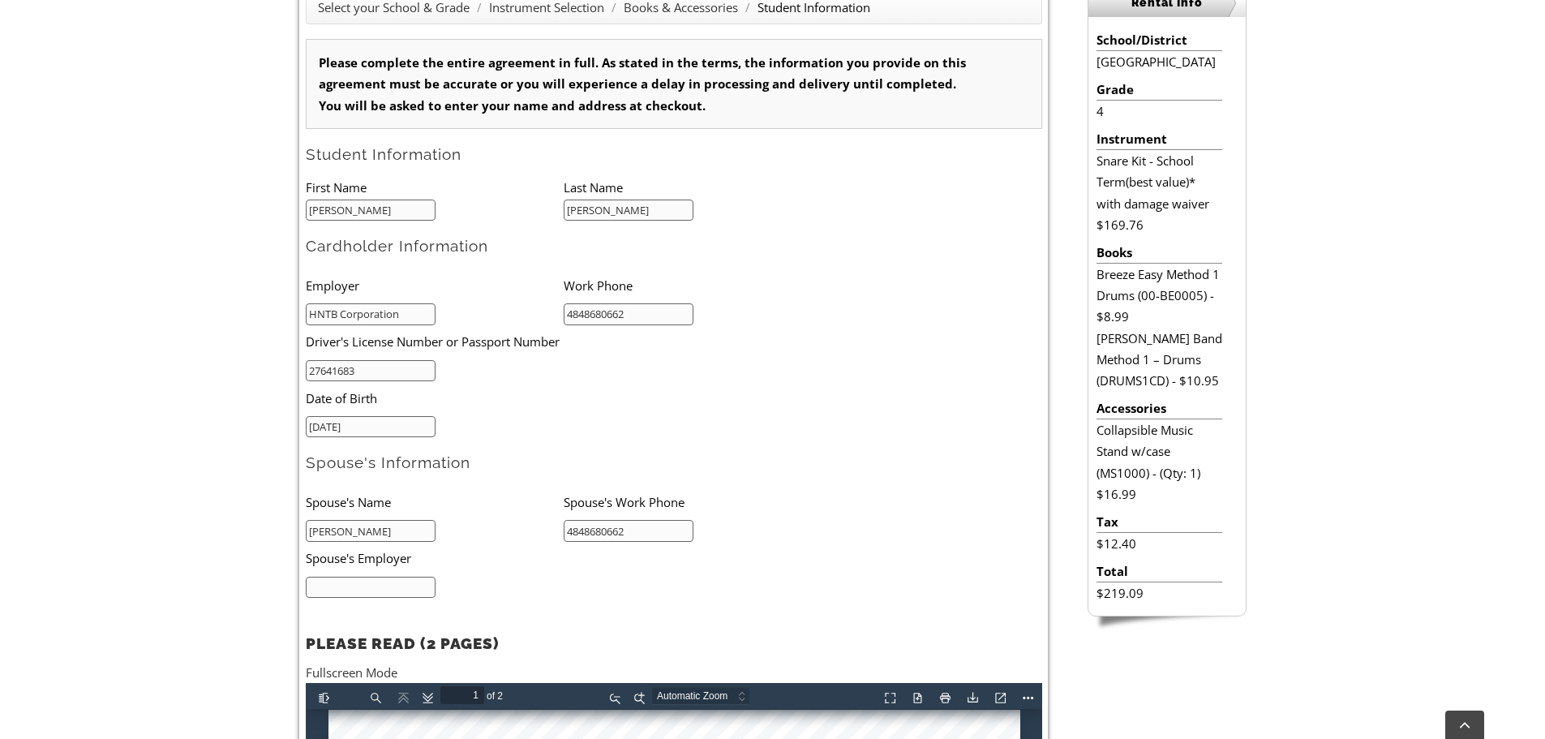
click at [383, 314] on input "HNTB Corporation" at bounding box center [371, 314] width 131 height 22
click at [389, 559] on input "text" at bounding box center [371, 587] width 131 height 22
paste input "HNTB Corporation"
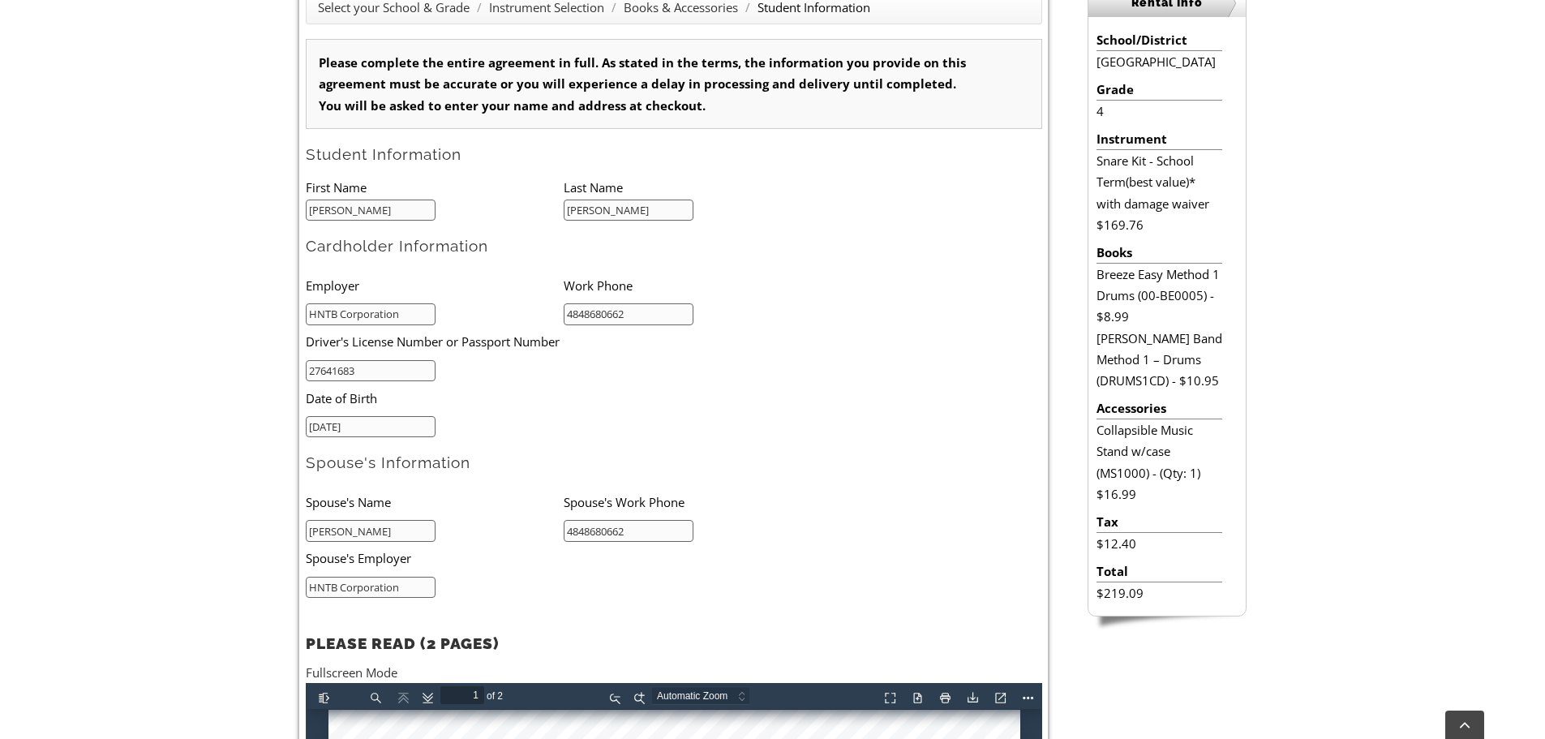
type input "HNTB Corporation"
click at [545, 559] on li "HNTB Corporation" at bounding box center [435, 586] width 258 height 23
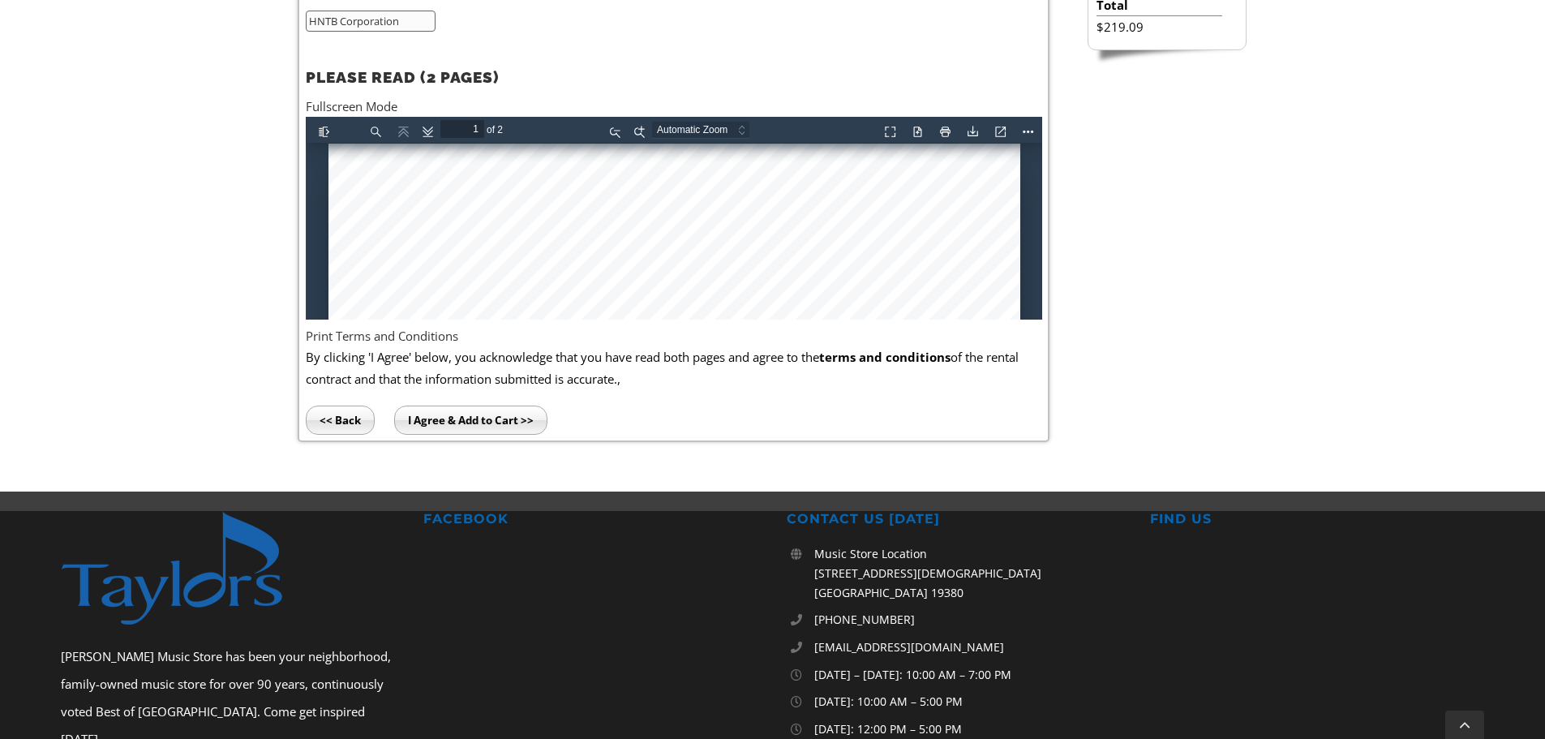
scroll to position [1039, 0]
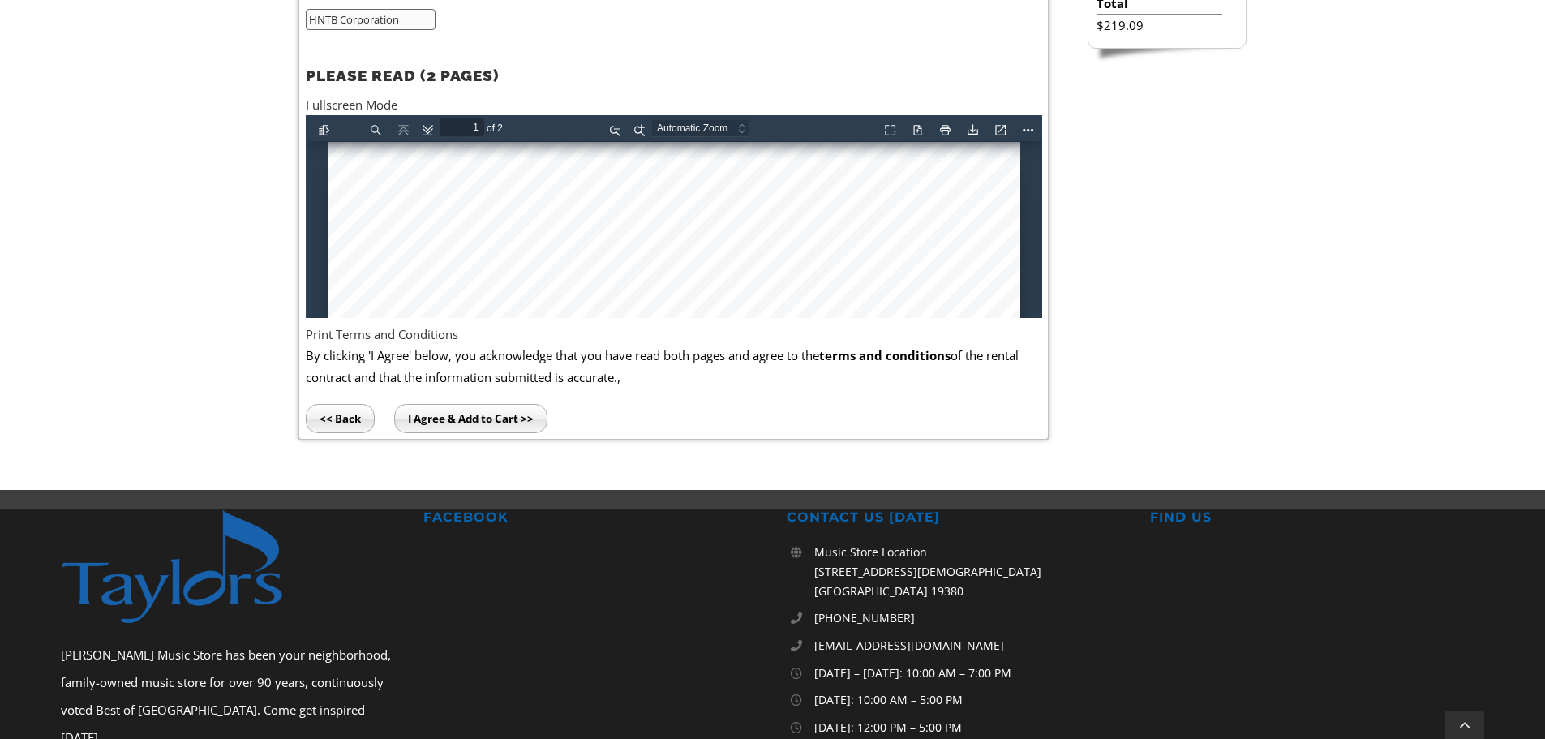
click at [457, 427] on input "I Agree & Add to Cart >>" at bounding box center [470, 418] width 153 height 29
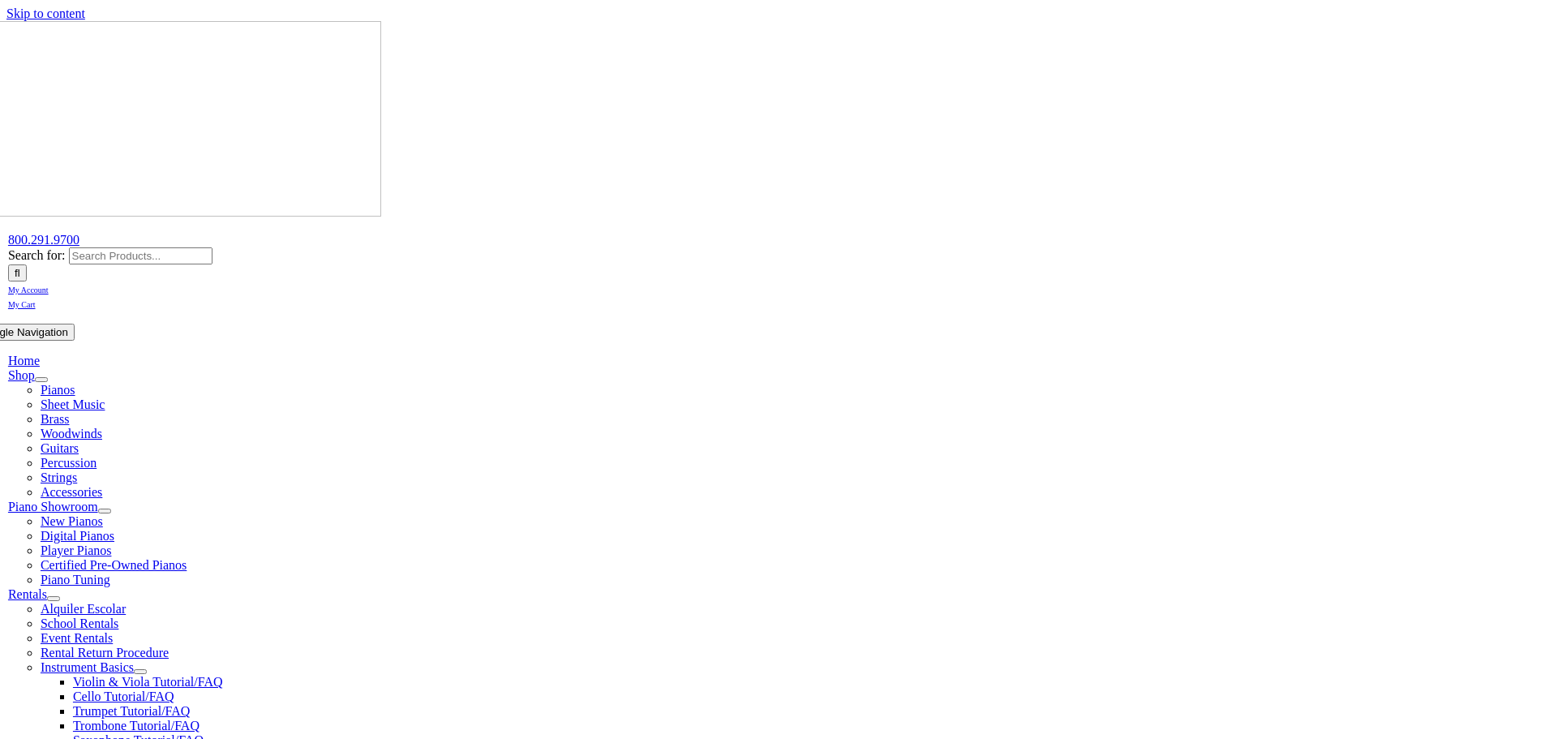
select select "PA"
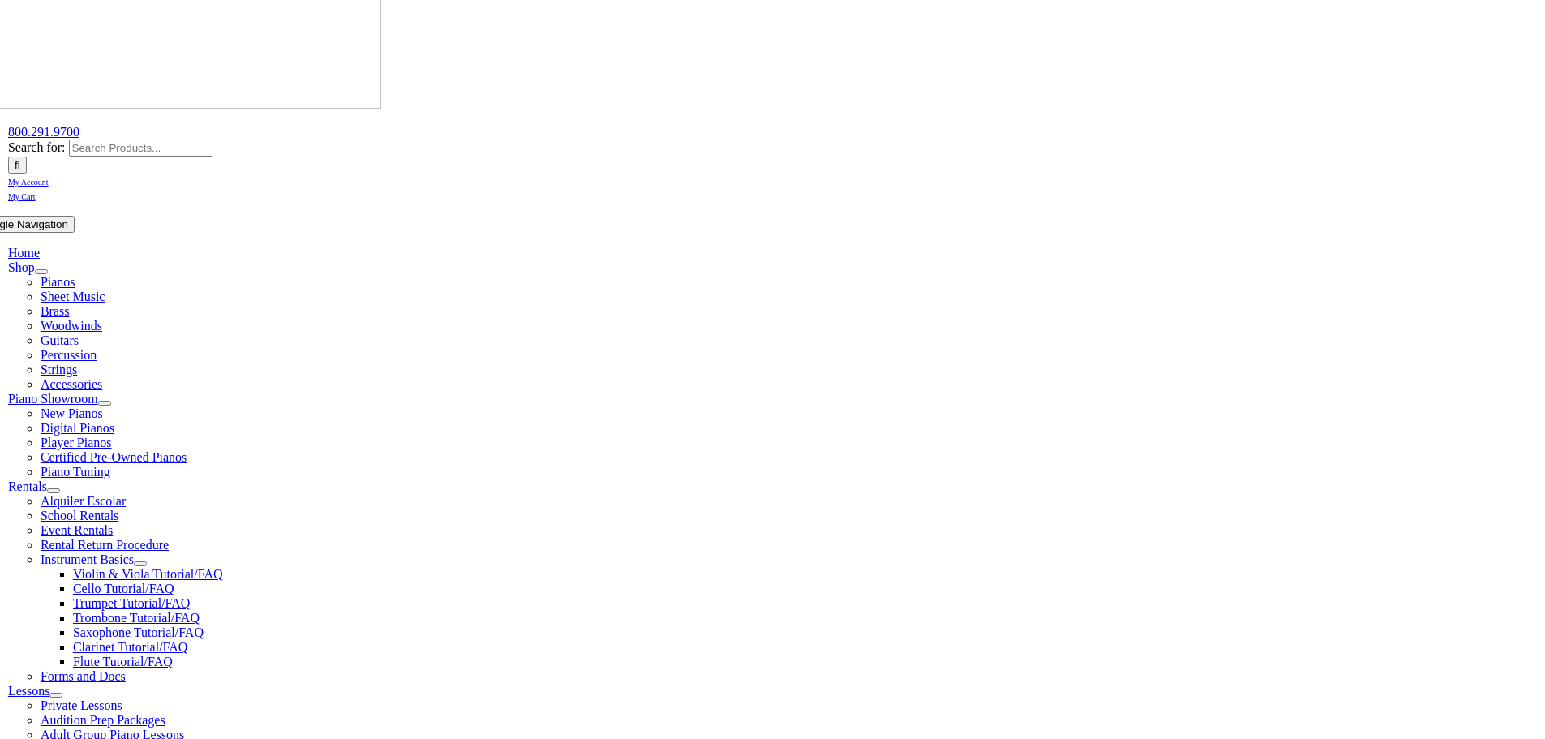
scroll to position [324, 0]
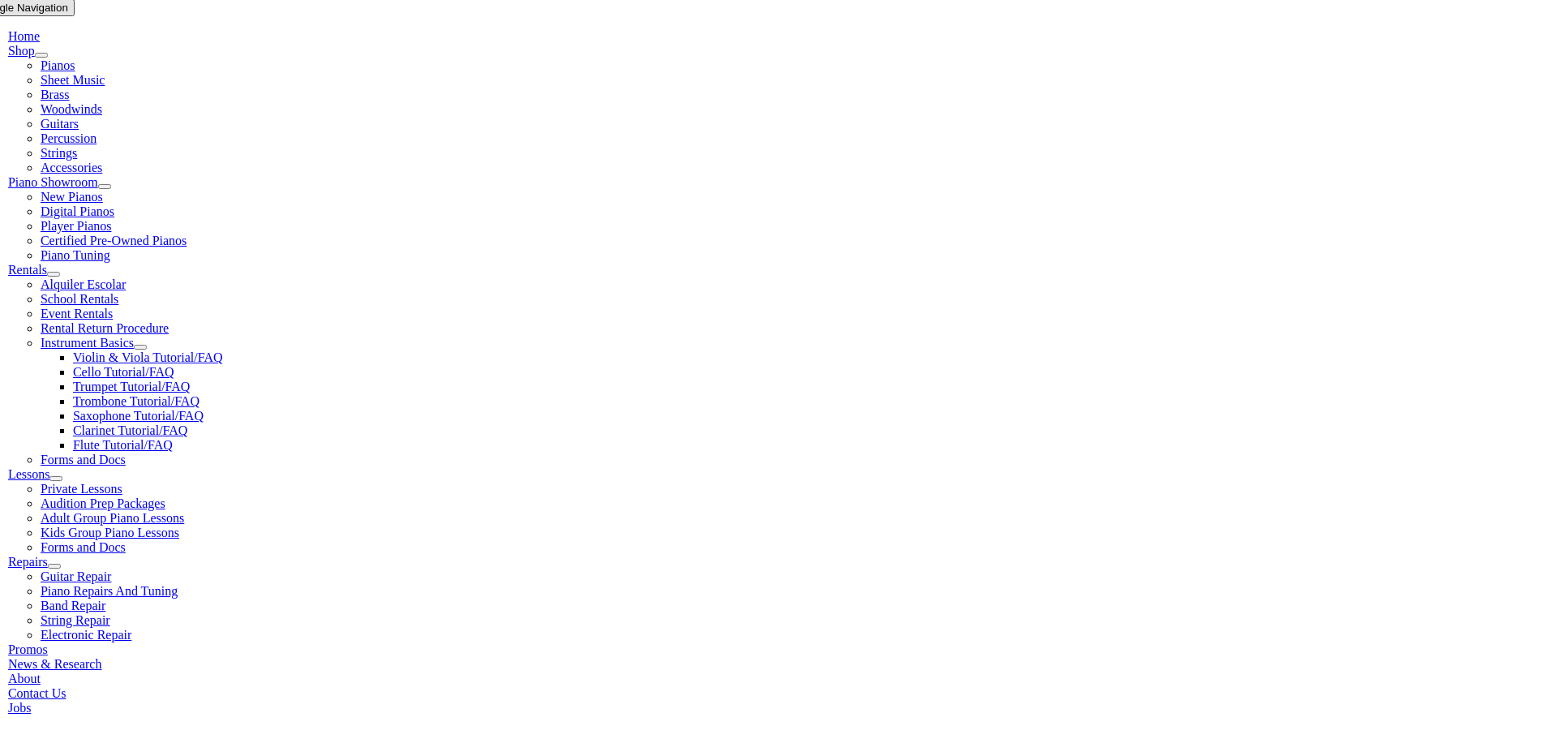
drag, startPoint x: 441, startPoint y: 447, endPoint x: 517, endPoint y: 476, distance: 81.6
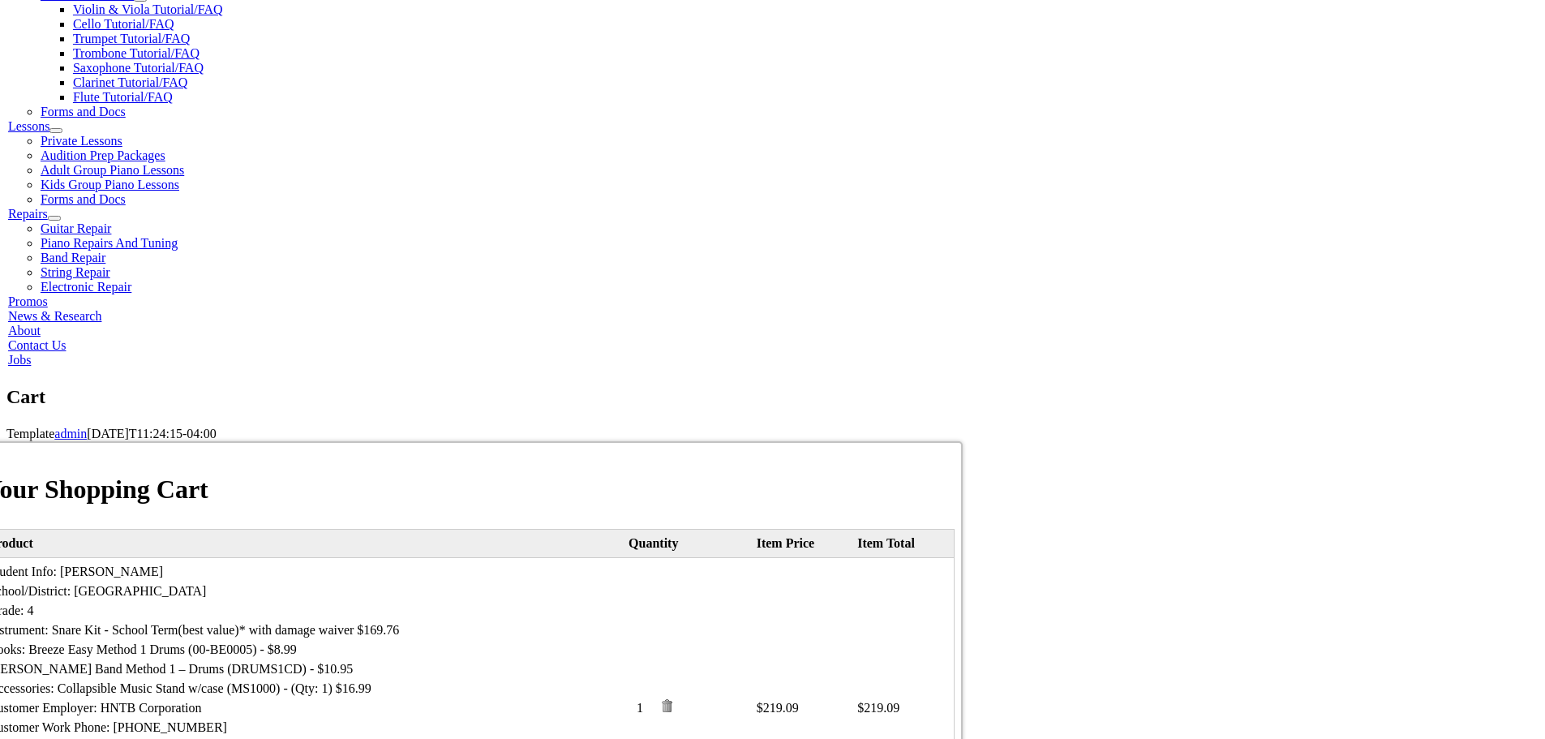
scroll to position [730, 0]
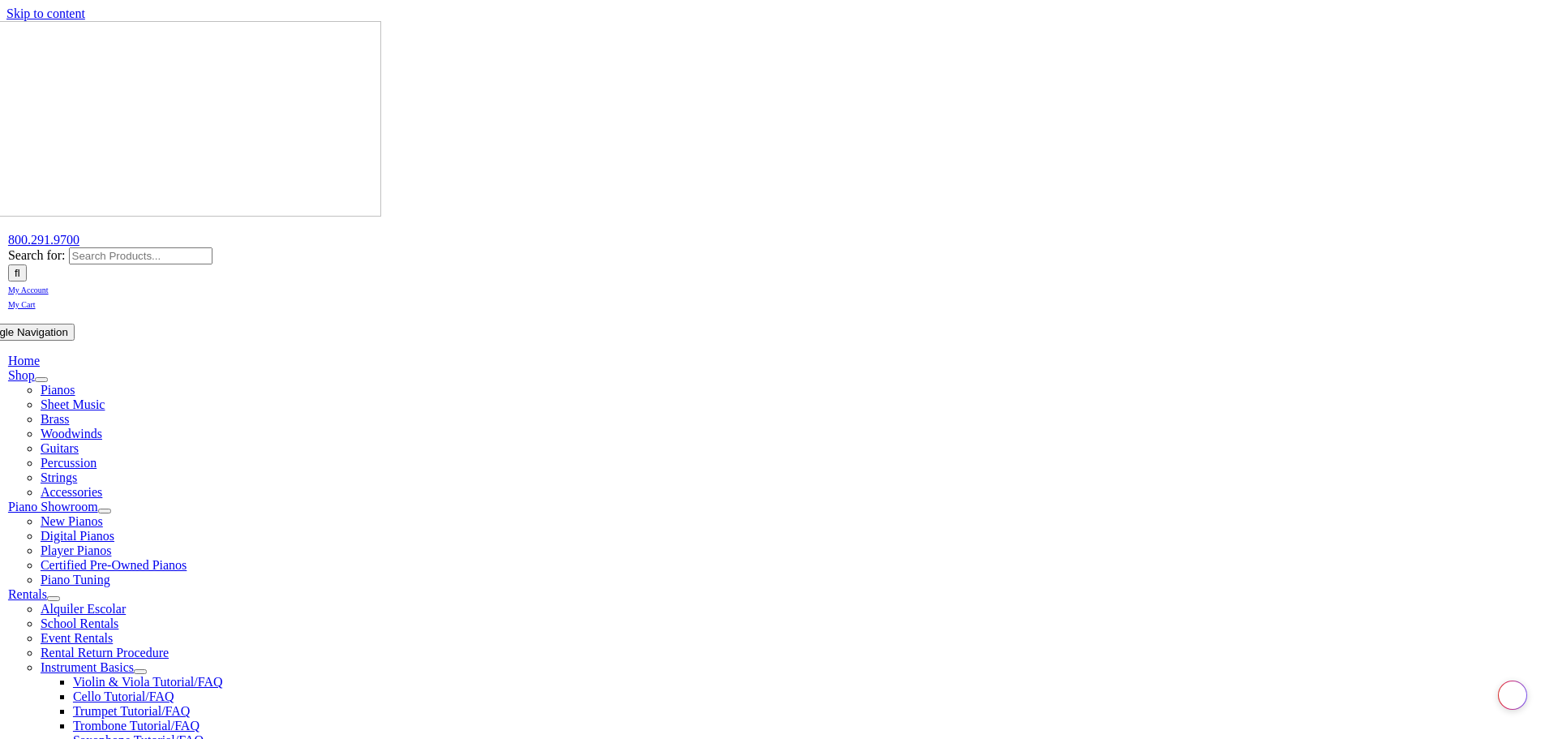
select select
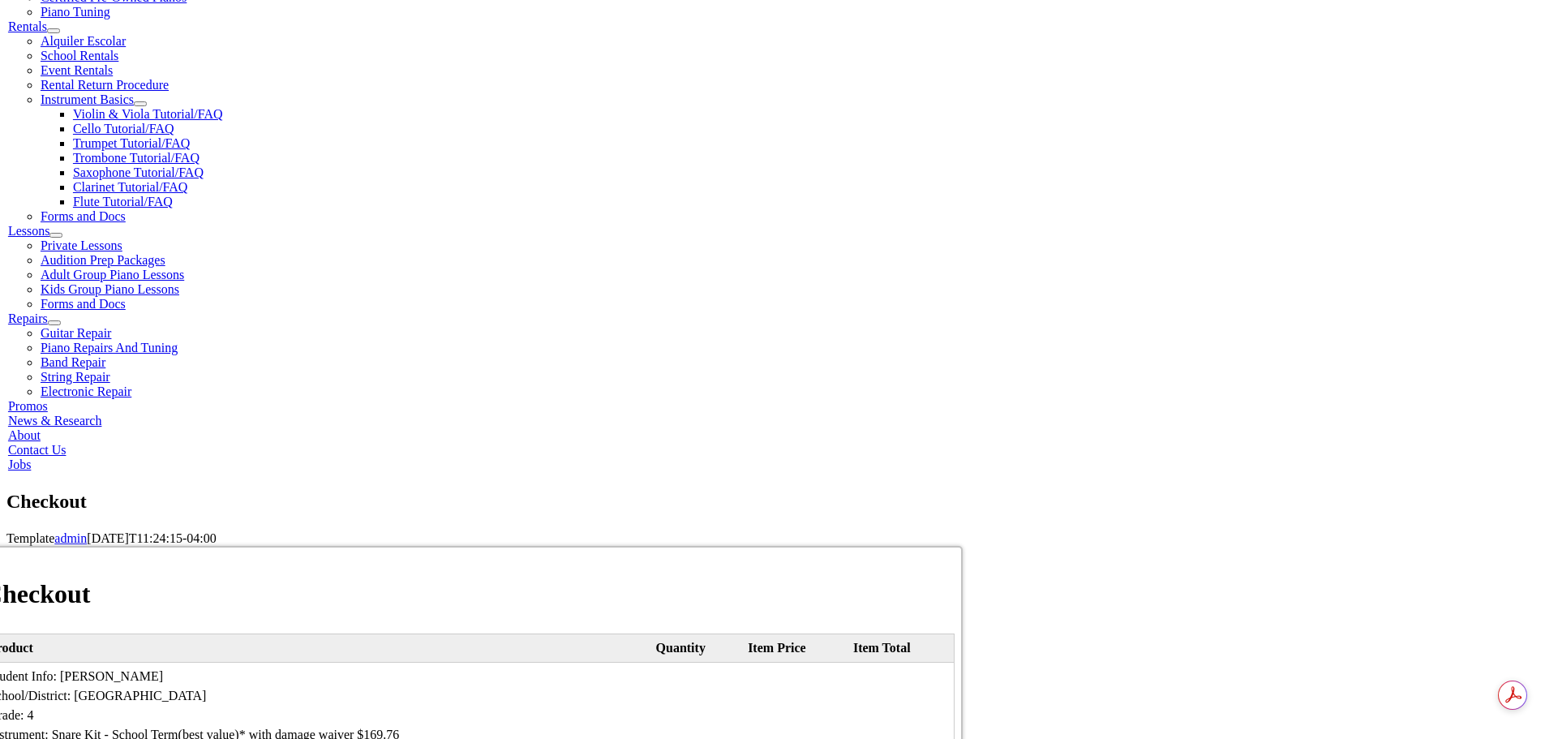
type input "[PERSON_NAME]"
type input "[STREET_ADDRESS]"
type input "Media"
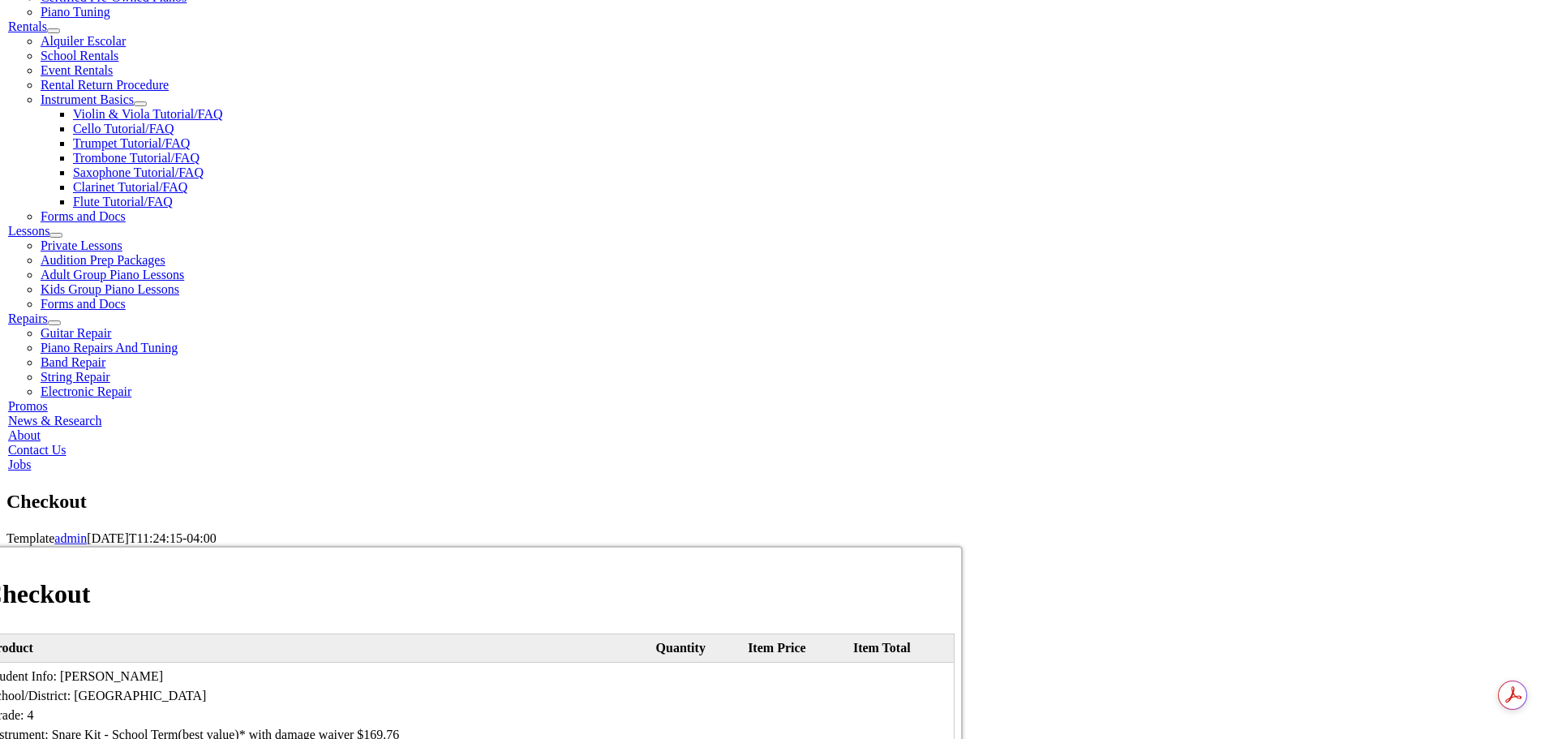
select select "PA"
type input "19063"
type input "4848680662"
type input "[EMAIL_ADDRESS][DOMAIN_NAME]"
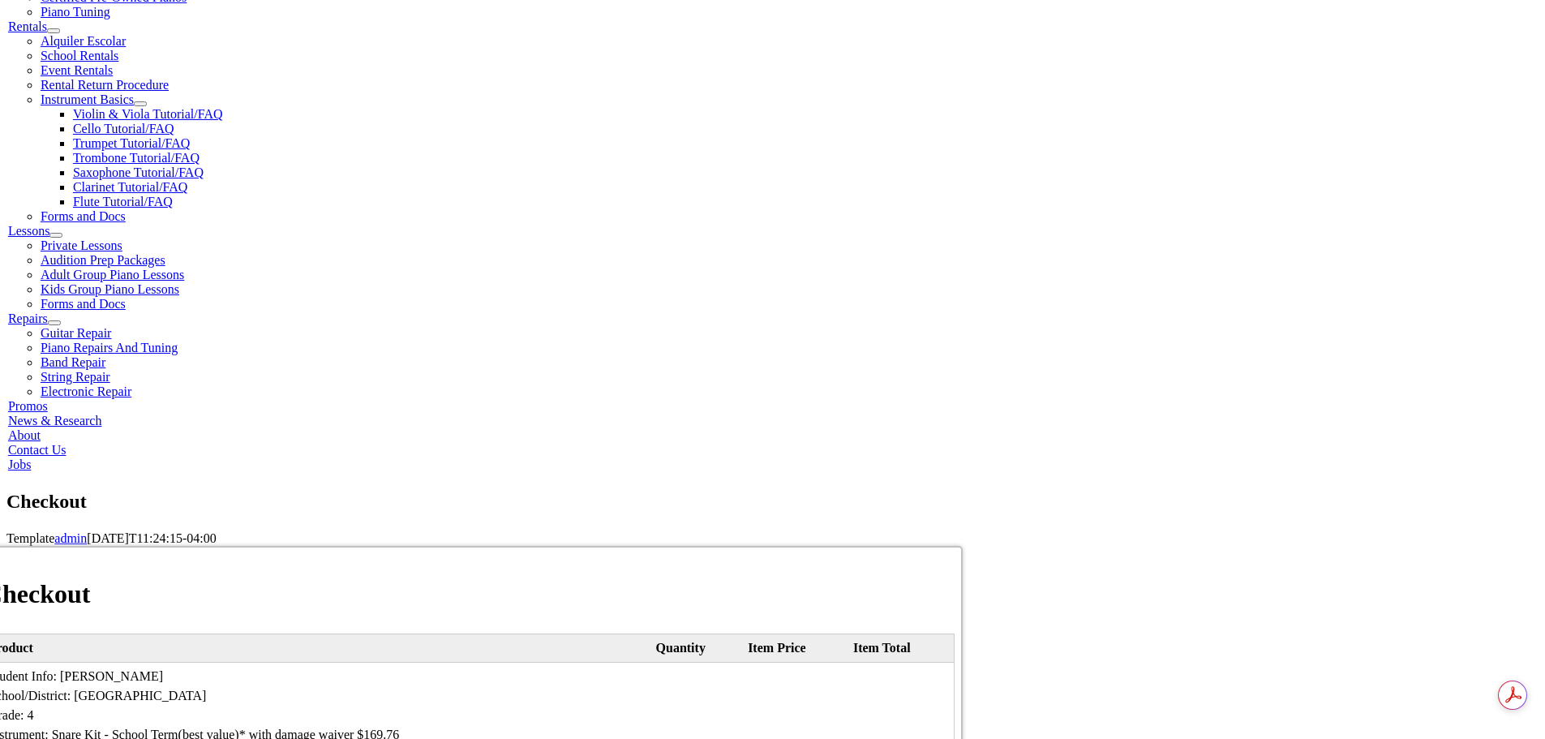
select select "visa"
type input "[CREDIT_CARD_NUMBER]"
select select "11"
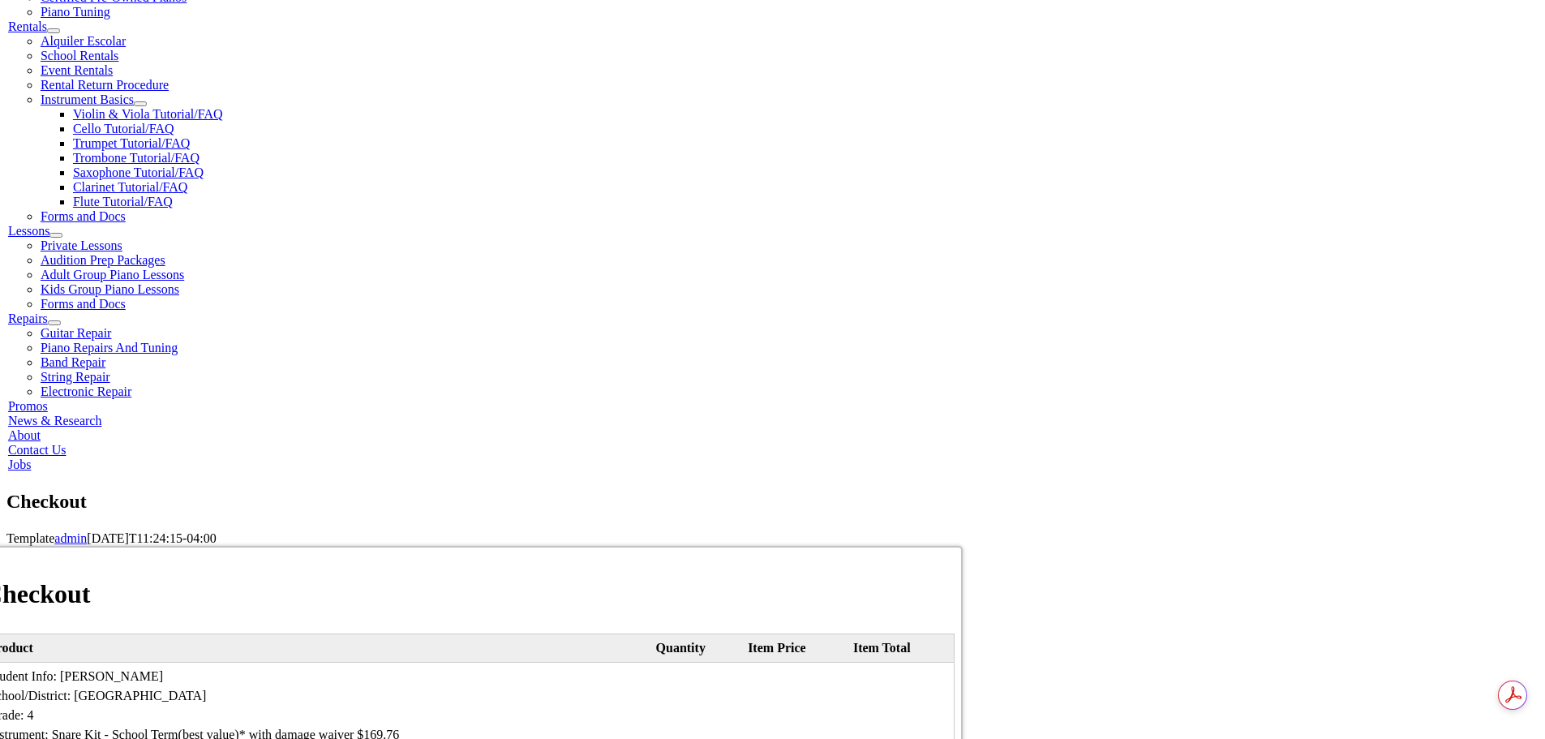
select select "2028"
type input "330"
